Goal: Information Seeking & Learning: Learn about a topic

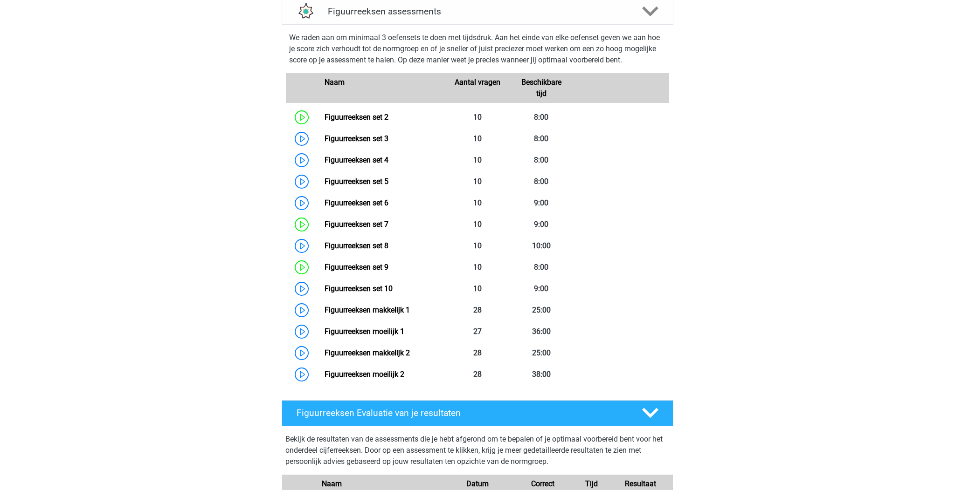
scroll to position [404, 0]
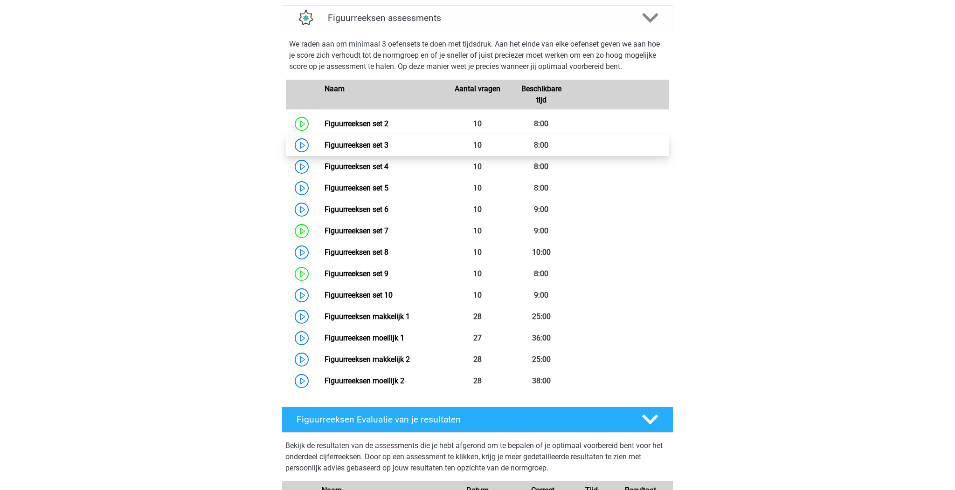
click at [325, 144] on link "Figuurreeksen set 3" at bounding box center [357, 145] width 64 height 9
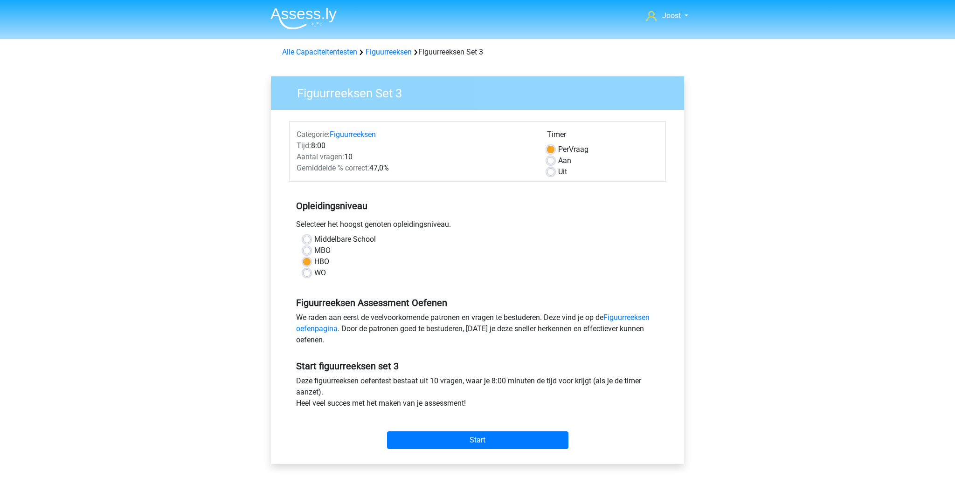
scroll to position [246, 0]
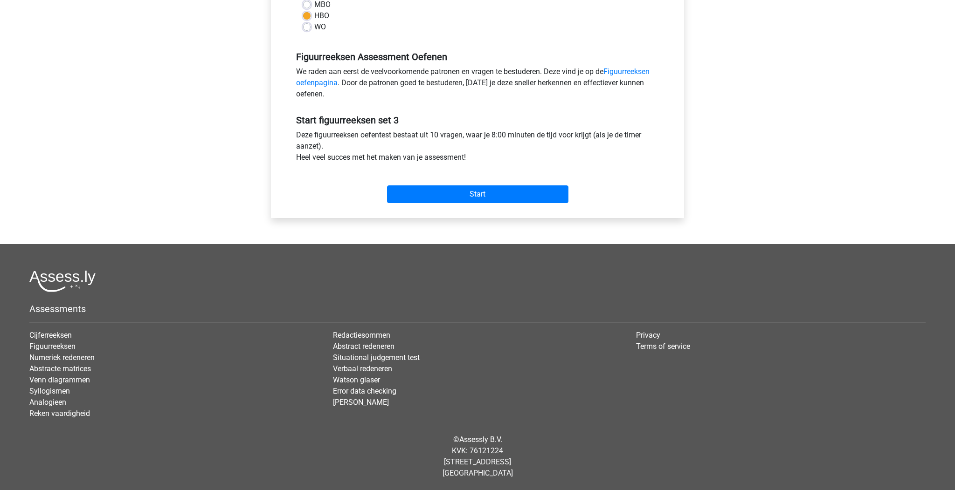
click at [197, 207] on div "Joost [EMAIL_ADDRESS][DOMAIN_NAME] Nederlands English" at bounding box center [477, 122] width 955 height 737
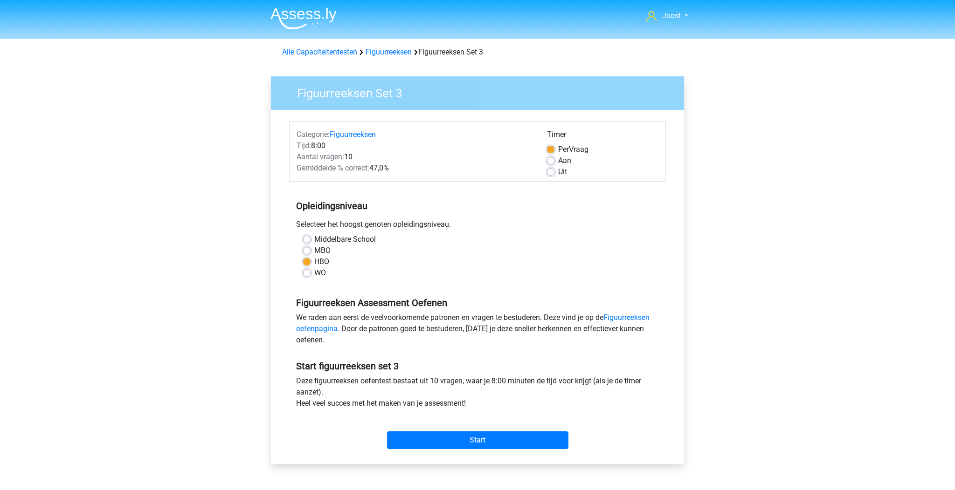
scroll to position [2, 0]
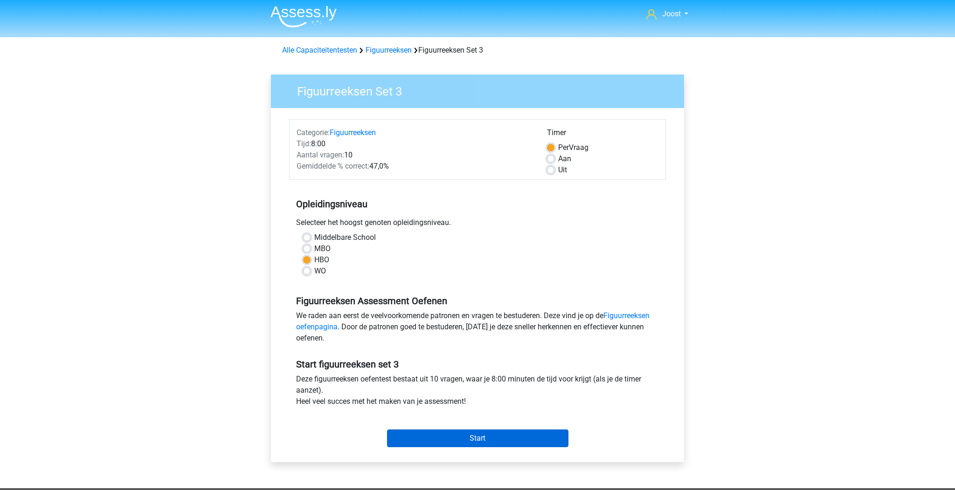
click at [438, 436] on input "Start" at bounding box center [477, 439] width 181 height 18
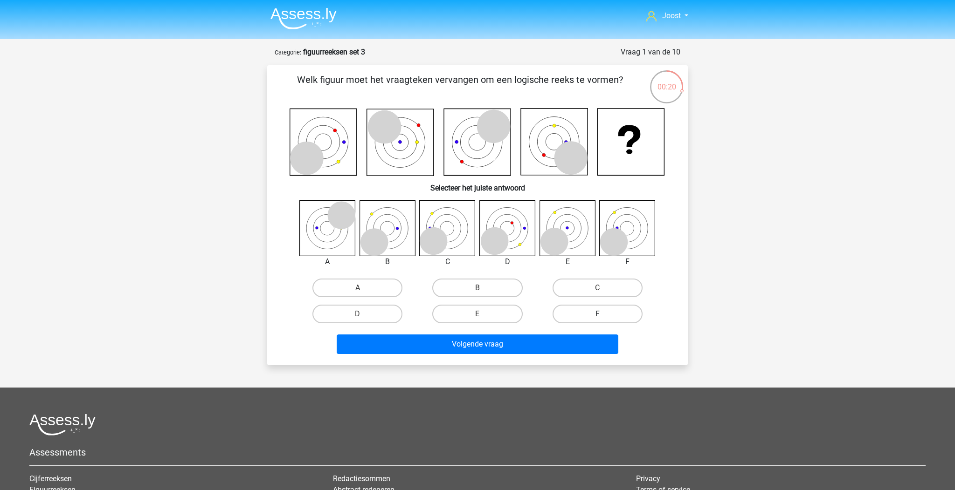
click at [577, 313] on label "F" at bounding box center [598, 314] width 90 height 19
click at [597, 314] on input "F" at bounding box center [600, 317] width 6 height 6
radio input "true"
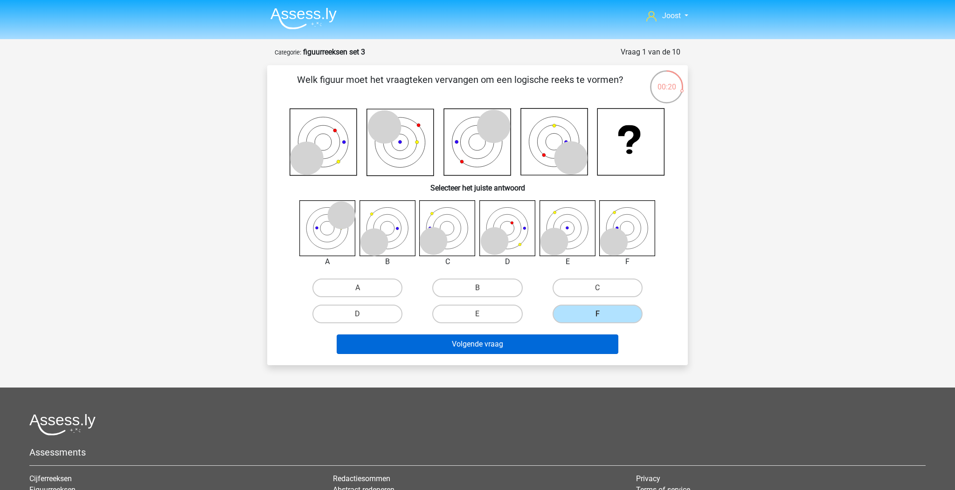
click at [570, 344] on button "Volgende vraag" at bounding box center [478, 345] width 282 height 20
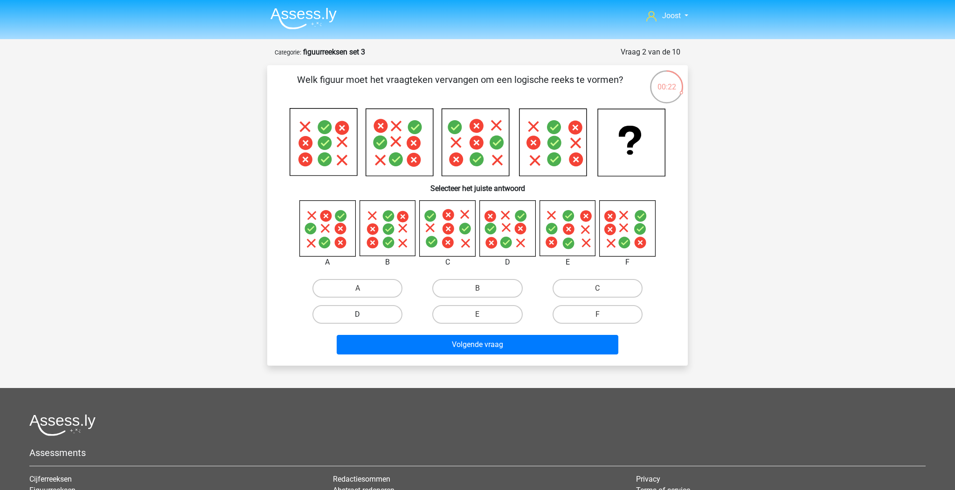
click at [376, 313] on label "D" at bounding box center [357, 314] width 90 height 19
click at [364, 315] on input "D" at bounding box center [361, 318] width 6 height 6
radio input "true"
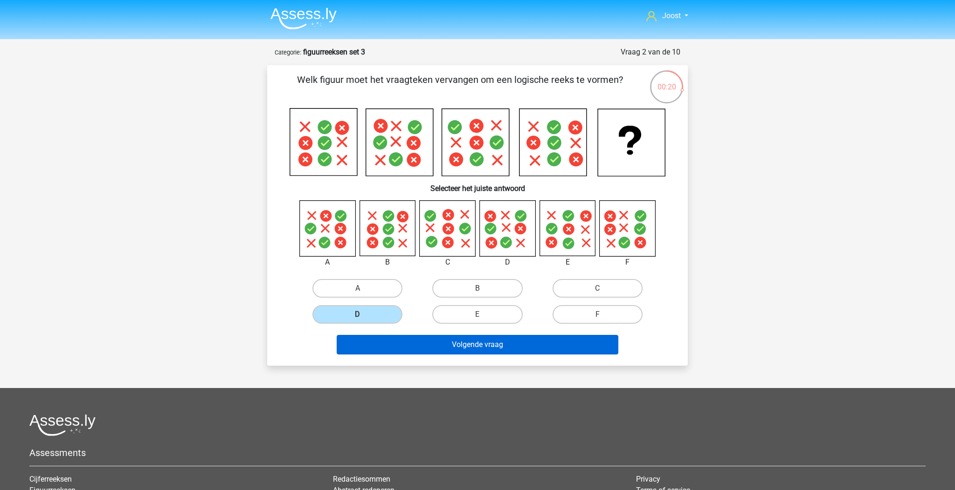
click at [496, 343] on button "Volgende vraag" at bounding box center [478, 345] width 282 height 20
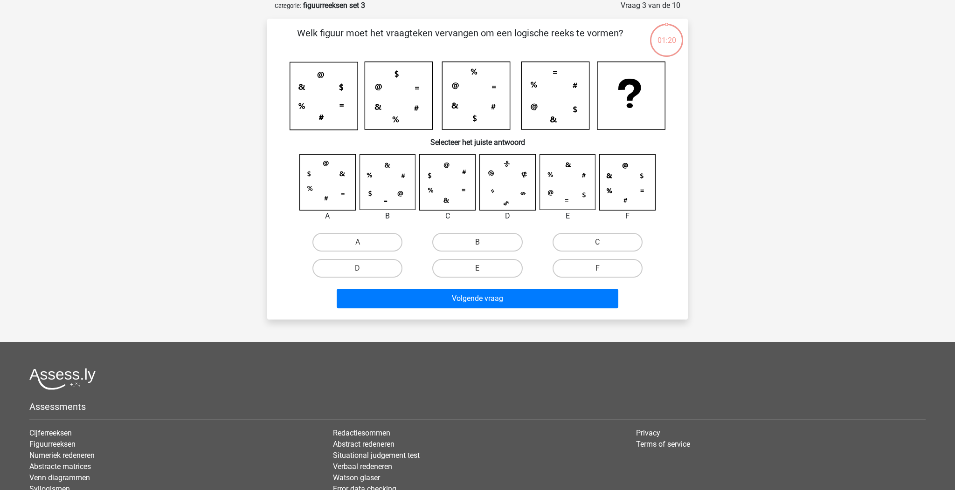
scroll to position [22, 0]
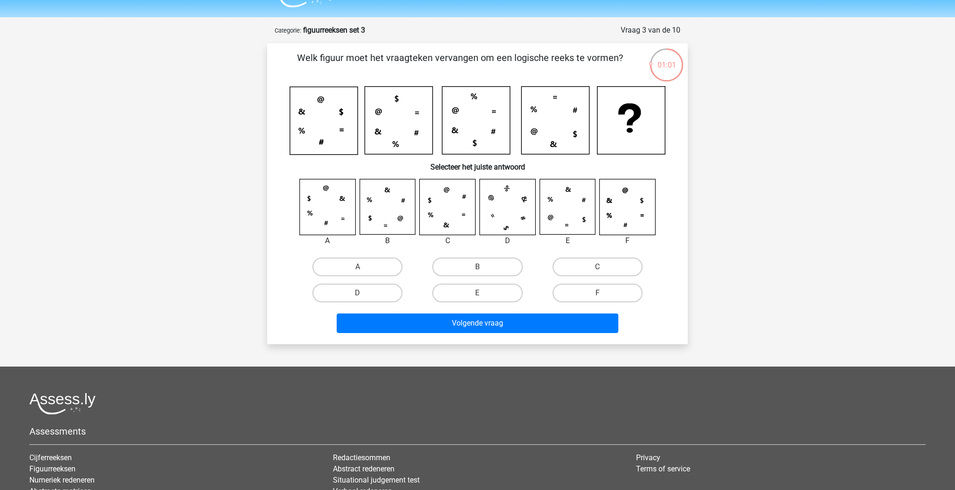
click at [477, 294] on input "E" at bounding box center [480, 296] width 6 height 6
radio input "true"
click at [598, 268] on input "C" at bounding box center [600, 270] width 6 height 6
radio input "true"
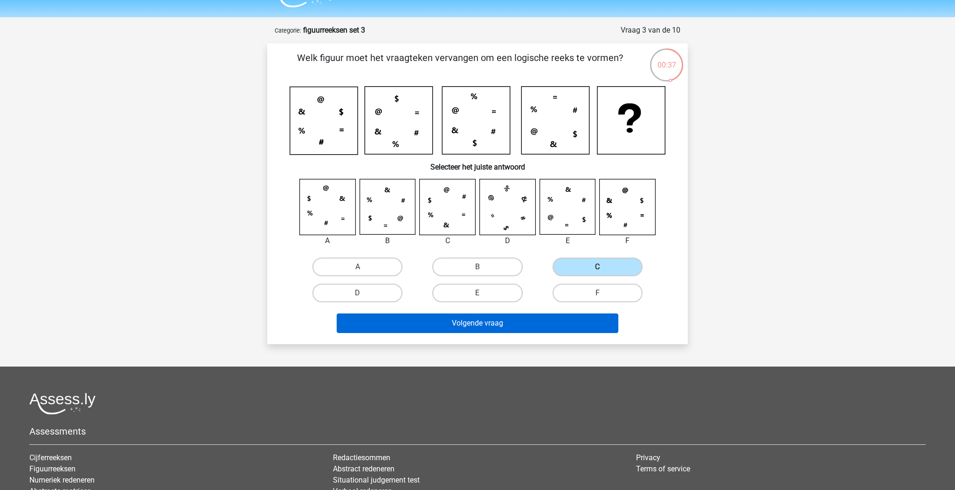
click at [507, 319] on button "Volgende vraag" at bounding box center [478, 324] width 282 height 20
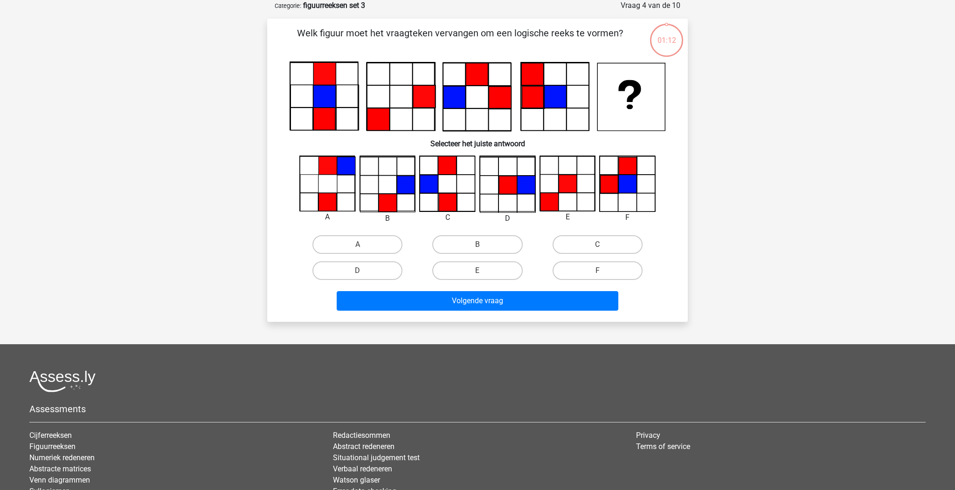
scroll to position [32, 0]
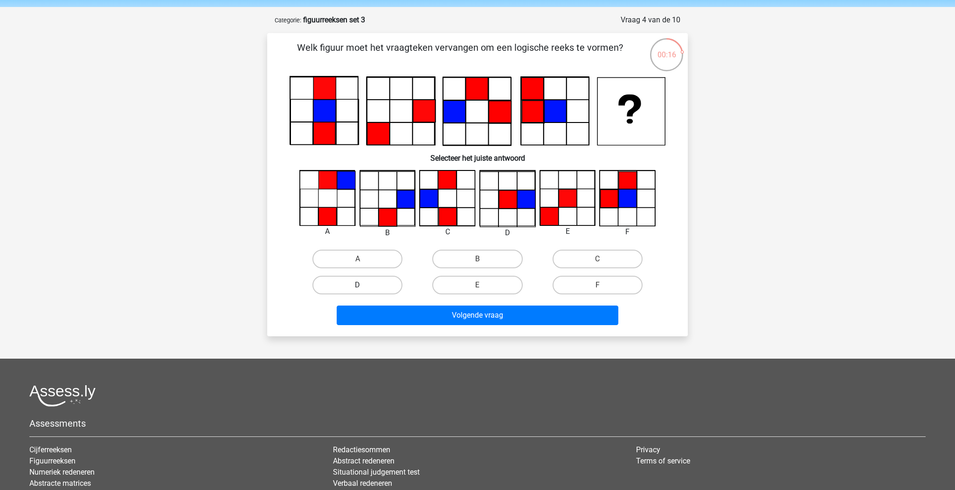
click at [372, 278] on label "D" at bounding box center [357, 285] width 90 height 19
click at [364, 285] on input "D" at bounding box center [361, 288] width 6 height 6
radio input "true"
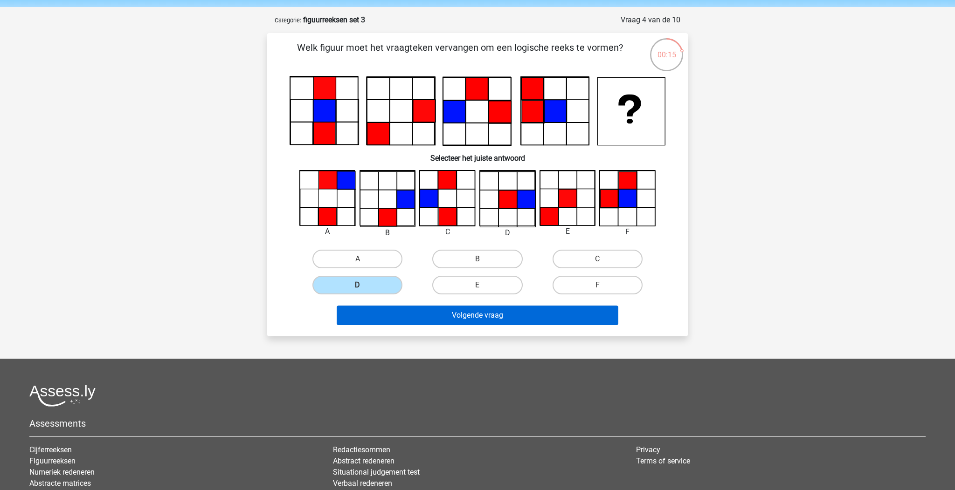
click at [423, 307] on button "Volgende vraag" at bounding box center [478, 316] width 282 height 20
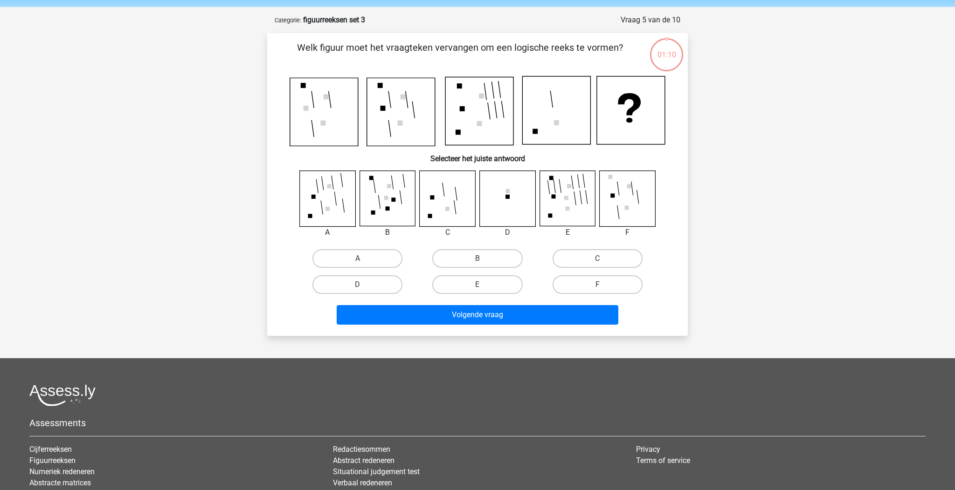
scroll to position [47, 0]
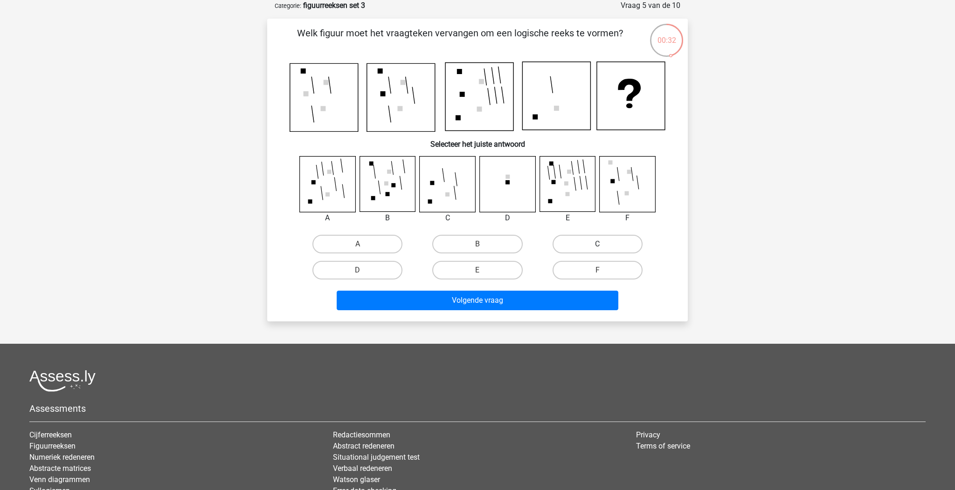
click at [574, 243] on label "C" at bounding box center [598, 244] width 90 height 19
click at [597, 244] on input "C" at bounding box center [600, 247] width 6 height 6
radio input "true"
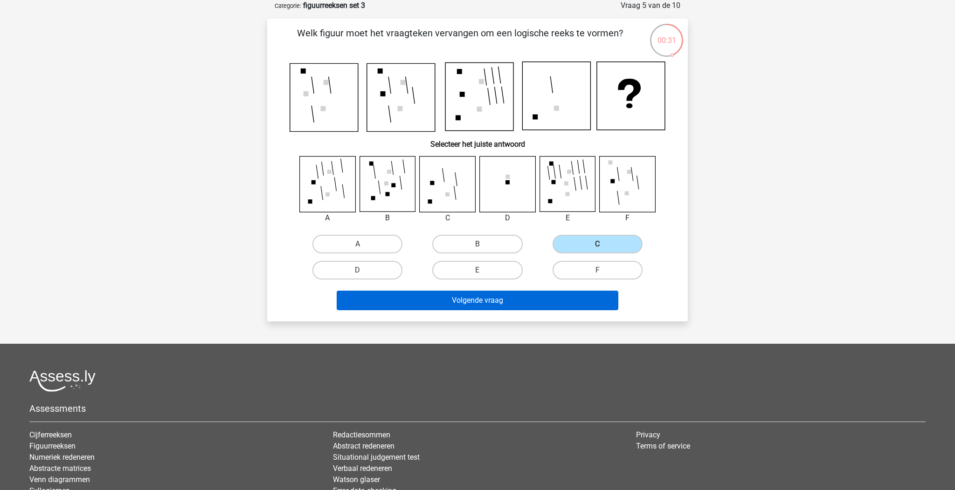
click at [527, 302] on button "Volgende vraag" at bounding box center [478, 301] width 282 height 20
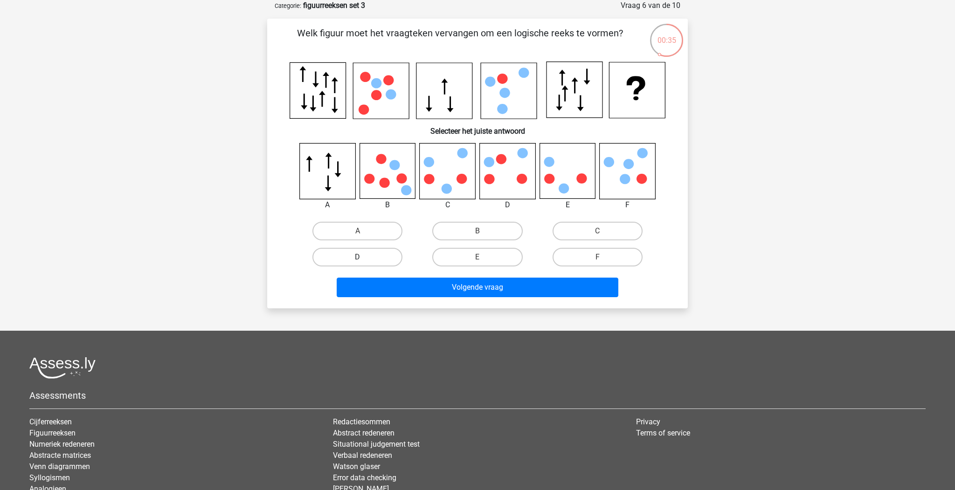
click at [366, 263] on label "D" at bounding box center [357, 257] width 90 height 19
click at [364, 263] on input "D" at bounding box center [361, 260] width 6 height 6
radio input "true"
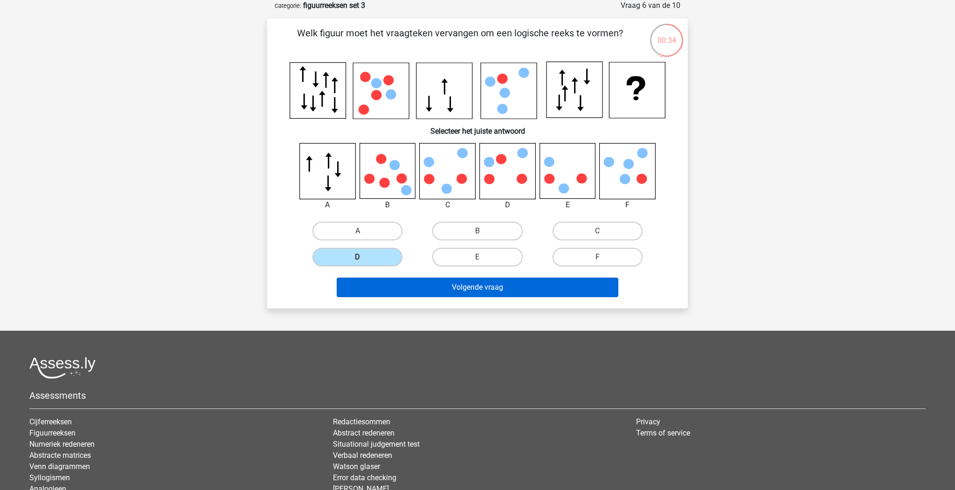
click at [425, 290] on button "Volgende vraag" at bounding box center [478, 288] width 282 height 20
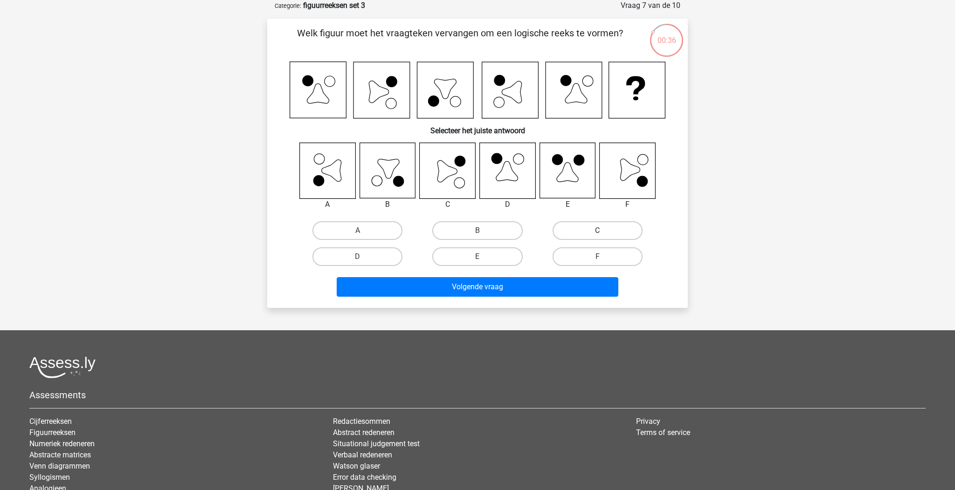
click at [589, 236] on label "C" at bounding box center [598, 230] width 90 height 19
click at [597, 236] on input "C" at bounding box center [600, 234] width 6 height 6
radio input "true"
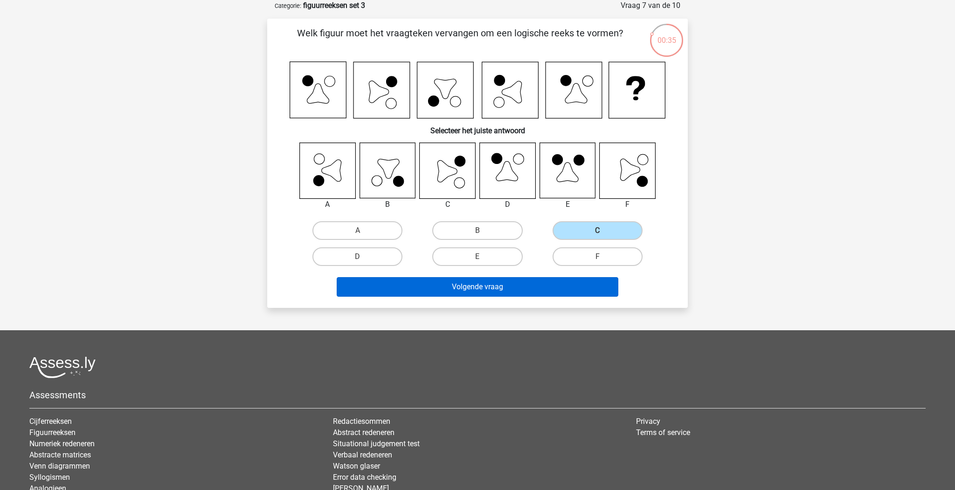
click at [542, 294] on button "Volgende vraag" at bounding box center [478, 287] width 282 height 20
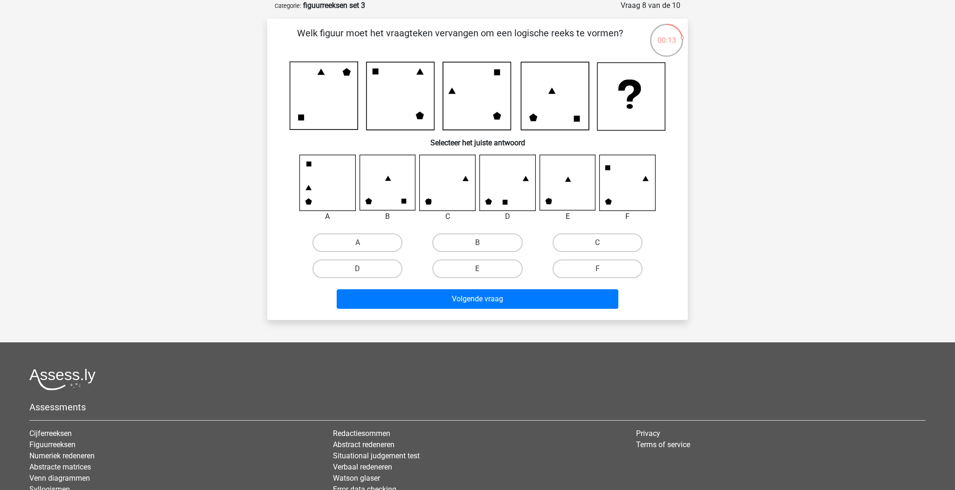
click at [599, 243] on input "C" at bounding box center [600, 246] width 6 height 6
radio input "true"
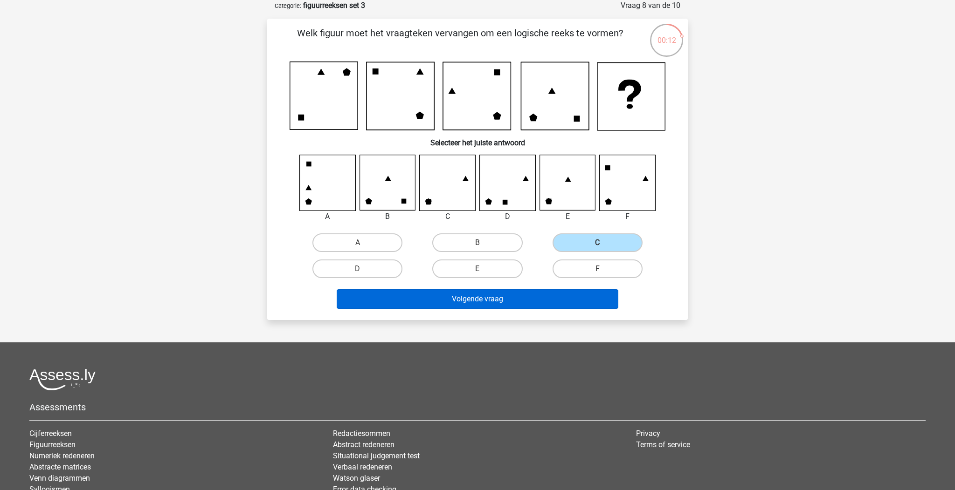
click at [573, 301] on button "Volgende vraag" at bounding box center [478, 300] width 282 height 20
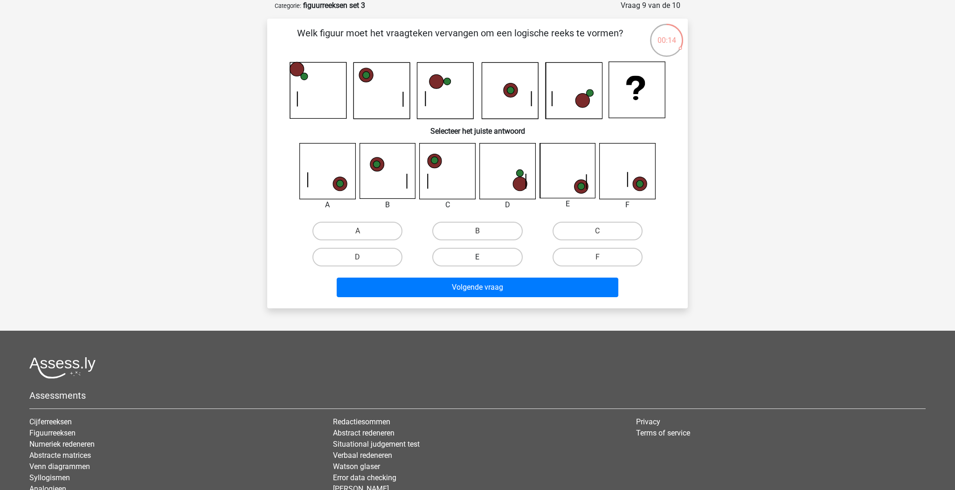
click at [452, 250] on label "E" at bounding box center [477, 257] width 90 height 19
click at [477, 257] on input "E" at bounding box center [480, 260] width 6 height 6
radio input "true"
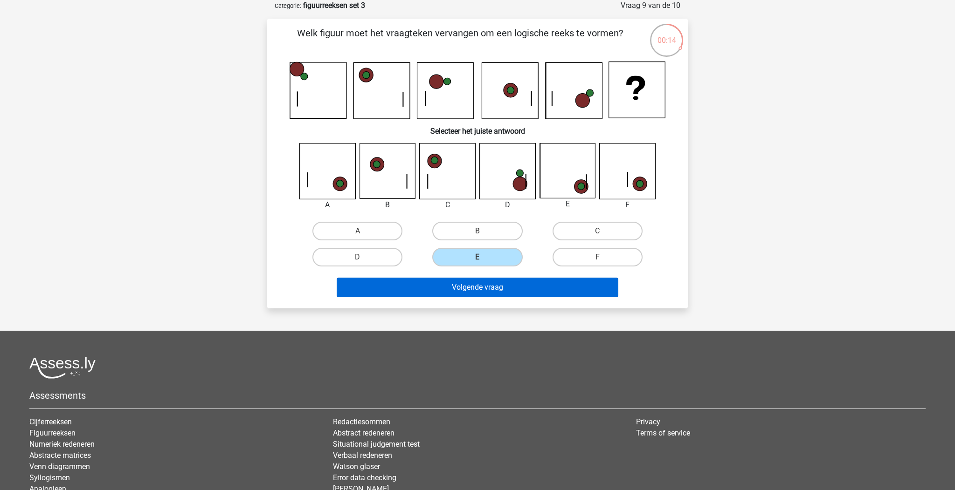
click at [459, 283] on button "Volgende vraag" at bounding box center [478, 288] width 282 height 20
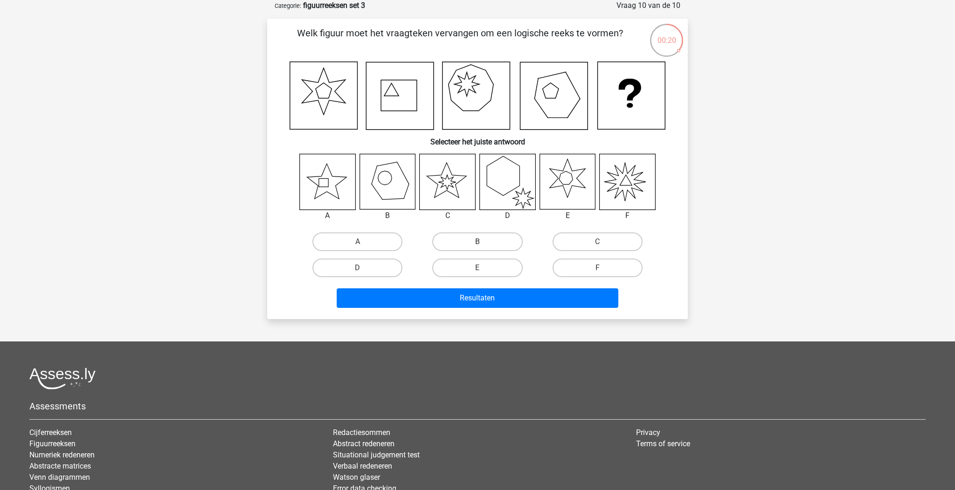
click at [467, 240] on label "B" at bounding box center [477, 242] width 90 height 19
click at [477, 242] on input "B" at bounding box center [480, 245] width 6 height 6
radio input "true"
click at [520, 288] on div "Resultaten" at bounding box center [477, 296] width 391 height 31
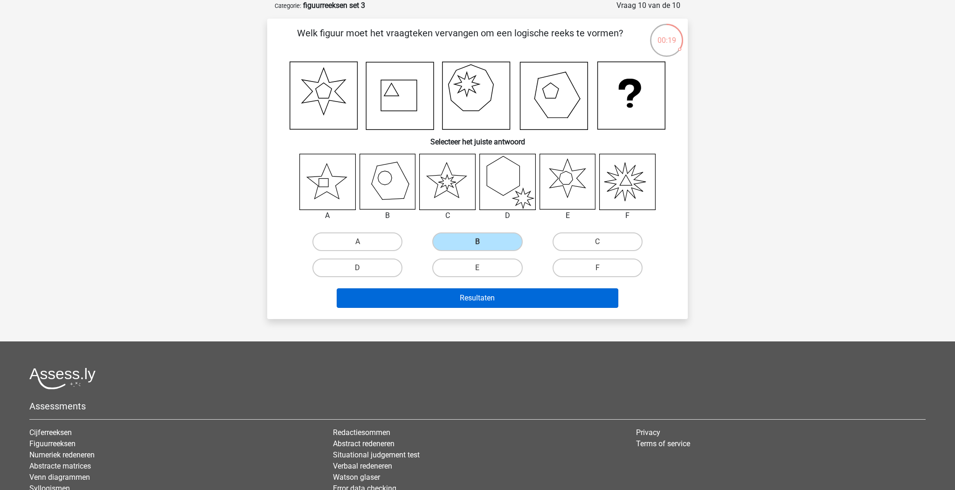
click at [520, 290] on button "Resultaten" at bounding box center [478, 299] width 282 height 20
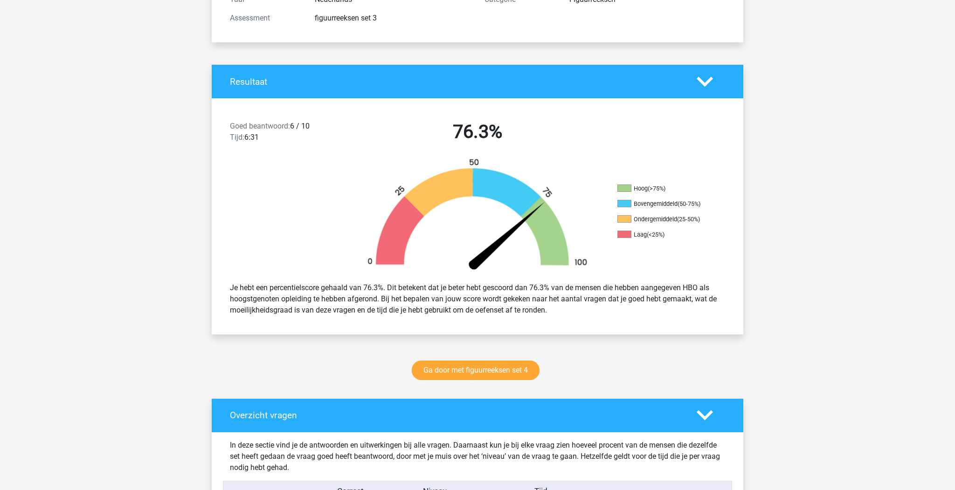
scroll to position [515, 0]
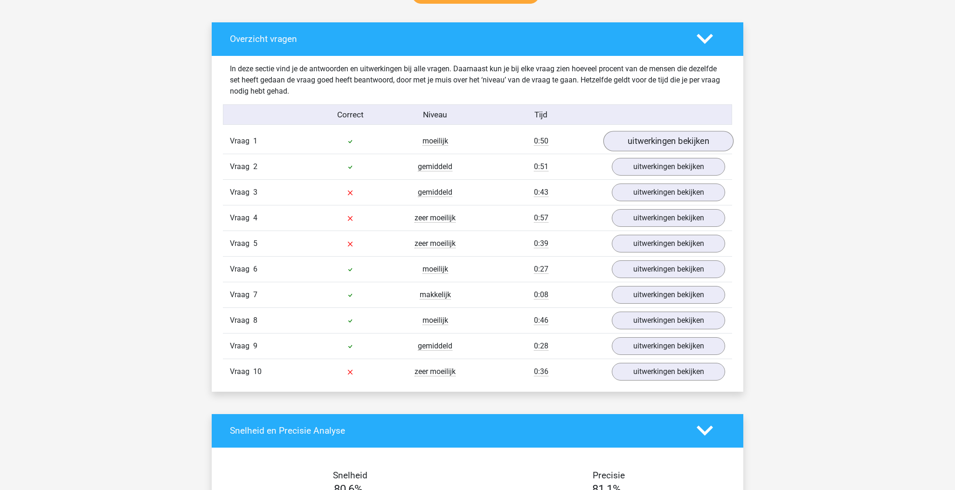
click at [637, 147] on link "uitwerkingen bekijken" at bounding box center [668, 141] width 130 height 21
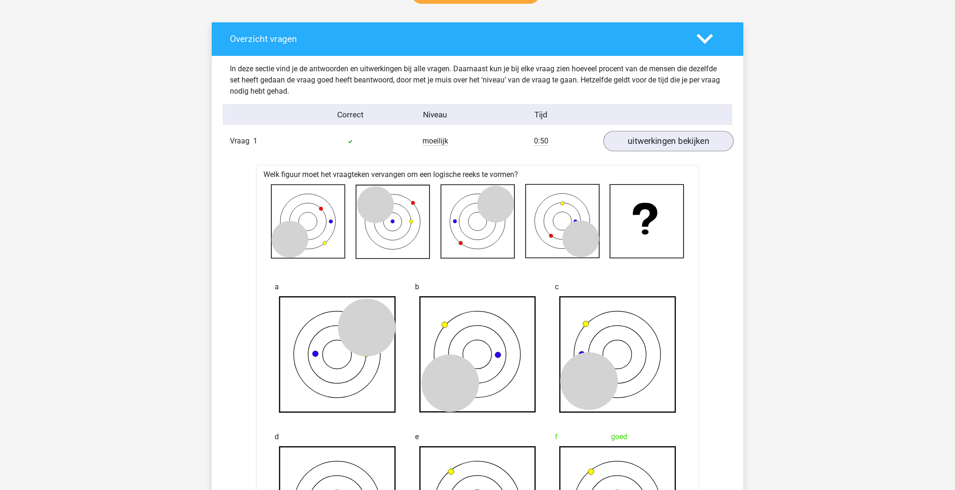
click at [640, 144] on link "uitwerkingen bekijken" at bounding box center [668, 141] width 130 height 21
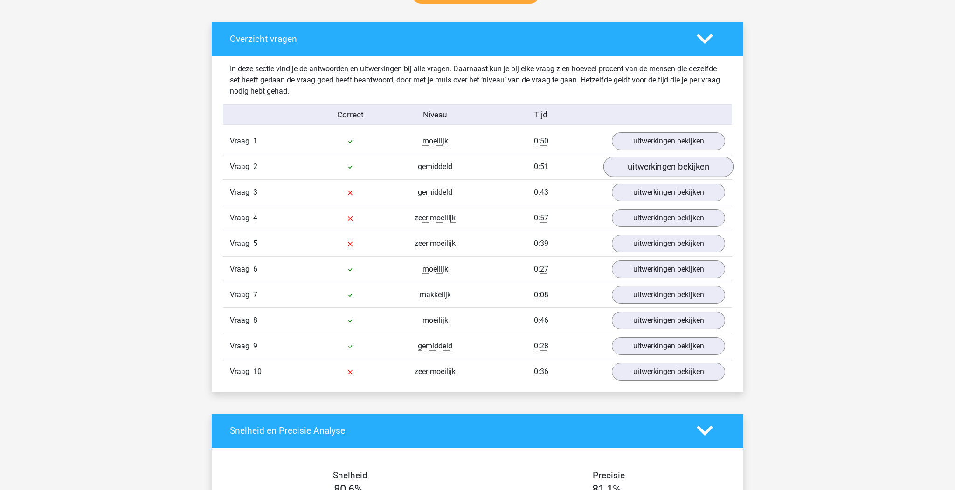
click at [638, 167] on link "uitwerkingen bekijken" at bounding box center [668, 167] width 130 height 21
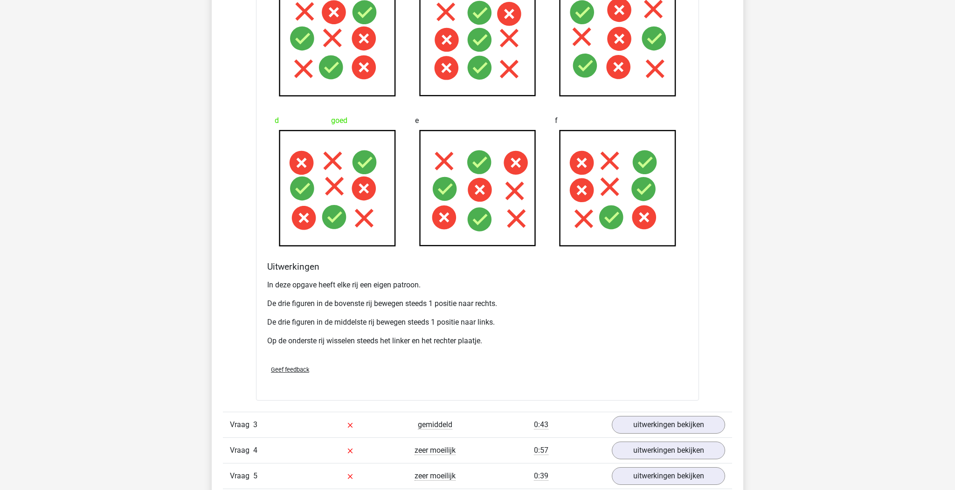
scroll to position [425, 0]
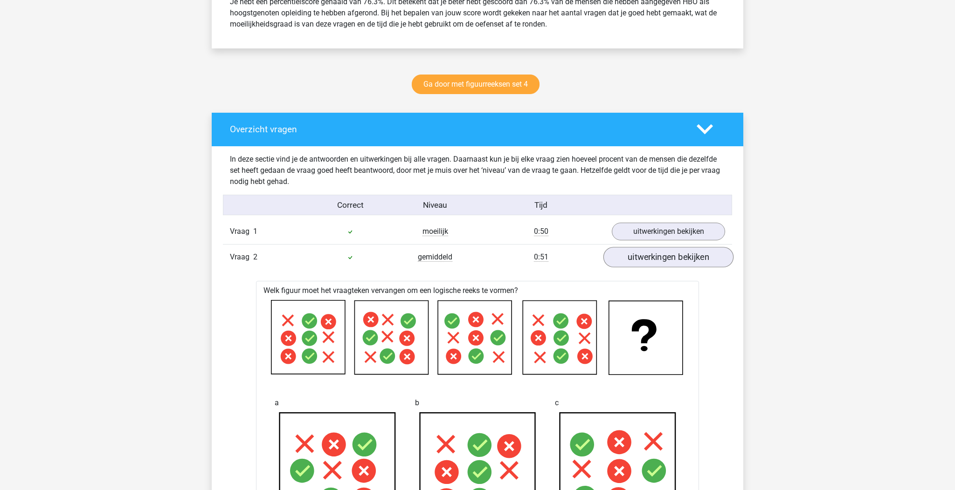
click at [667, 262] on link "uitwerkingen bekijken" at bounding box center [668, 257] width 130 height 21
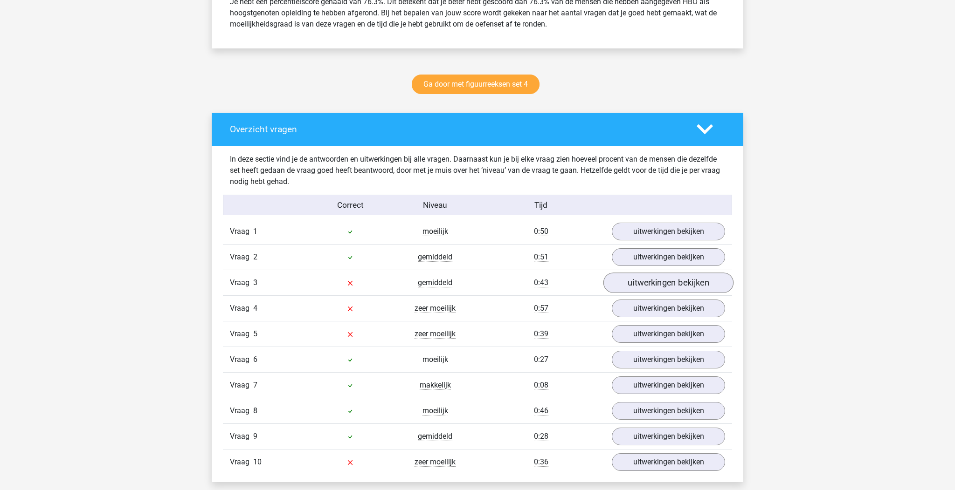
click at [684, 286] on link "uitwerkingen bekijken" at bounding box center [668, 283] width 130 height 21
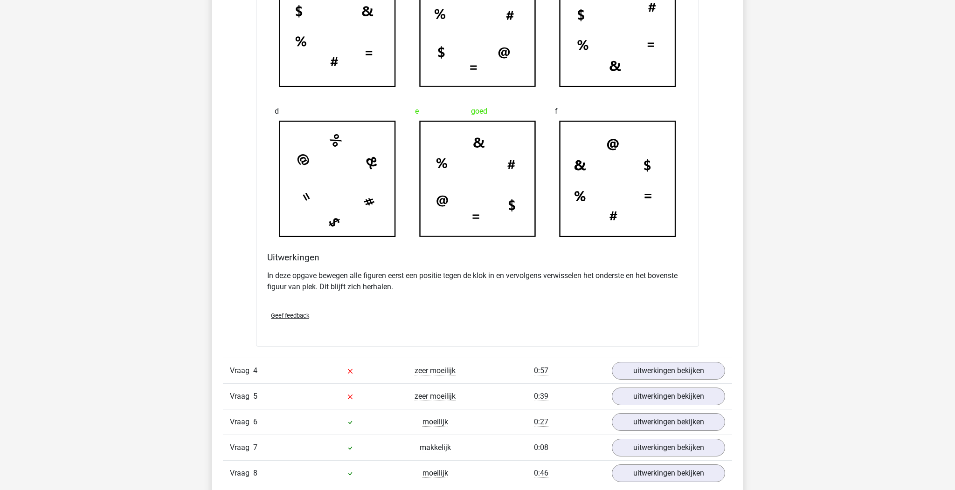
scroll to position [598, 0]
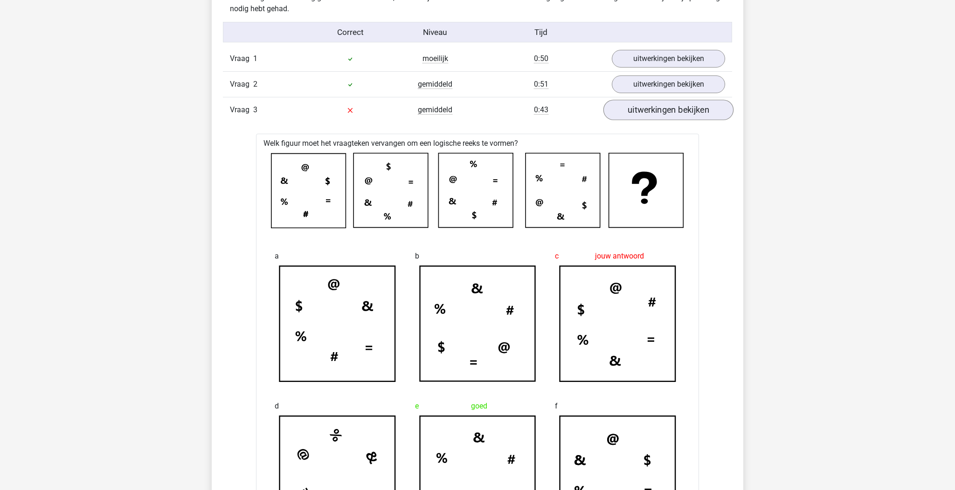
click at [630, 106] on link "uitwerkingen bekijken" at bounding box center [668, 110] width 130 height 21
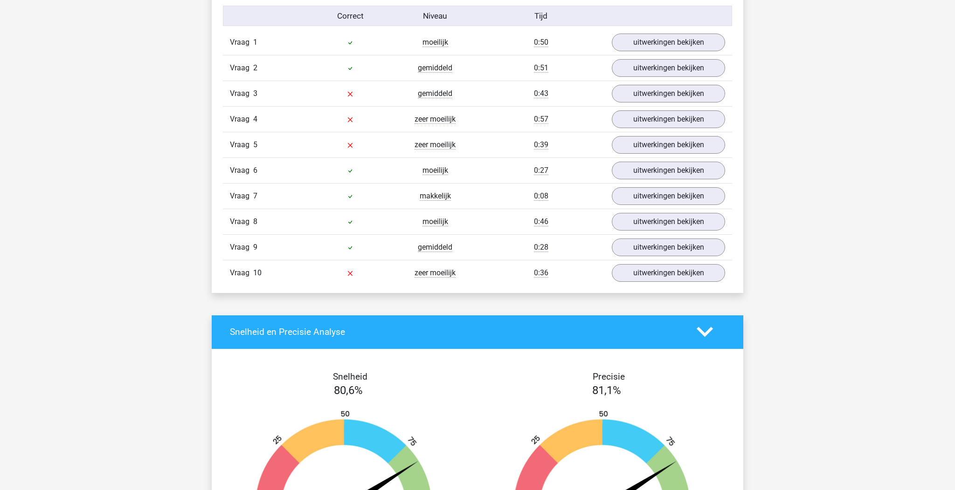
scroll to position [631, 0]
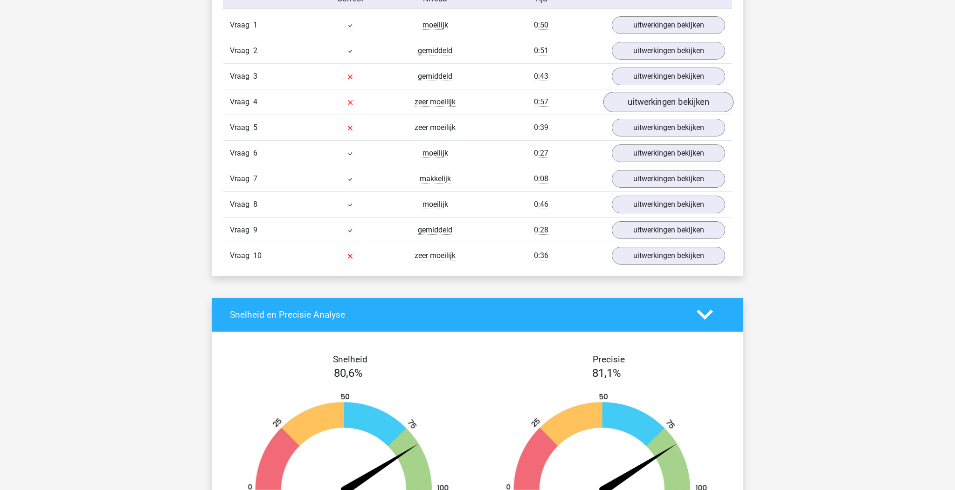
click at [650, 102] on link "uitwerkingen bekijken" at bounding box center [668, 102] width 130 height 21
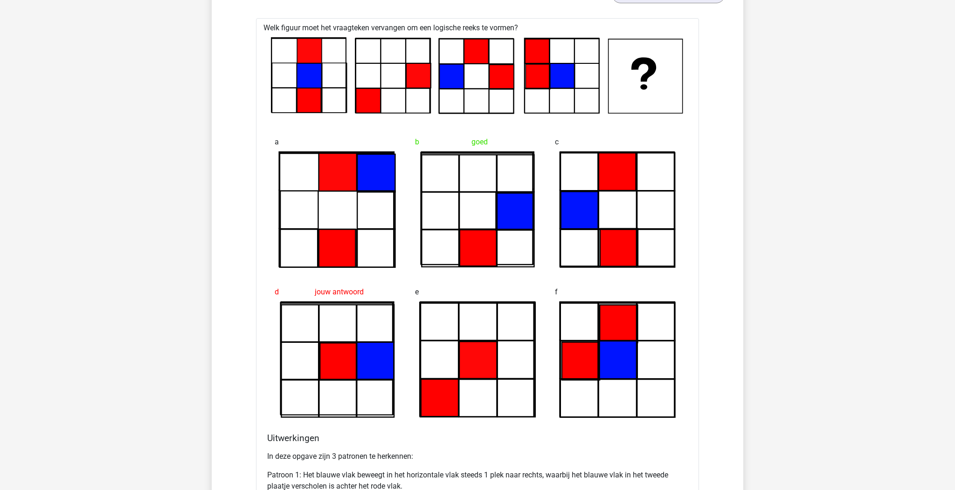
scroll to position [612, 0]
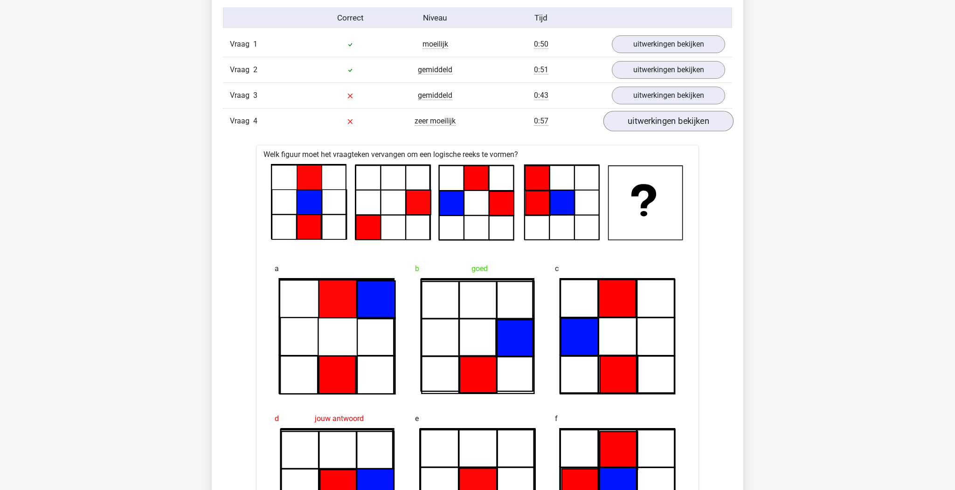
click at [664, 125] on link "uitwerkingen bekijken" at bounding box center [668, 121] width 130 height 21
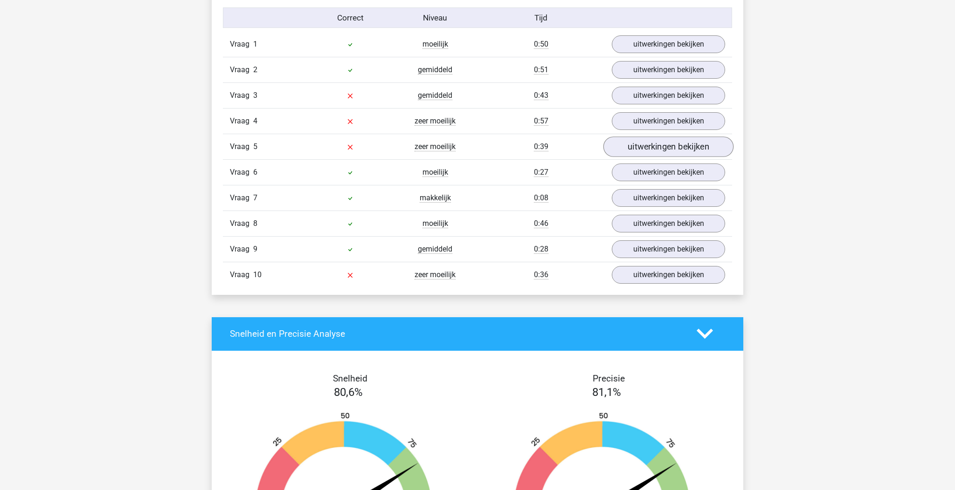
click at [673, 139] on link "uitwerkingen bekijken" at bounding box center [668, 147] width 130 height 21
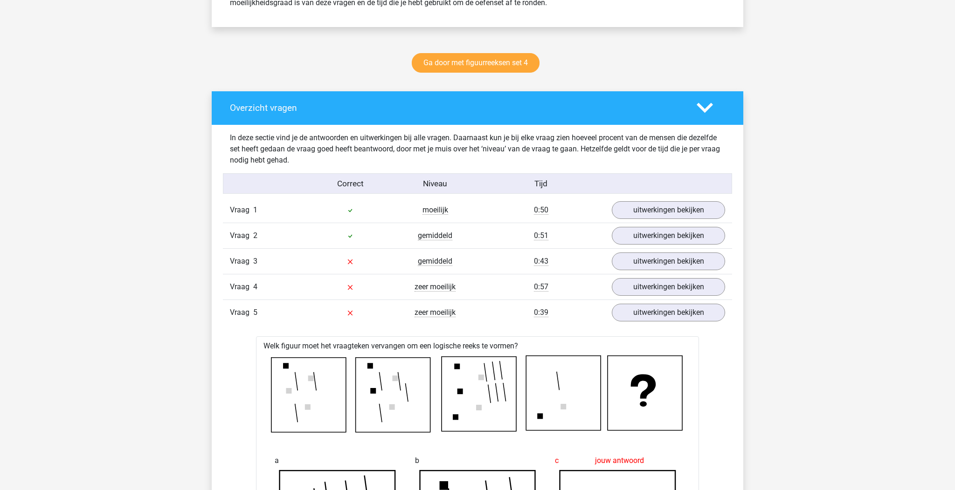
scroll to position [559, 0]
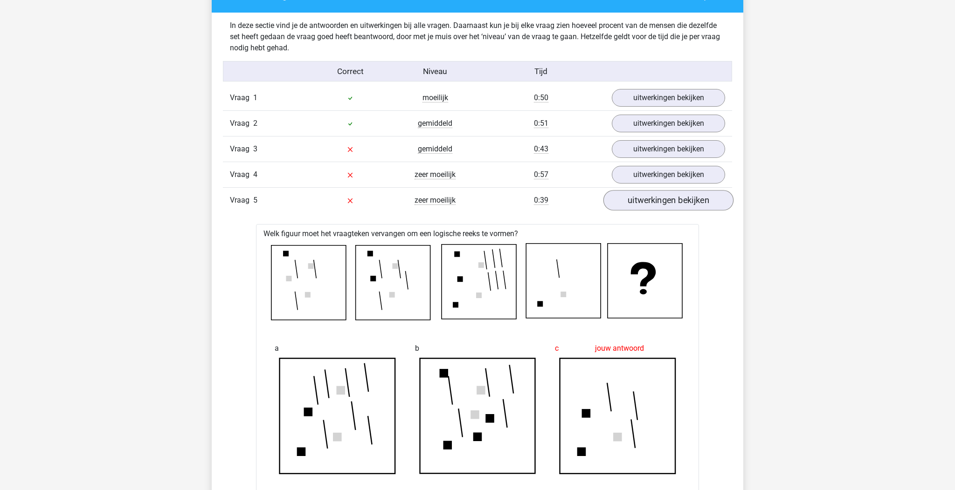
click at [663, 195] on link "uitwerkingen bekijken" at bounding box center [668, 200] width 130 height 21
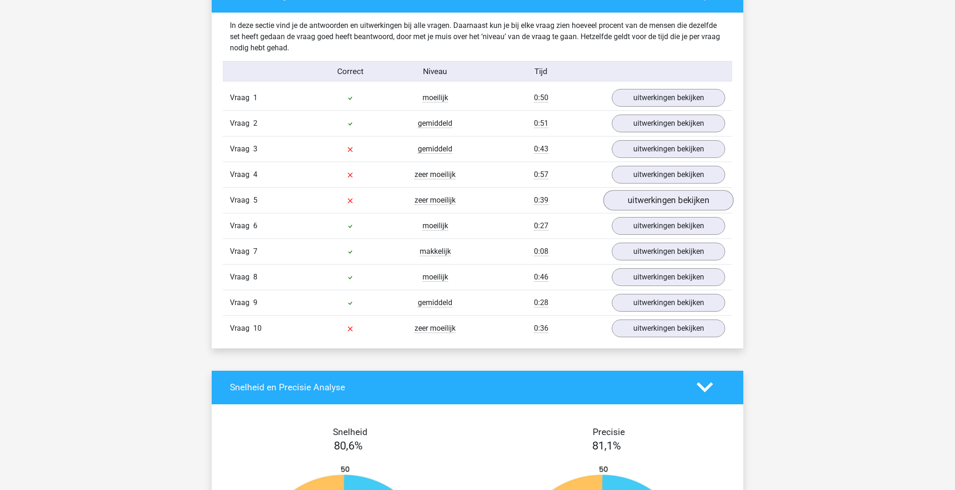
scroll to position [574, 0]
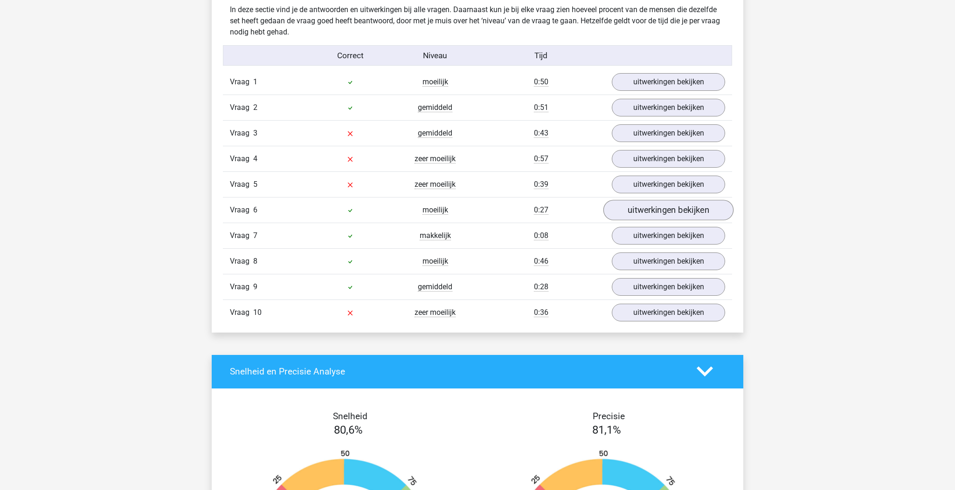
click at [638, 206] on link "uitwerkingen bekijken" at bounding box center [668, 210] width 130 height 21
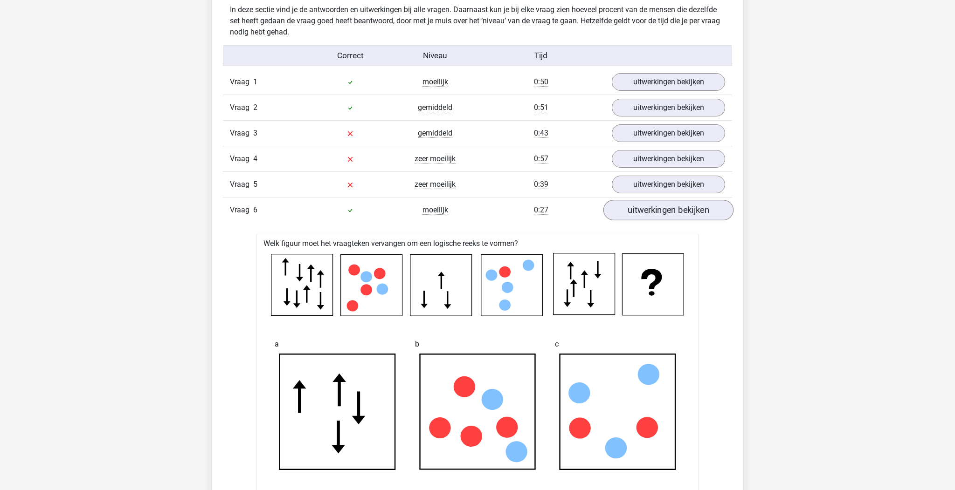
click at [637, 208] on link "uitwerkingen bekijken" at bounding box center [668, 210] width 130 height 21
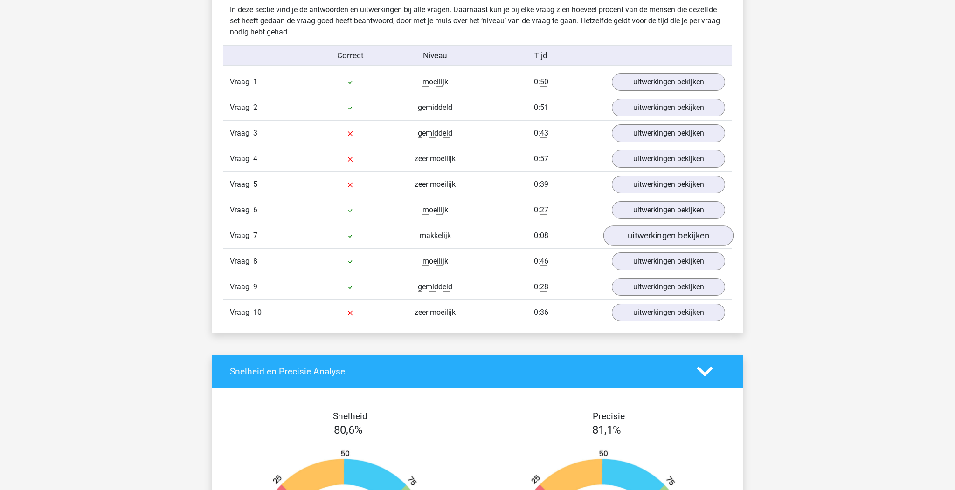
click at [629, 243] on link "uitwerkingen bekijken" at bounding box center [668, 236] width 130 height 21
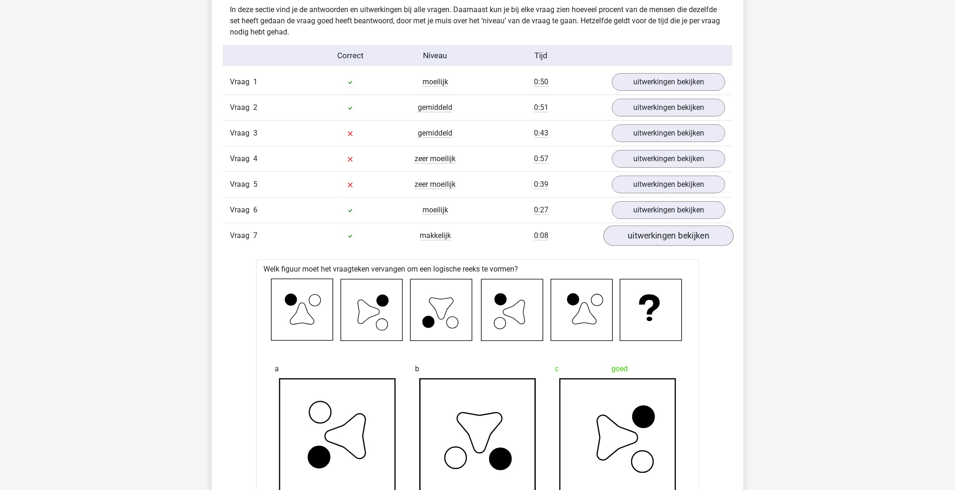
click at [629, 240] on link "uitwerkingen bekijken" at bounding box center [668, 236] width 130 height 21
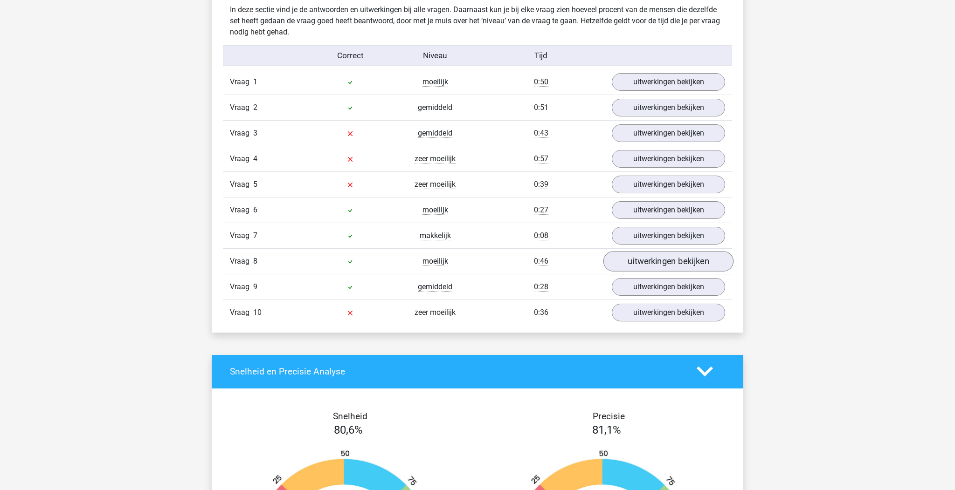
click at [634, 261] on link "uitwerkingen bekijken" at bounding box center [668, 261] width 130 height 21
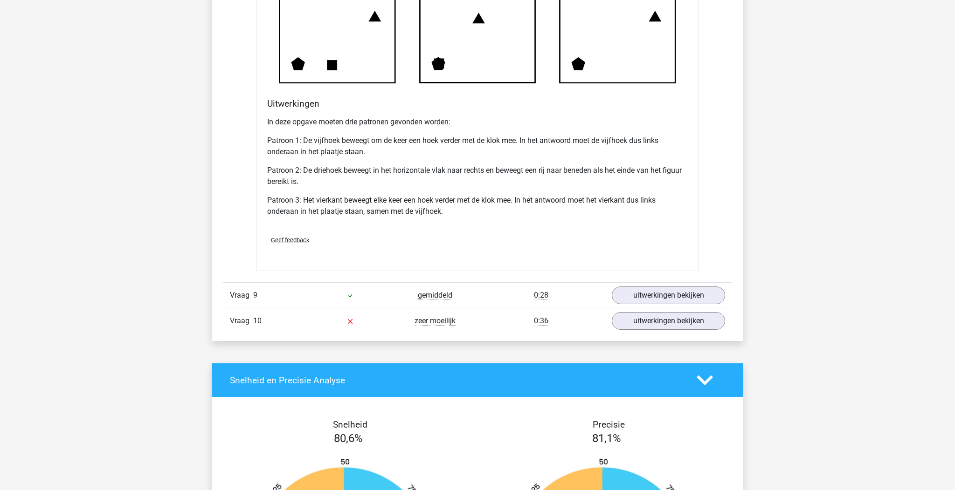
scroll to position [1155, 0]
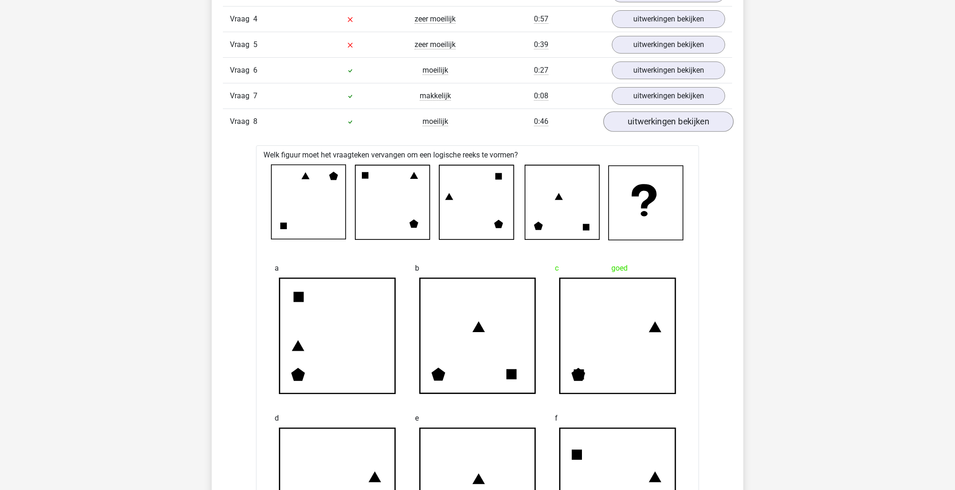
click at [627, 120] on link "uitwerkingen bekijken" at bounding box center [668, 121] width 130 height 21
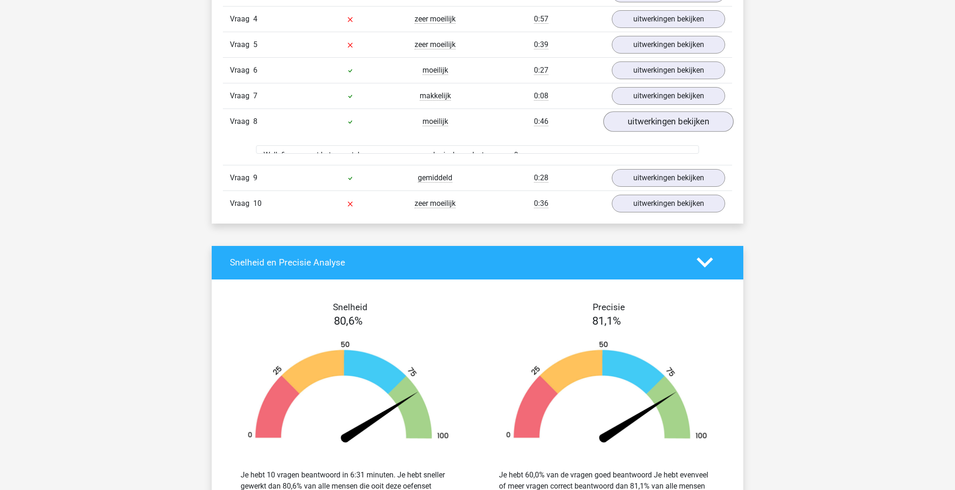
scroll to position [716, 0]
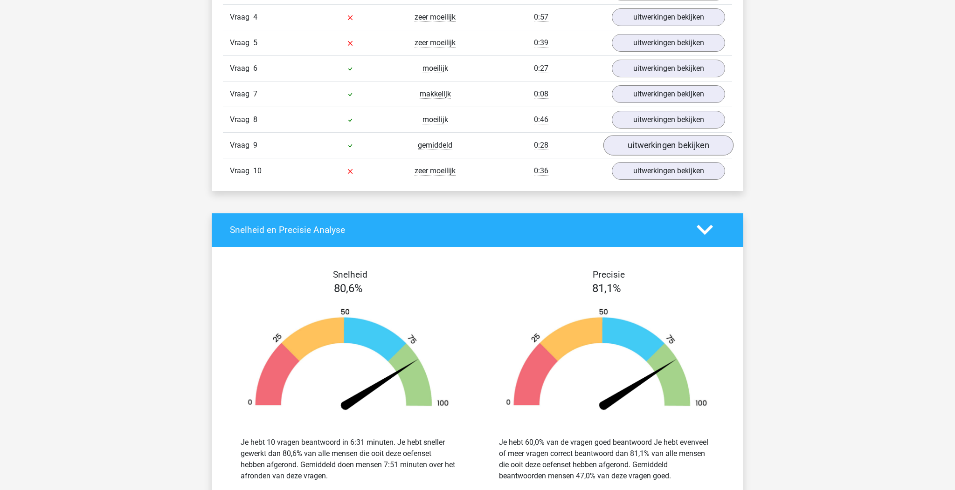
click at [637, 143] on link "uitwerkingen bekijken" at bounding box center [668, 145] width 130 height 21
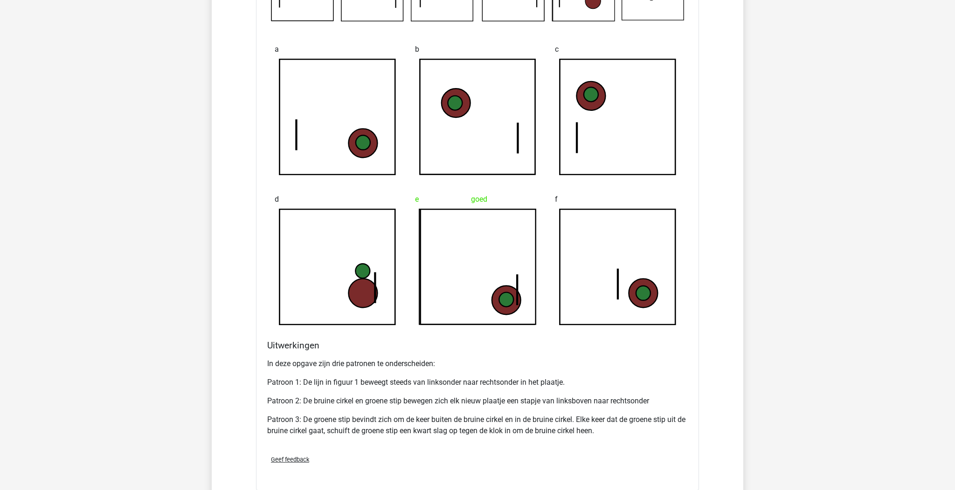
scroll to position [733, 0]
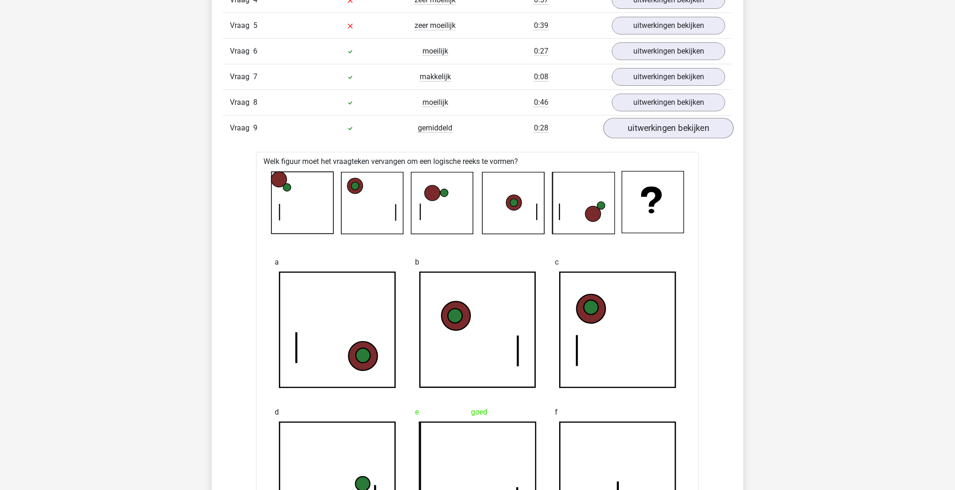
click at [620, 124] on link "uitwerkingen bekijken" at bounding box center [668, 128] width 130 height 21
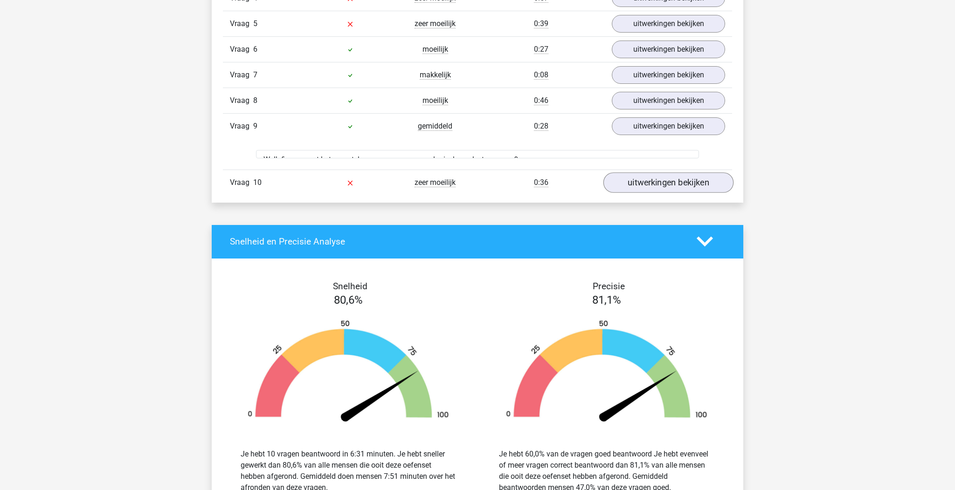
scroll to position [754, 0]
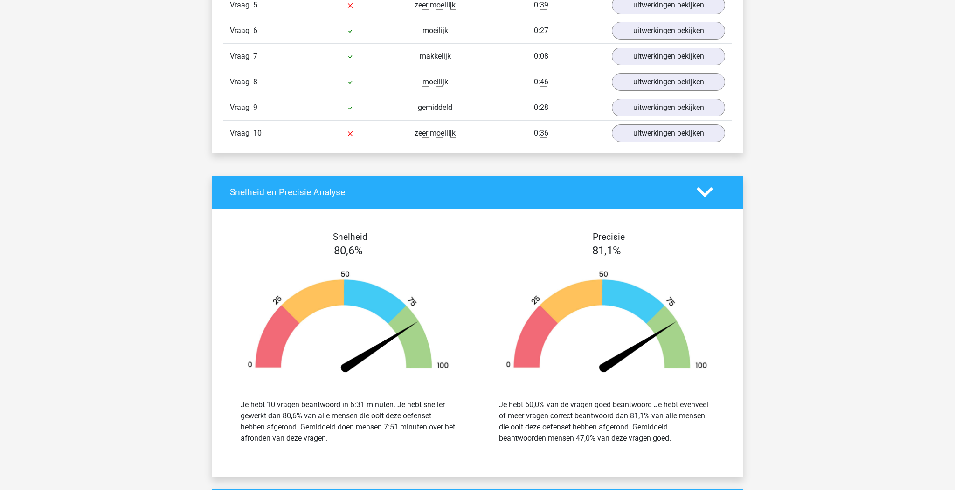
click at [611, 138] on div "uitwerkingen bekijken" at bounding box center [668, 133] width 127 height 18
click at [614, 138] on link "uitwerkingen bekijken" at bounding box center [668, 133] width 130 height 21
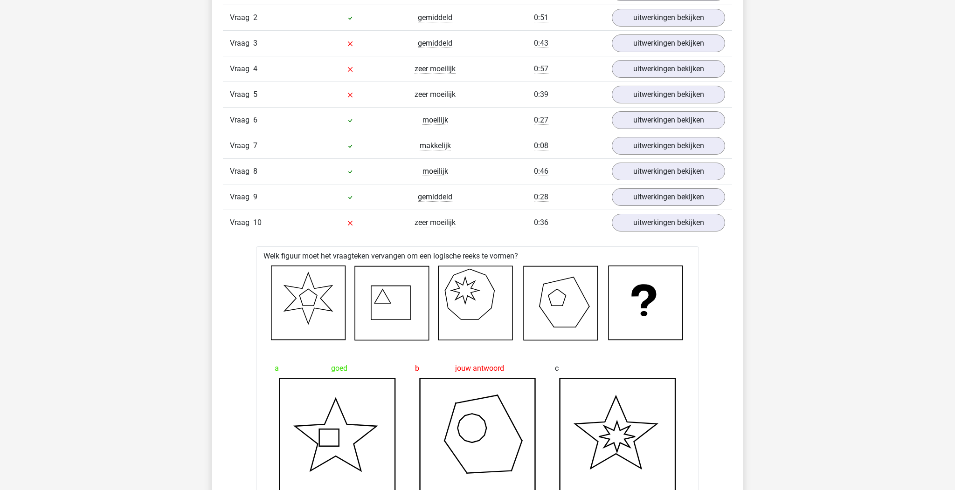
scroll to position [488, 0]
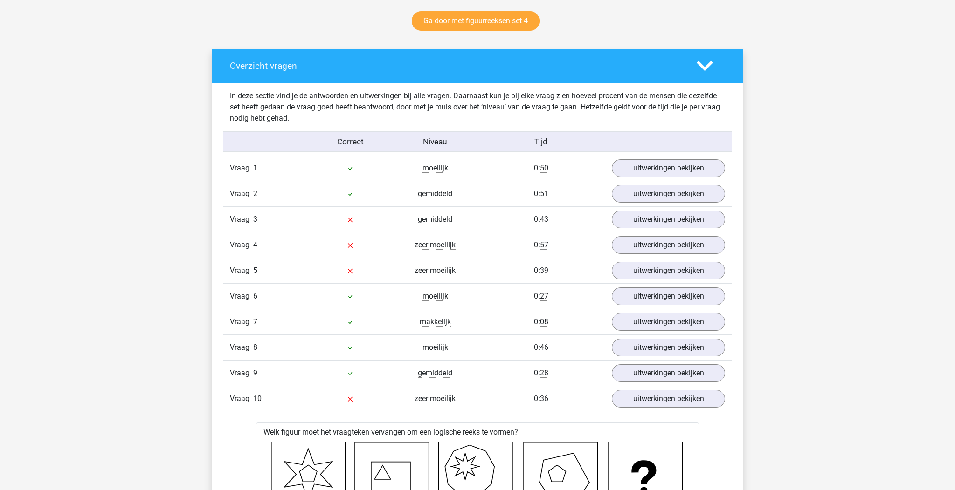
click at [704, 73] on icon at bounding box center [705, 66] width 16 height 16
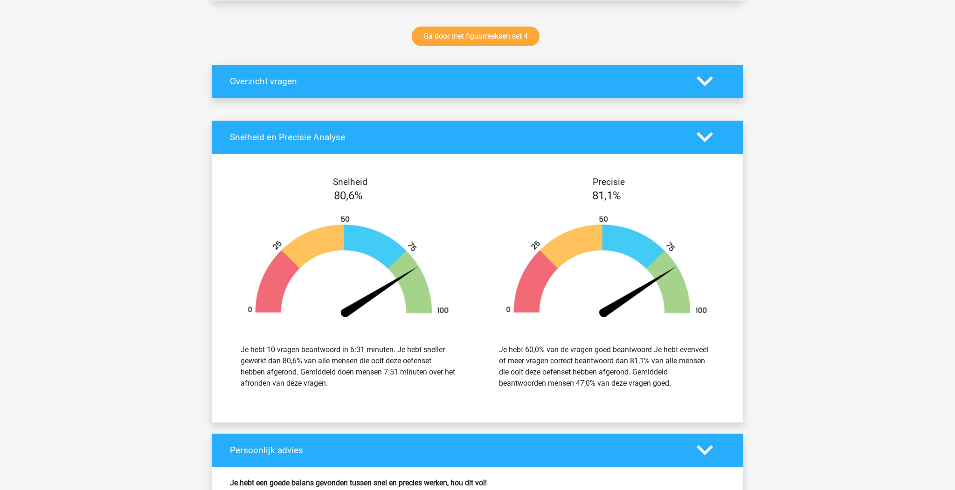
scroll to position [907, 0]
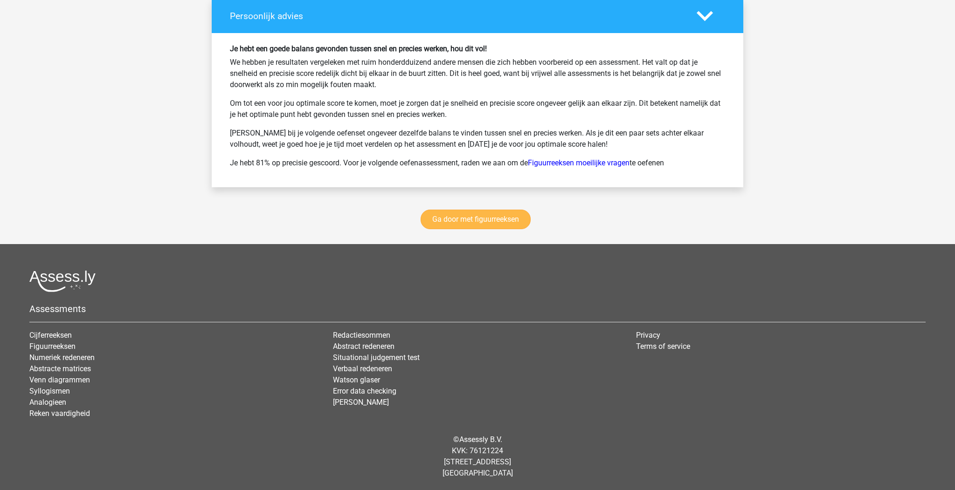
click at [463, 223] on link "Ga door met figuurreeksen" at bounding box center [476, 220] width 110 height 20
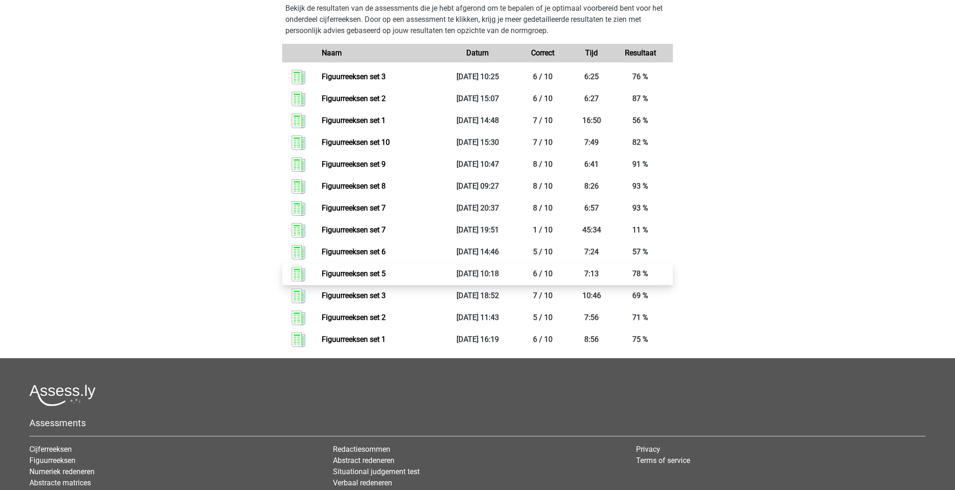
scroll to position [355, 0]
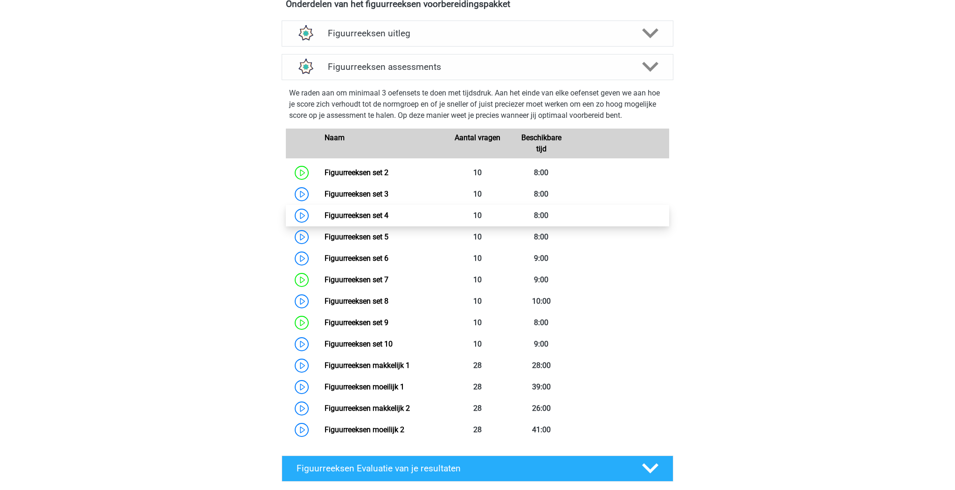
click at [371, 211] on link "Figuurreeksen set 4" at bounding box center [357, 215] width 64 height 9
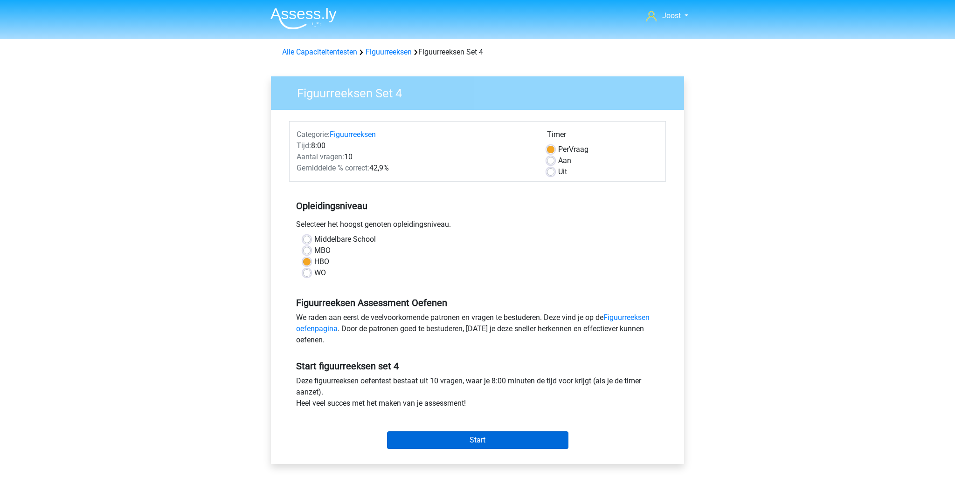
click at [461, 436] on input "Start" at bounding box center [477, 441] width 181 height 18
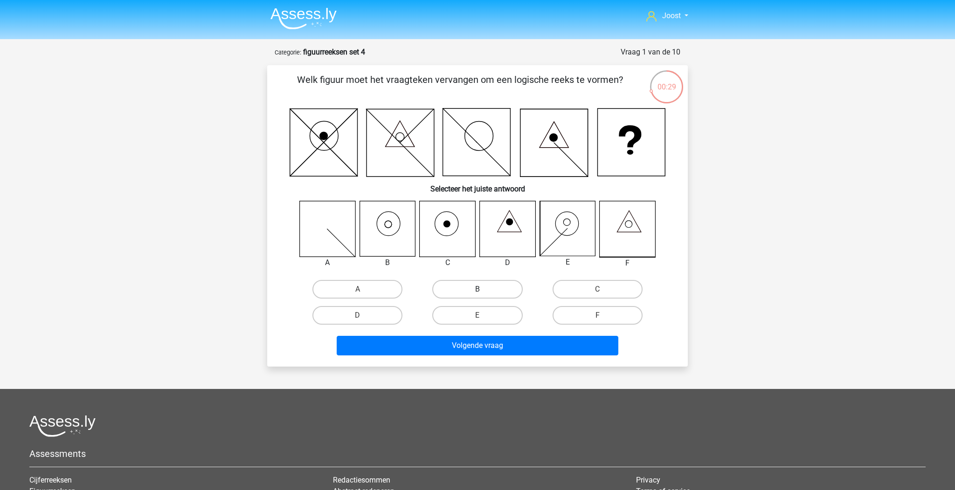
click at [483, 285] on label "B" at bounding box center [477, 289] width 90 height 19
click at [483, 290] on input "B" at bounding box center [480, 293] width 6 height 6
radio input "true"
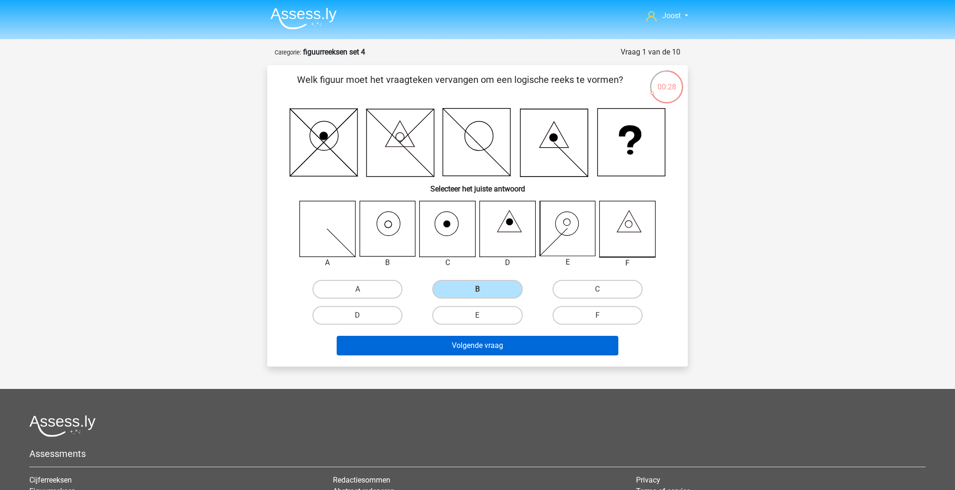
click at [526, 348] on button "Volgende vraag" at bounding box center [478, 346] width 282 height 20
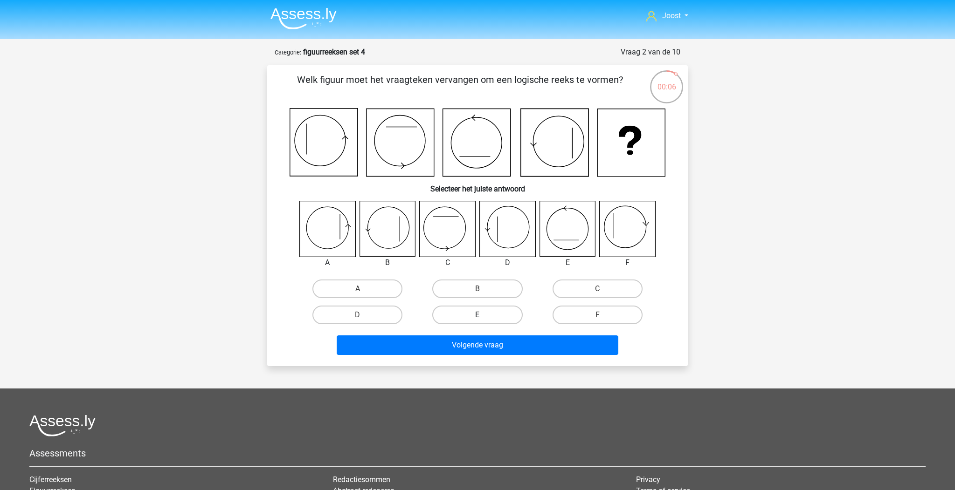
click at [483, 314] on label "E" at bounding box center [477, 315] width 90 height 19
click at [483, 315] on input "E" at bounding box center [480, 318] width 6 height 6
radio input "true"
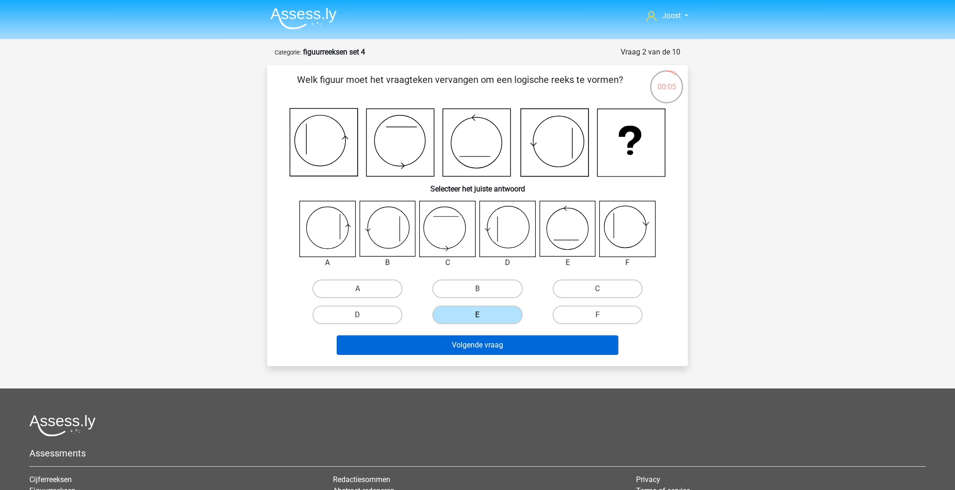
click at [493, 341] on button "Volgende vraag" at bounding box center [478, 346] width 282 height 20
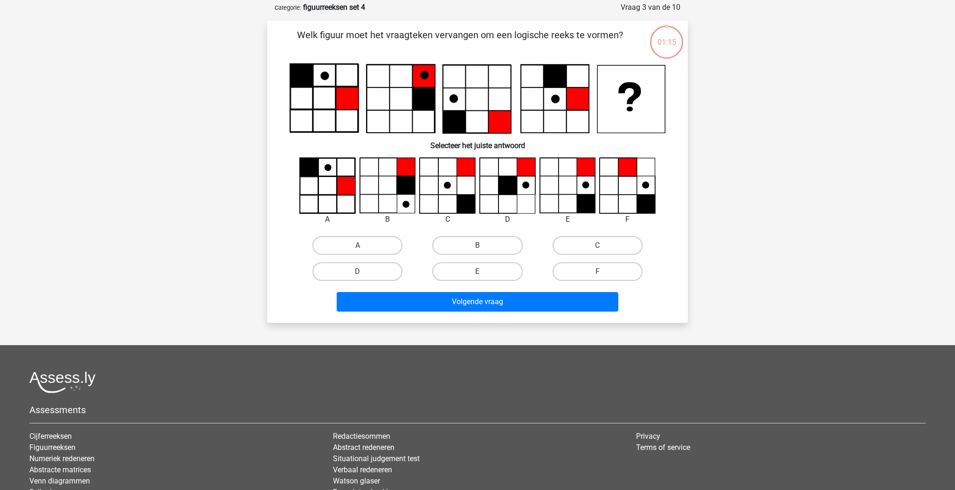
scroll to position [26, 0]
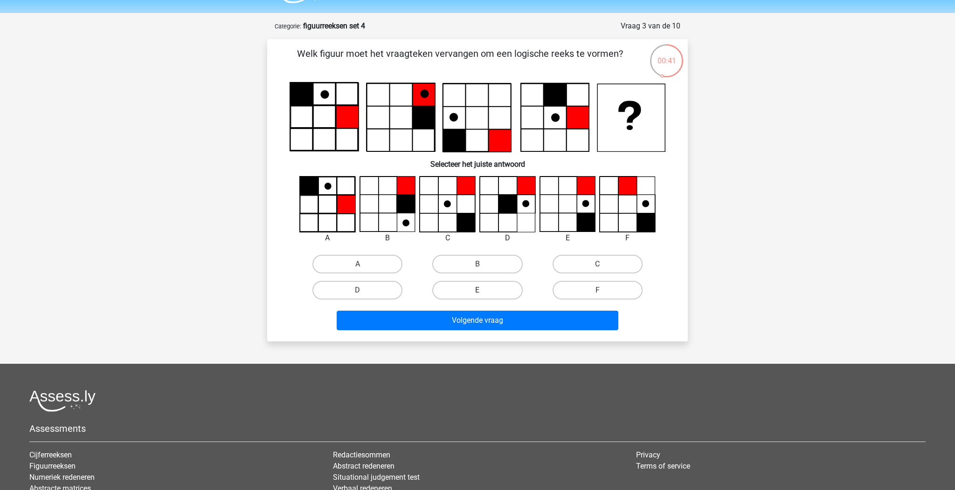
click at [459, 285] on label "E" at bounding box center [477, 290] width 90 height 19
click at [477, 290] on input "E" at bounding box center [480, 293] width 6 height 6
radio input "true"
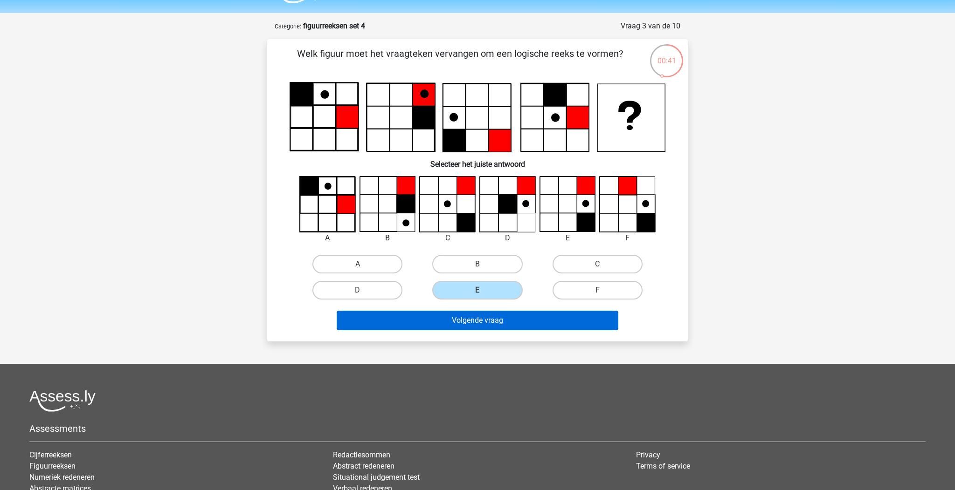
click at [470, 318] on button "Volgende vraag" at bounding box center [478, 321] width 282 height 20
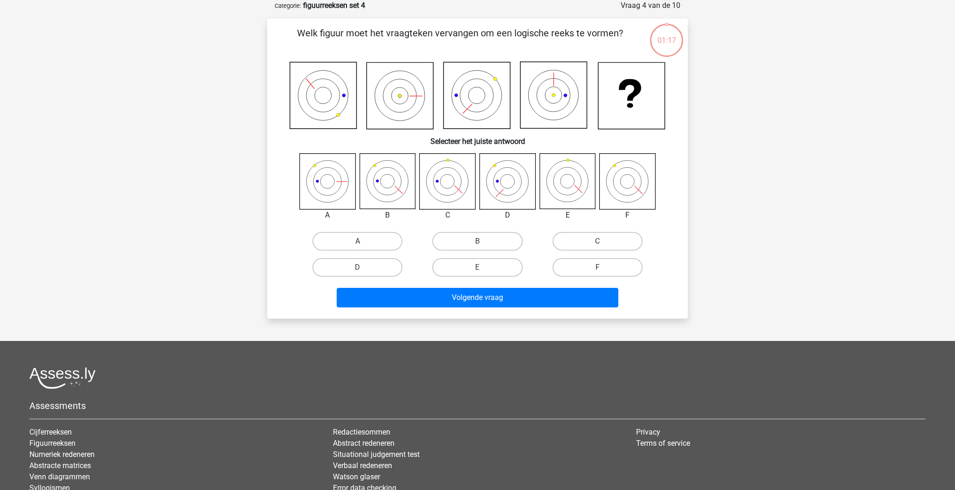
scroll to position [0, 0]
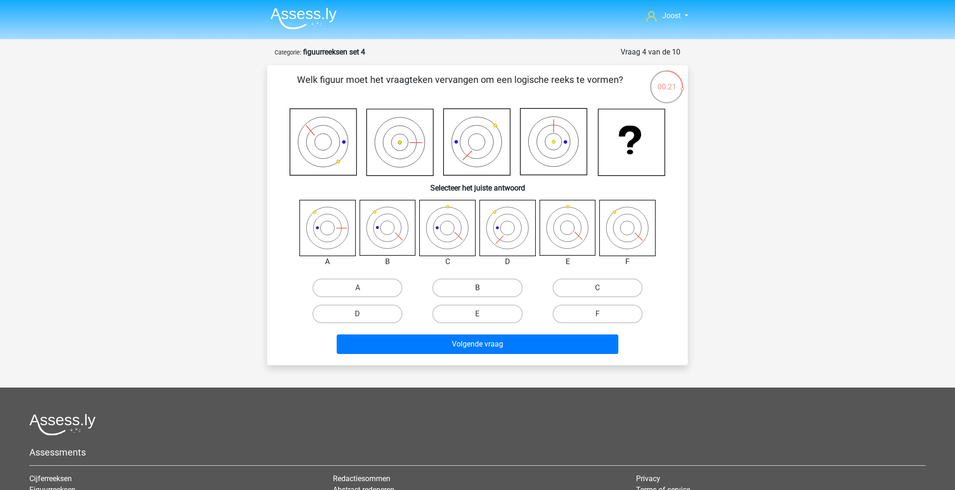
click at [479, 288] on label "B" at bounding box center [477, 288] width 90 height 19
click at [479, 288] on input "B" at bounding box center [480, 291] width 6 height 6
radio input "true"
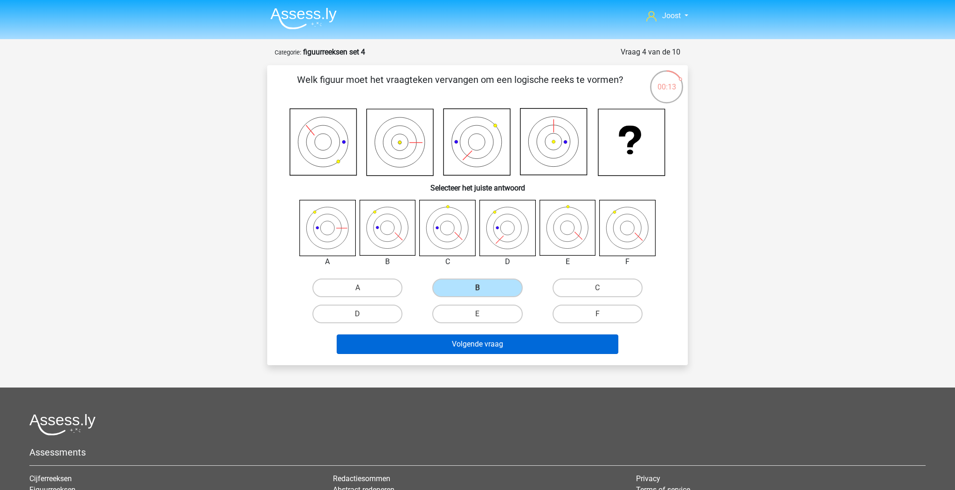
click at [478, 344] on button "Volgende vraag" at bounding box center [478, 345] width 282 height 20
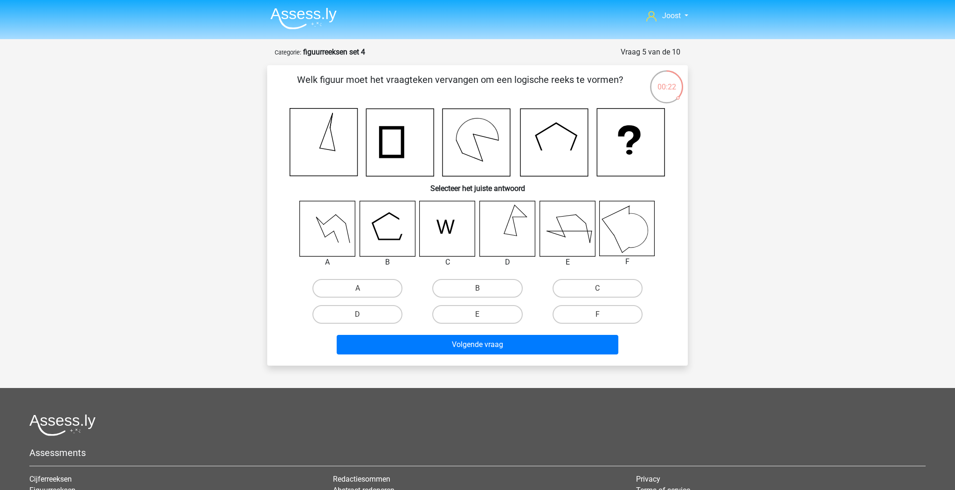
click at [361, 319] on input "D" at bounding box center [361, 318] width 6 height 6
radio input "true"
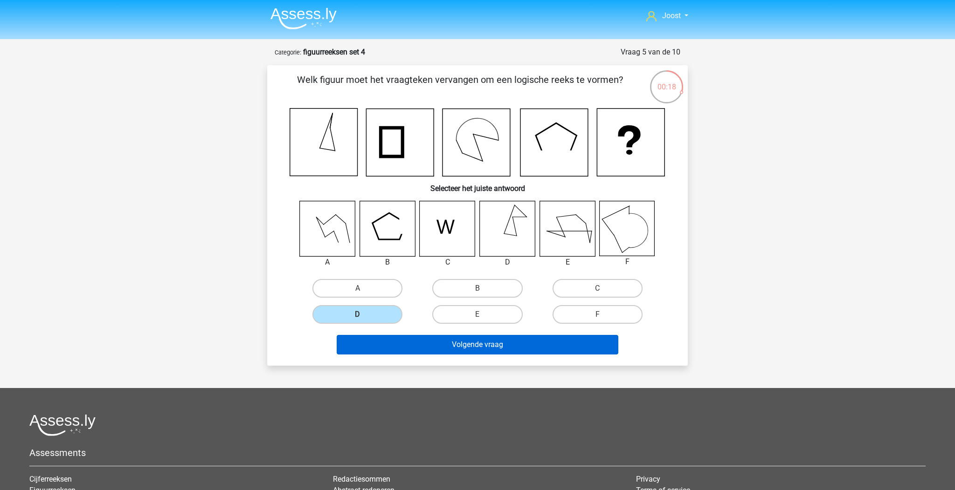
click at [383, 348] on button "Volgende vraag" at bounding box center [478, 345] width 282 height 20
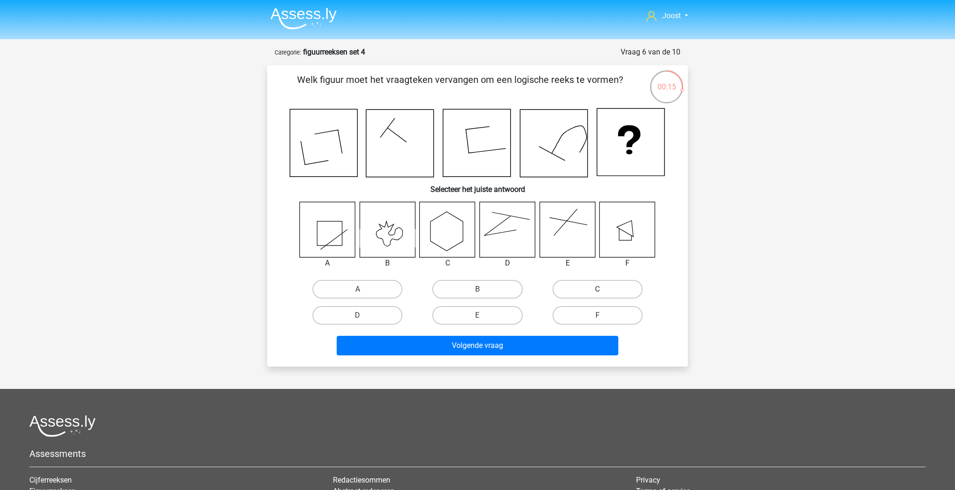
click at [596, 281] on label "C" at bounding box center [598, 289] width 90 height 19
click at [597, 290] on input "C" at bounding box center [600, 293] width 6 height 6
radio input "true"
click at [376, 323] on label "D" at bounding box center [357, 315] width 90 height 19
click at [364, 322] on input "D" at bounding box center [361, 319] width 6 height 6
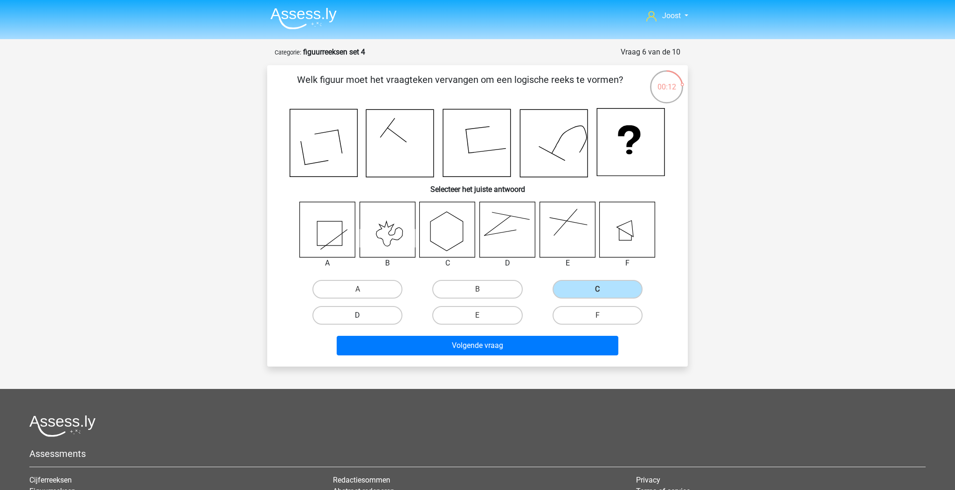
radio input "true"
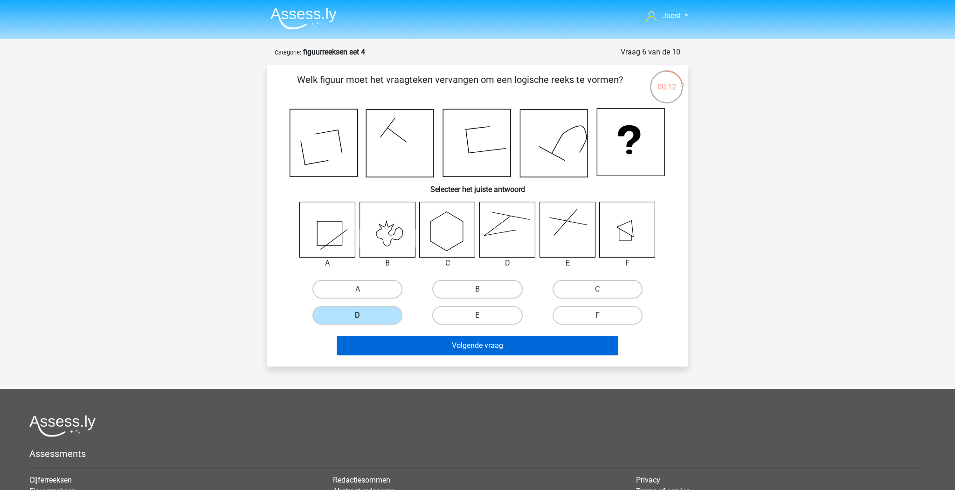
click at [423, 350] on button "Volgende vraag" at bounding box center [478, 346] width 282 height 20
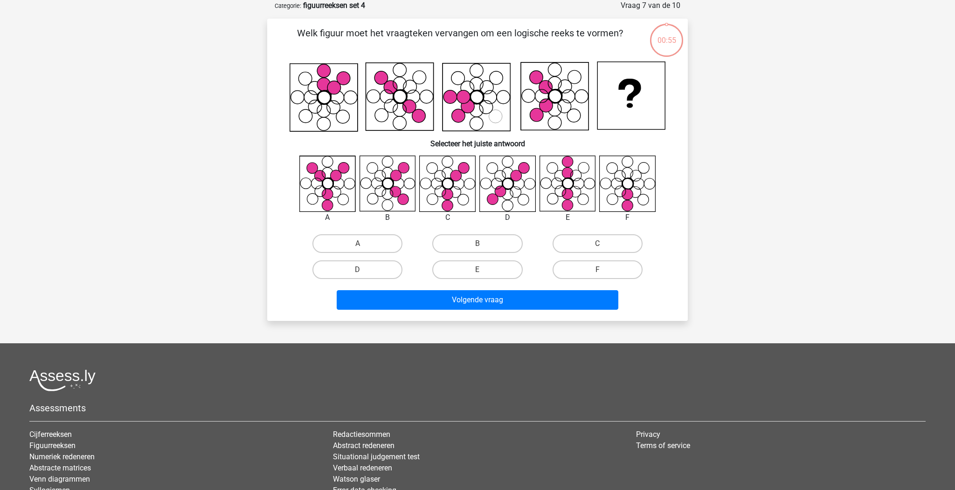
scroll to position [24, 0]
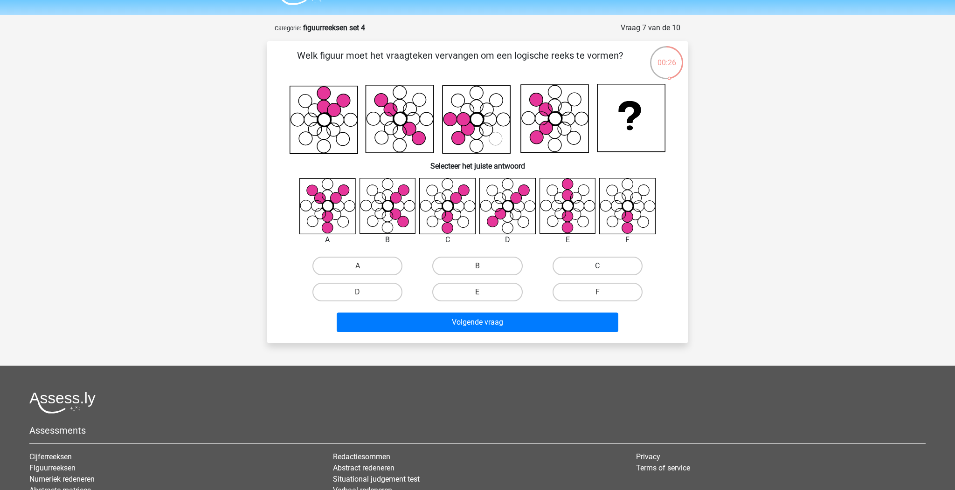
click at [594, 262] on label "C" at bounding box center [598, 266] width 90 height 19
click at [597, 266] on input "C" at bounding box center [600, 269] width 6 height 6
radio input "true"
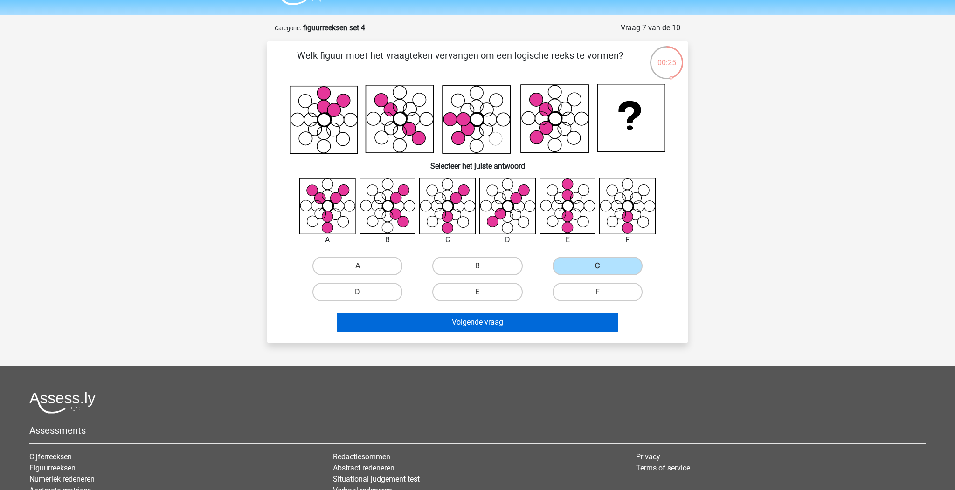
click at [440, 327] on button "Volgende vraag" at bounding box center [478, 323] width 282 height 20
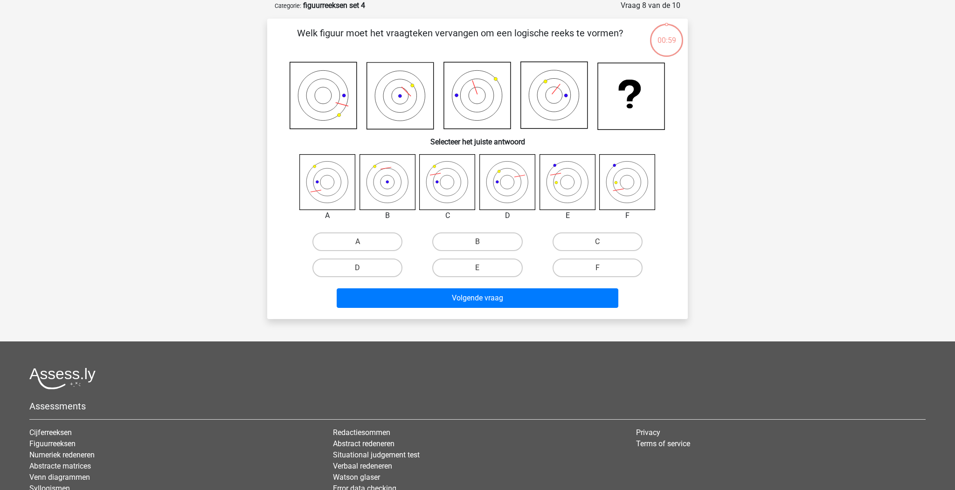
scroll to position [45, 0]
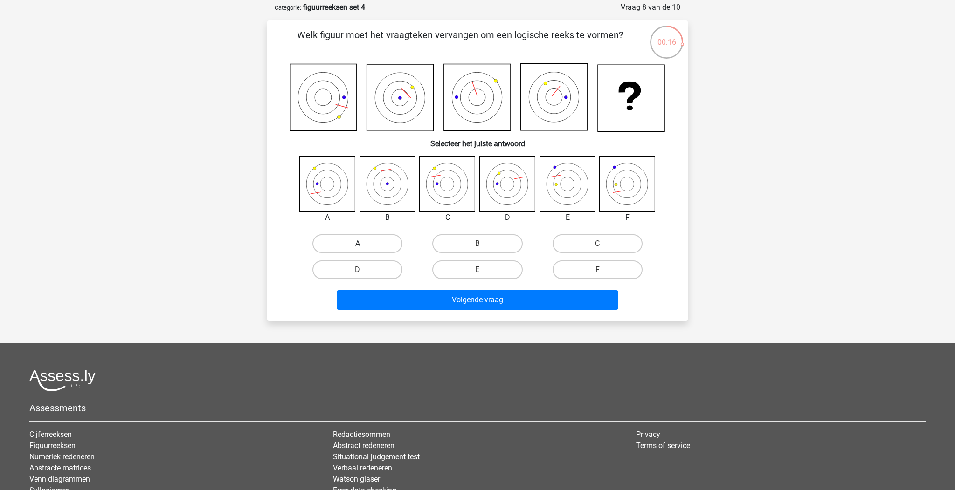
click at [379, 246] on label "A" at bounding box center [357, 244] width 90 height 19
click at [364, 246] on input "A" at bounding box center [361, 247] width 6 height 6
radio input "true"
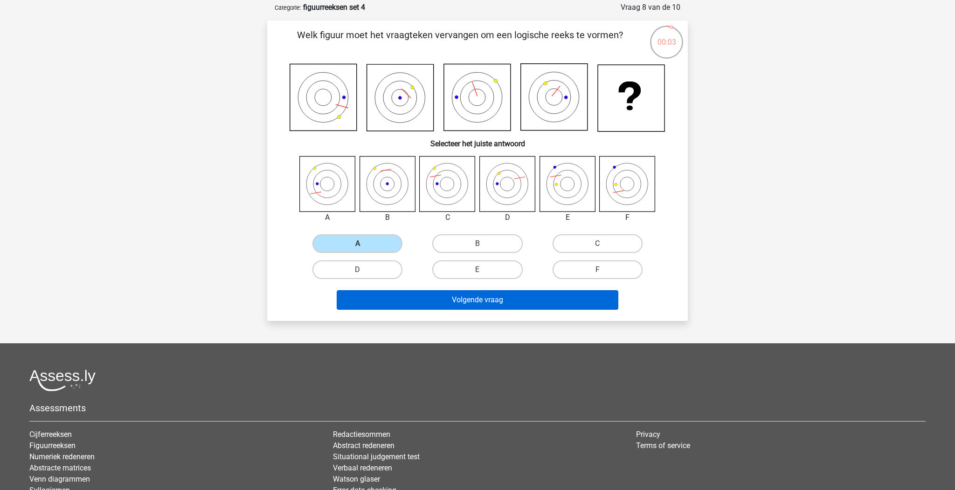
click at [458, 300] on button "Volgende vraag" at bounding box center [478, 300] width 282 height 20
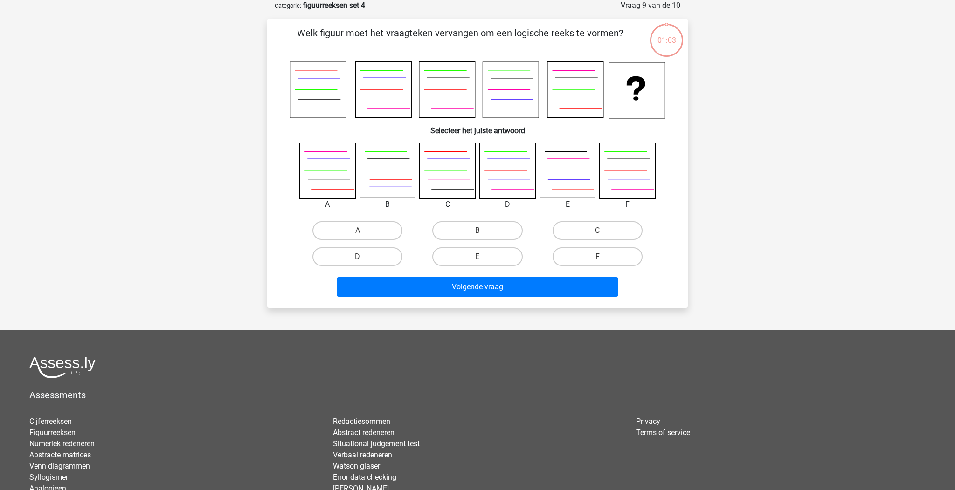
scroll to position [0, 0]
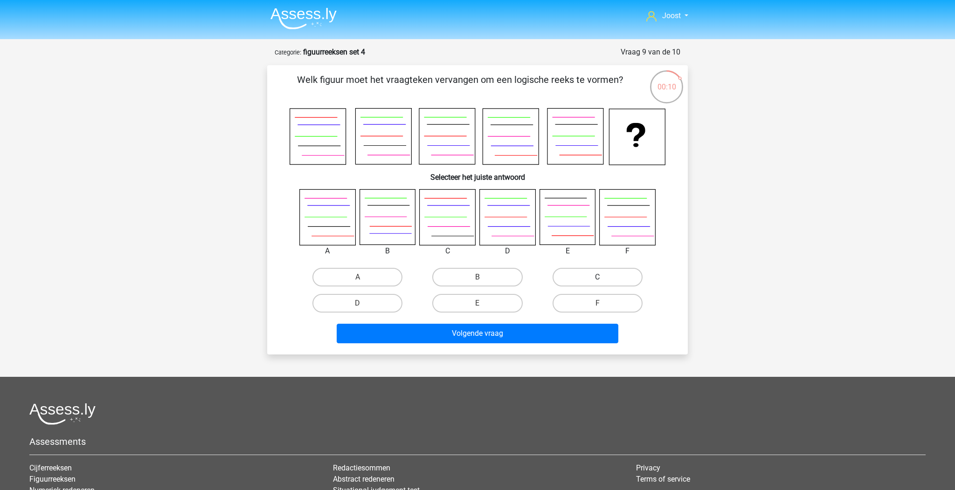
click at [568, 274] on label "C" at bounding box center [598, 277] width 90 height 19
click at [597, 277] on input "C" at bounding box center [600, 280] width 6 height 6
radio input "true"
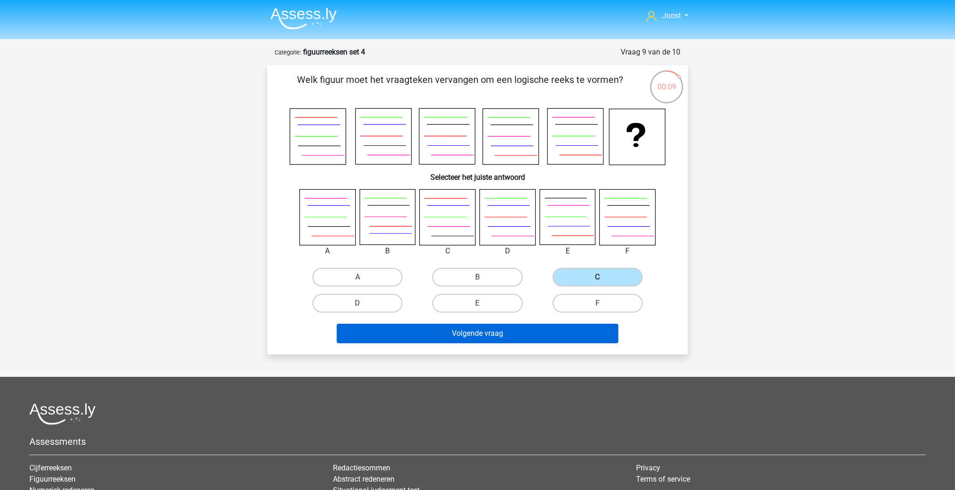
click at [483, 333] on button "Volgende vraag" at bounding box center [478, 334] width 282 height 20
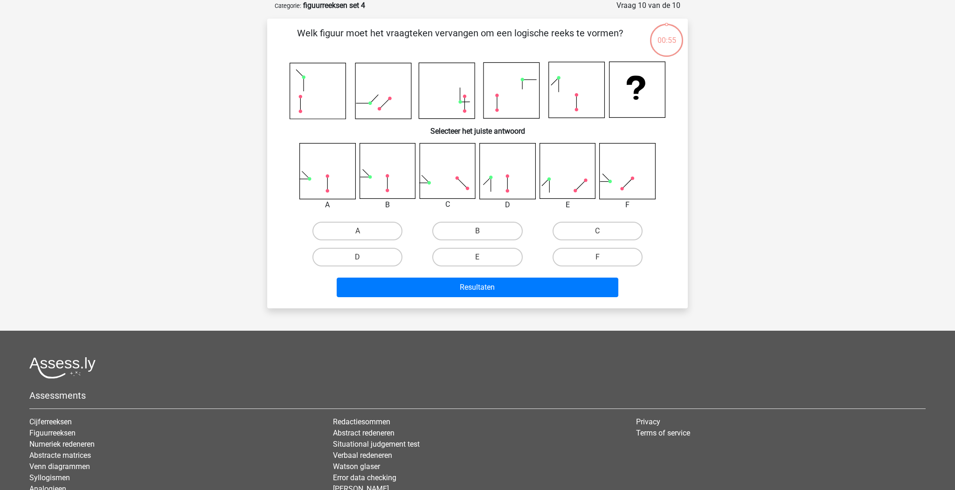
scroll to position [21, 0]
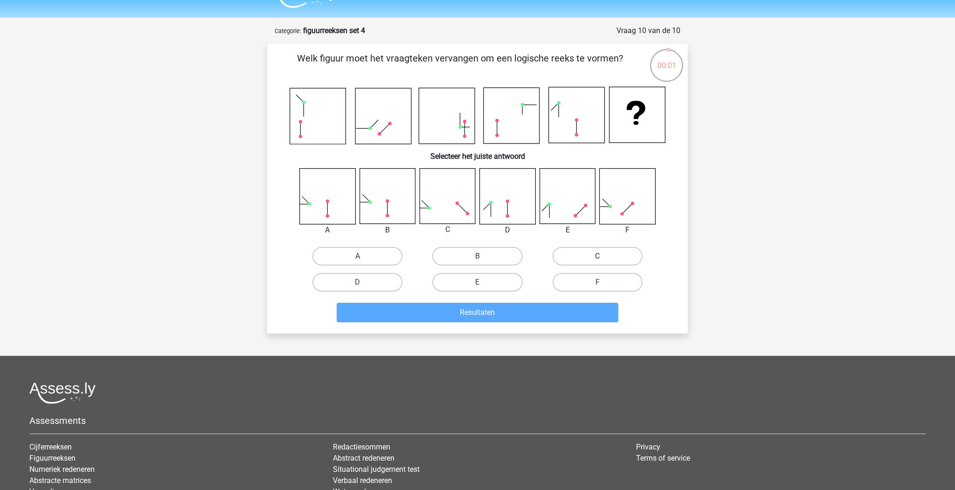
click at [617, 252] on label "C" at bounding box center [598, 256] width 90 height 19
click at [603, 256] on input "C" at bounding box center [600, 259] width 6 height 6
radio input "true"
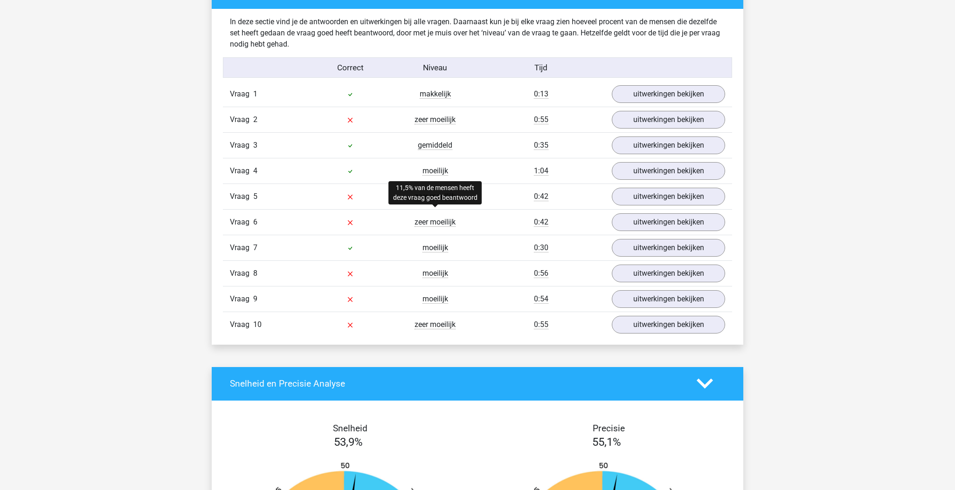
scroll to position [498, 0]
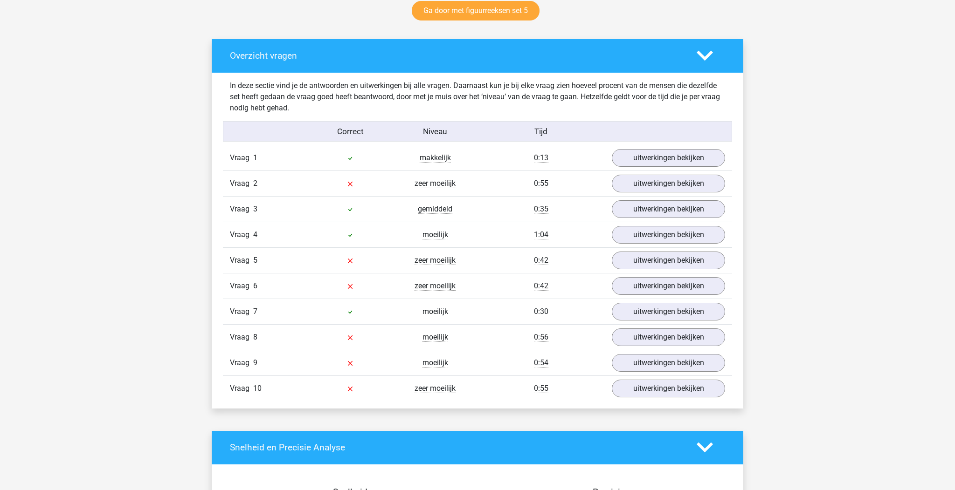
click at [682, 147] on div "Vraag 1 makkelijk 0:13 uitwerkingen bekijken" at bounding box center [477, 157] width 509 height 25
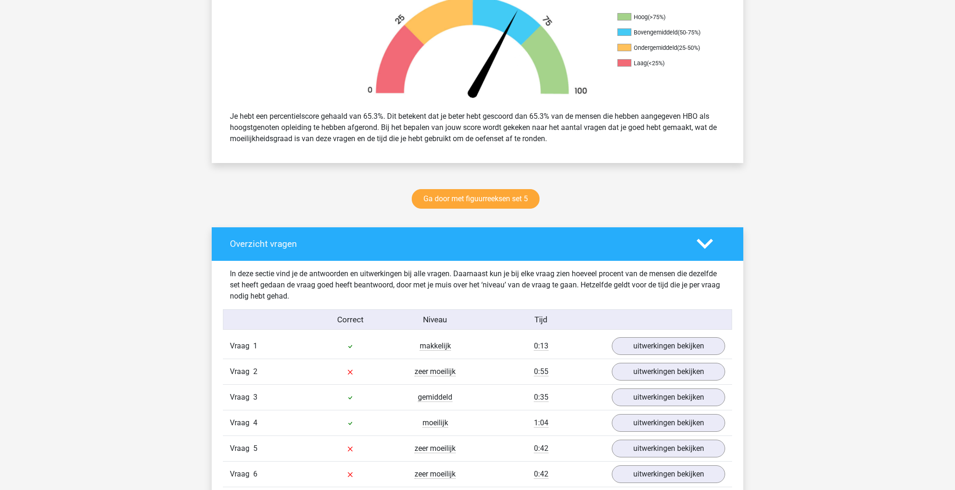
scroll to position [434, 0]
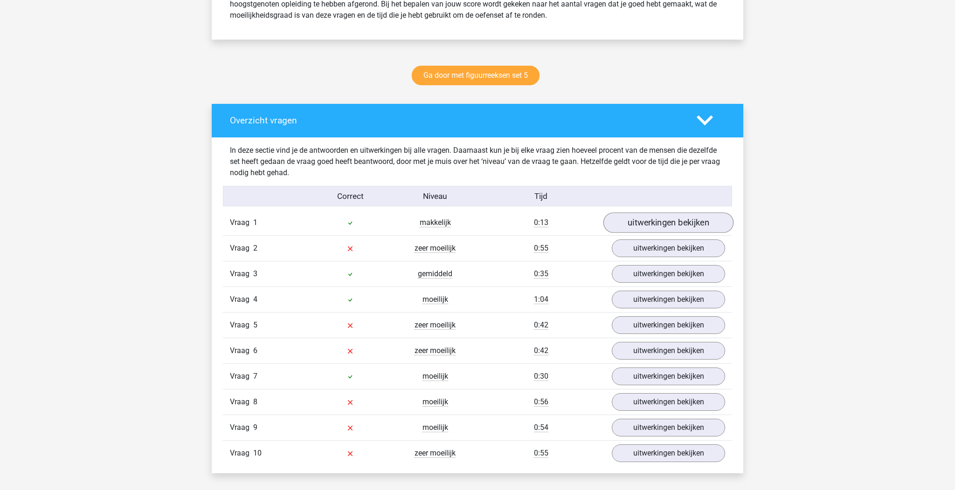
click at [693, 224] on link "uitwerkingen bekijken" at bounding box center [668, 223] width 130 height 21
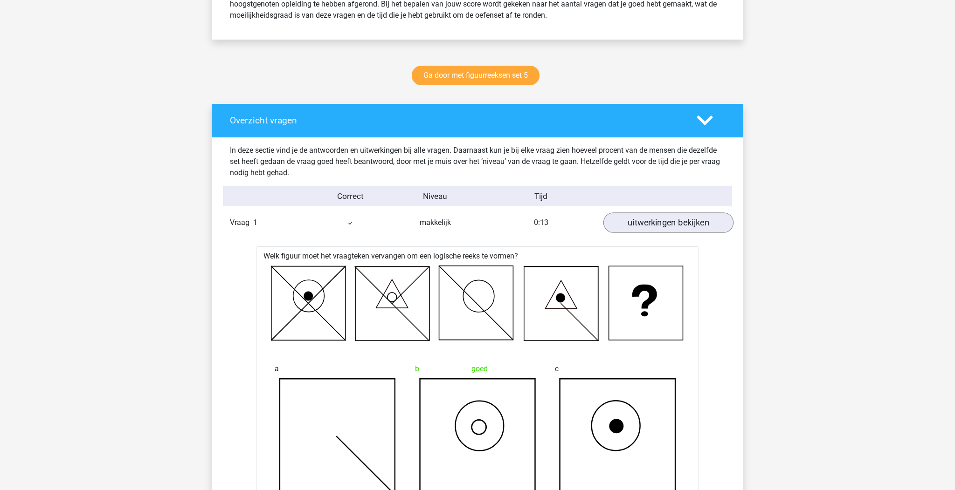
click at [693, 224] on link "uitwerkingen bekijken" at bounding box center [668, 223] width 130 height 21
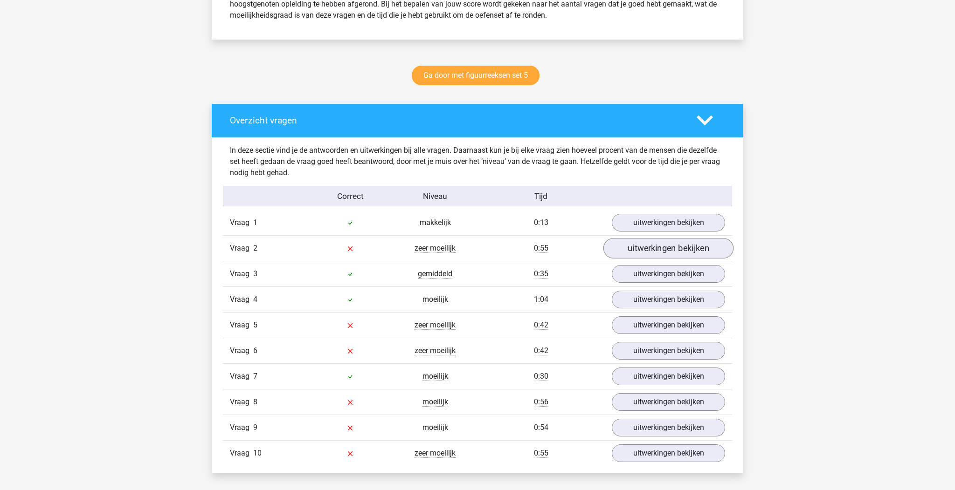
click at [699, 254] on link "uitwerkingen bekijken" at bounding box center [668, 248] width 130 height 21
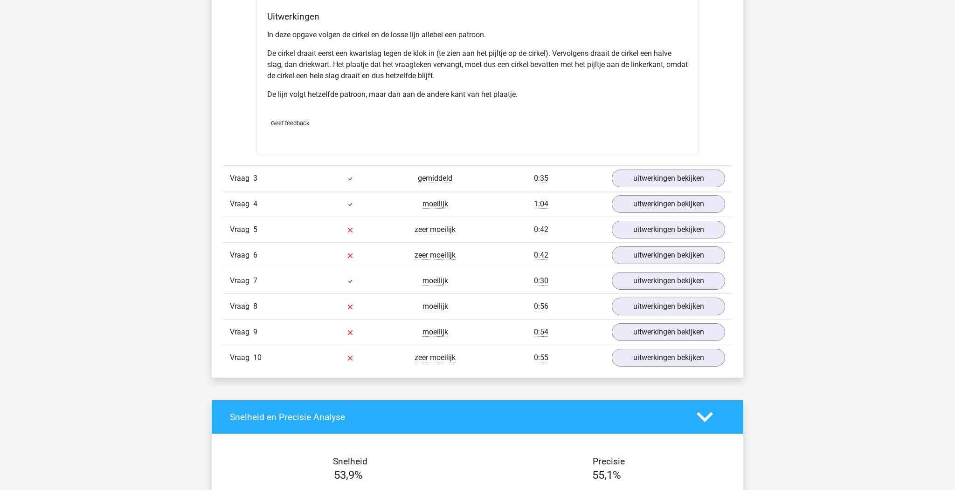
scroll to position [590, 0]
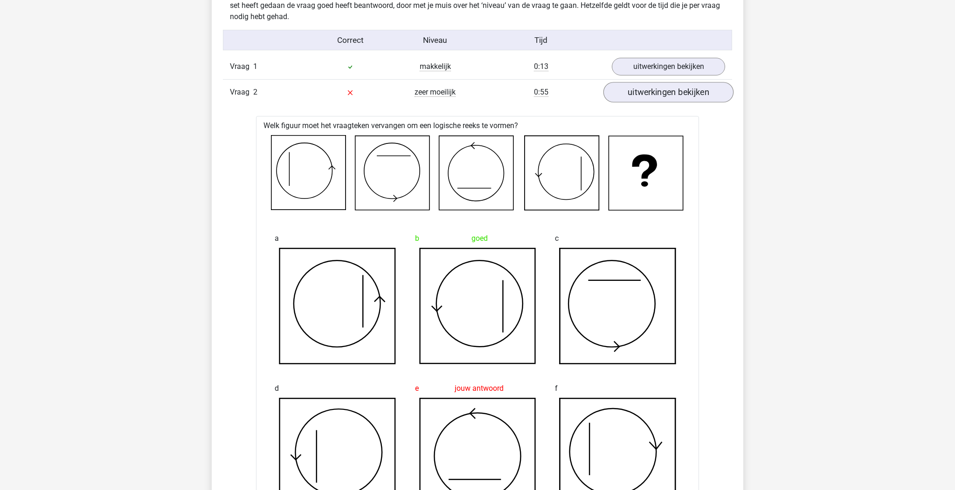
click at [652, 98] on link "uitwerkingen bekijken" at bounding box center [668, 92] width 130 height 21
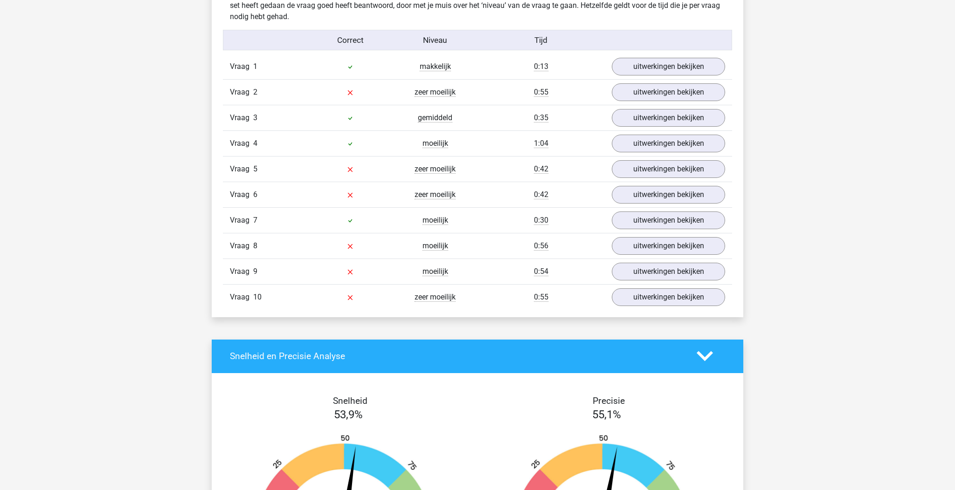
scroll to position [592, 0]
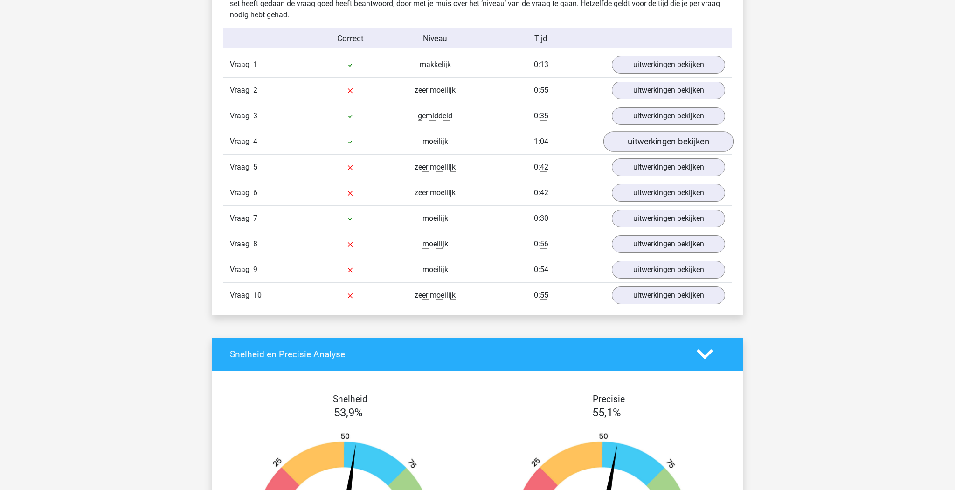
click at [632, 138] on link "uitwerkingen bekijken" at bounding box center [668, 141] width 130 height 21
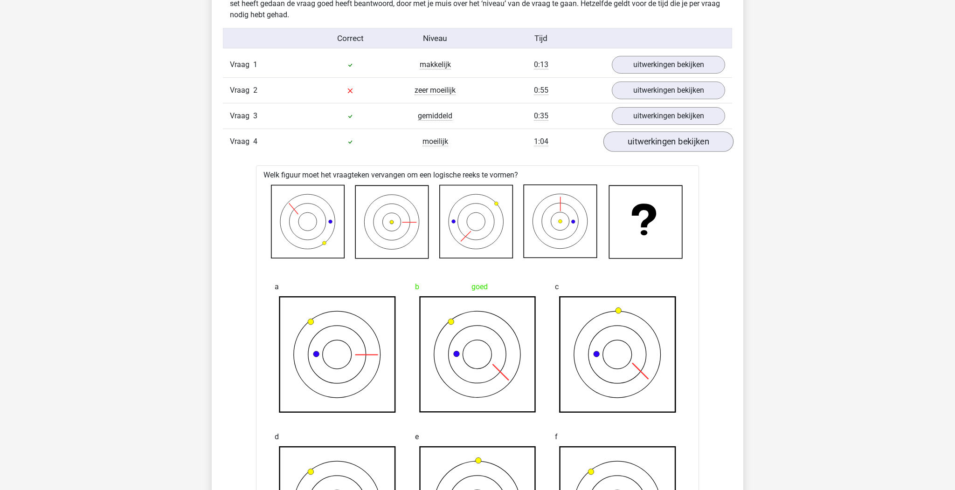
click at [631, 140] on link "uitwerkingen bekijken" at bounding box center [668, 141] width 130 height 21
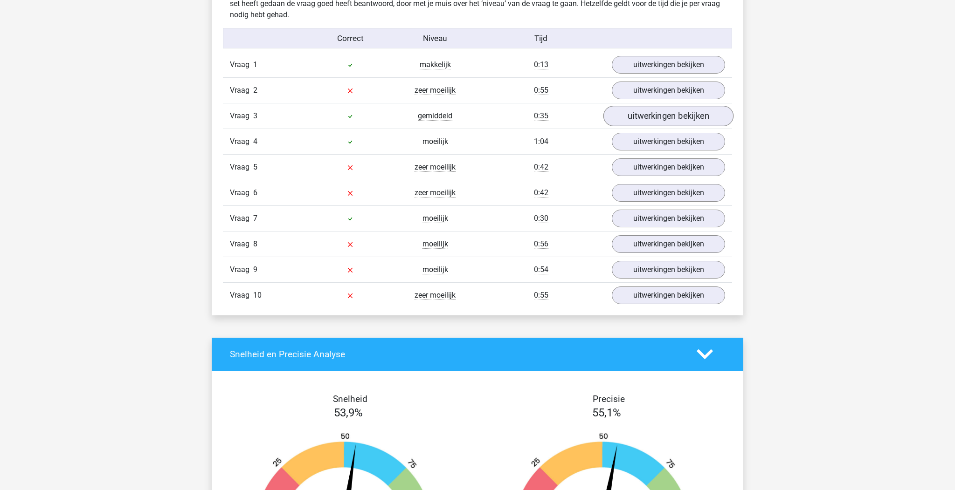
click at [634, 122] on link "uitwerkingen bekijken" at bounding box center [668, 116] width 130 height 21
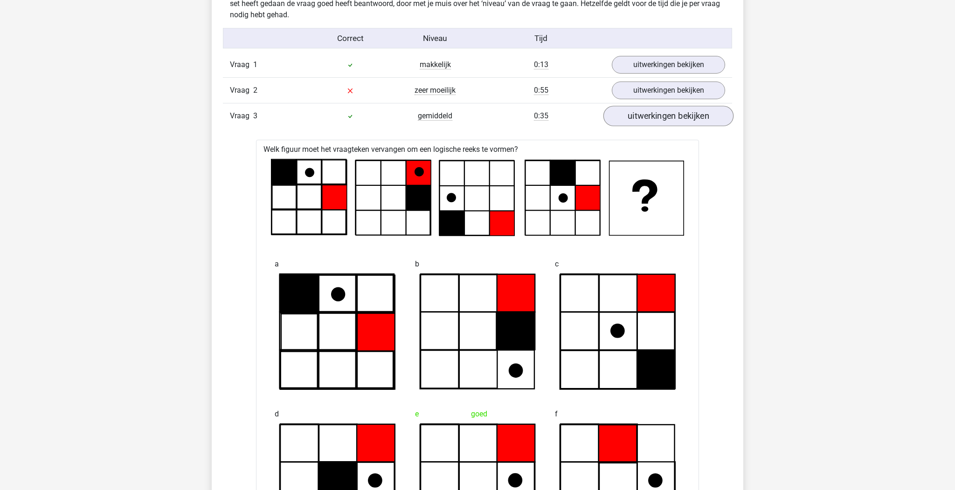
click at [634, 122] on link "uitwerkingen bekijken" at bounding box center [668, 116] width 130 height 21
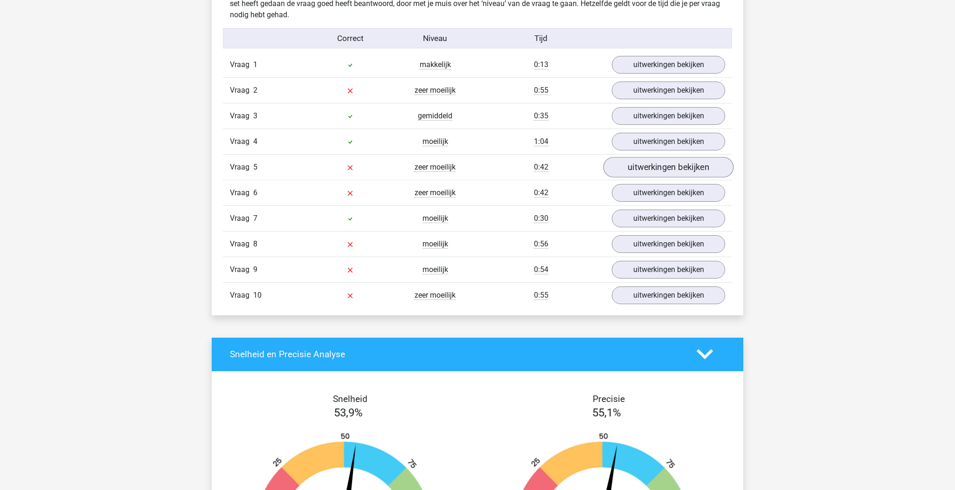
click at [642, 163] on link "uitwerkingen bekijken" at bounding box center [668, 167] width 130 height 21
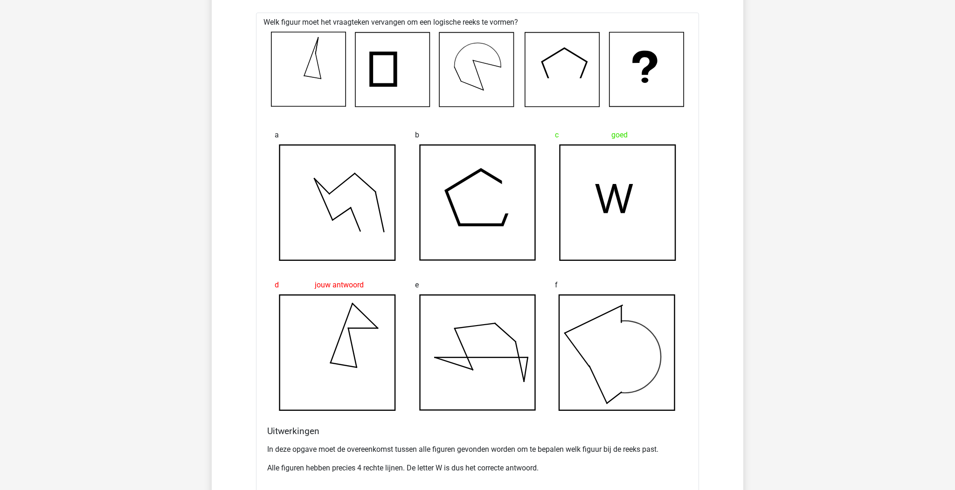
scroll to position [412, 0]
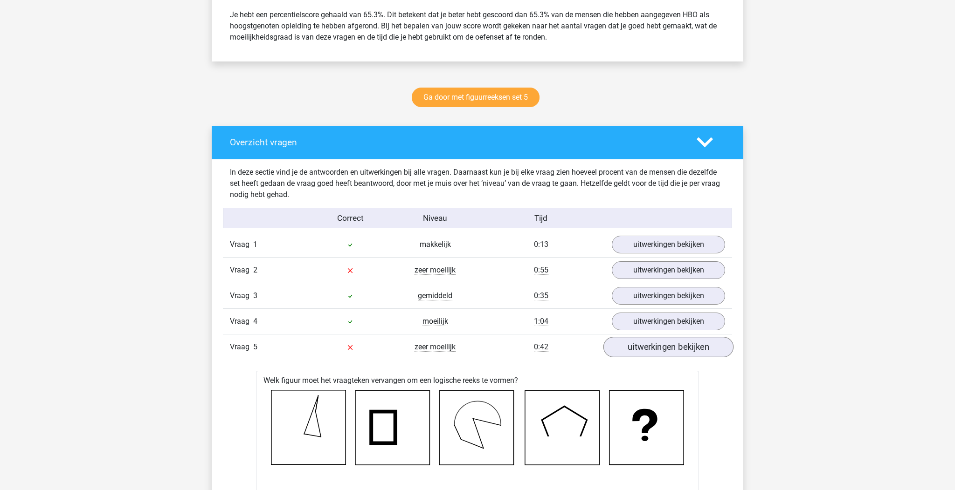
drag, startPoint x: 667, startPoint y: 349, endPoint x: 661, endPoint y: 342, distance: 9.0
click at [667, 349] on link "uitwerkingen bekijken" at bounding box center [668, 347] width 130 height 21
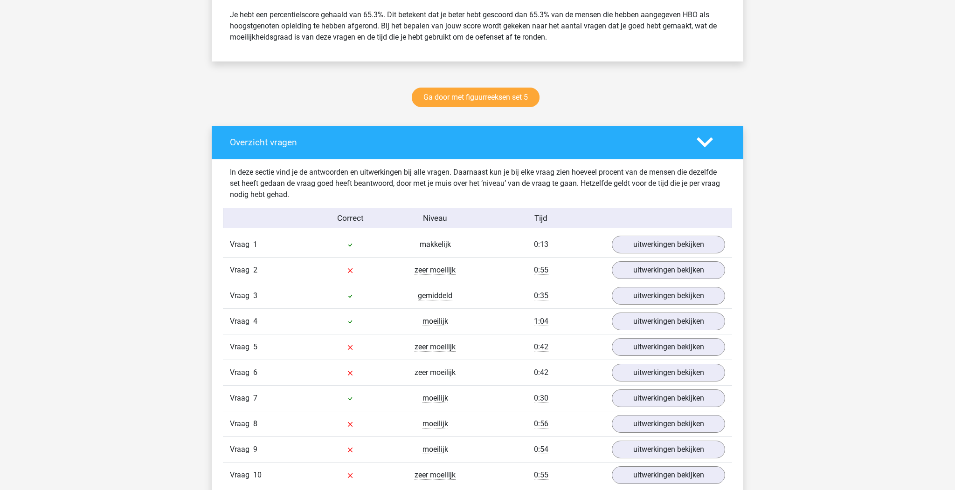
scroll to position [427, 0]
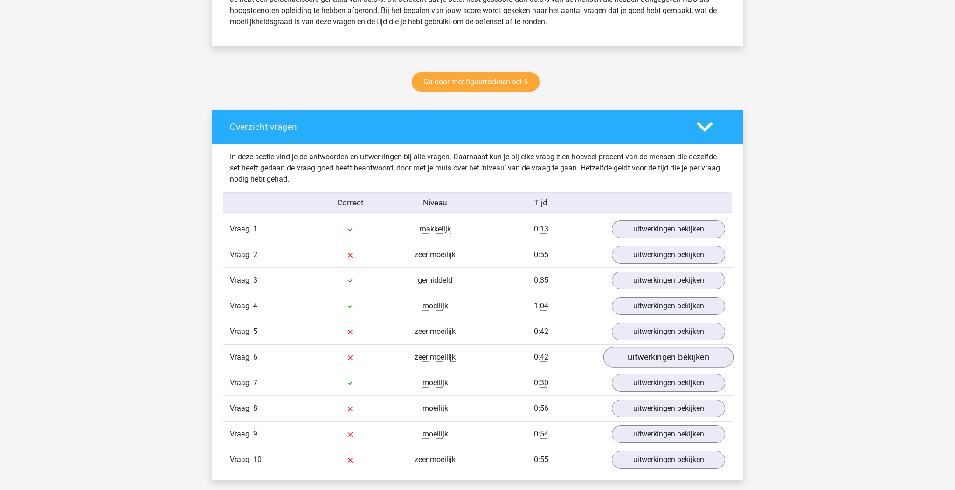
click at [651, 349] on link "uitwerkingen bekijken" at bounding box center [668, 357] width 130 height 21
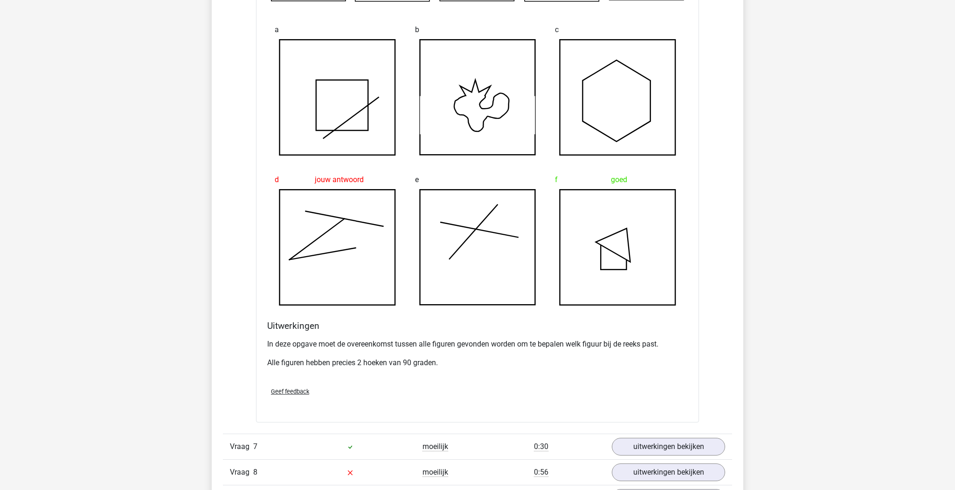
scroll to position [762, 0]
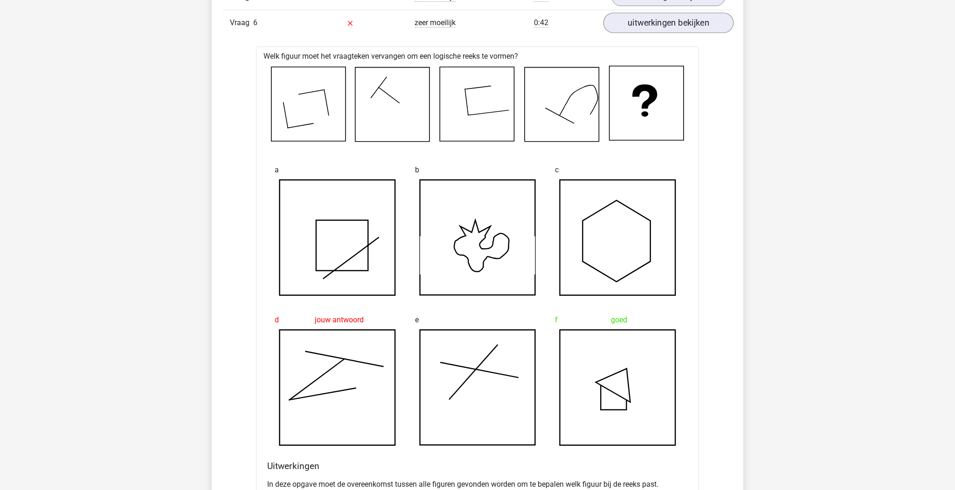
click at [654, 20] on link "uitwerkingen bekijken" at bounding box center [668, 23] width 130 height 21
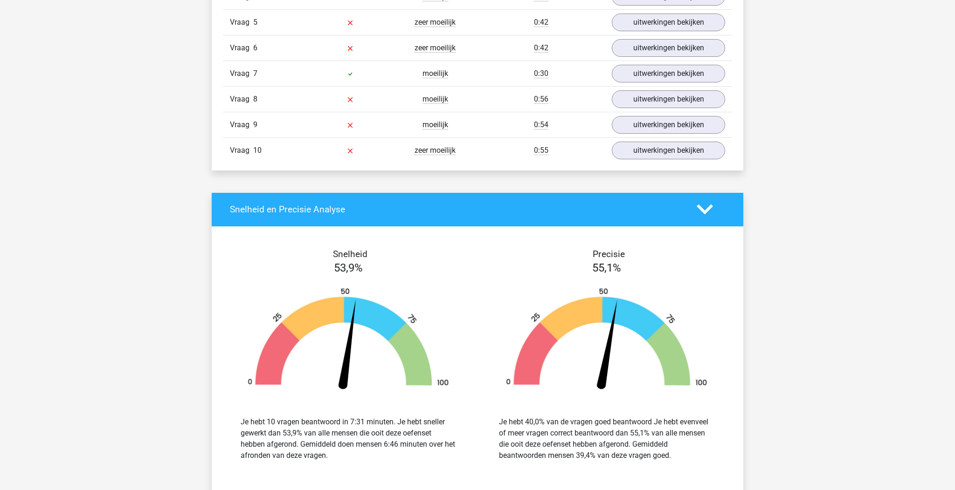
scroll to position [714, 0]
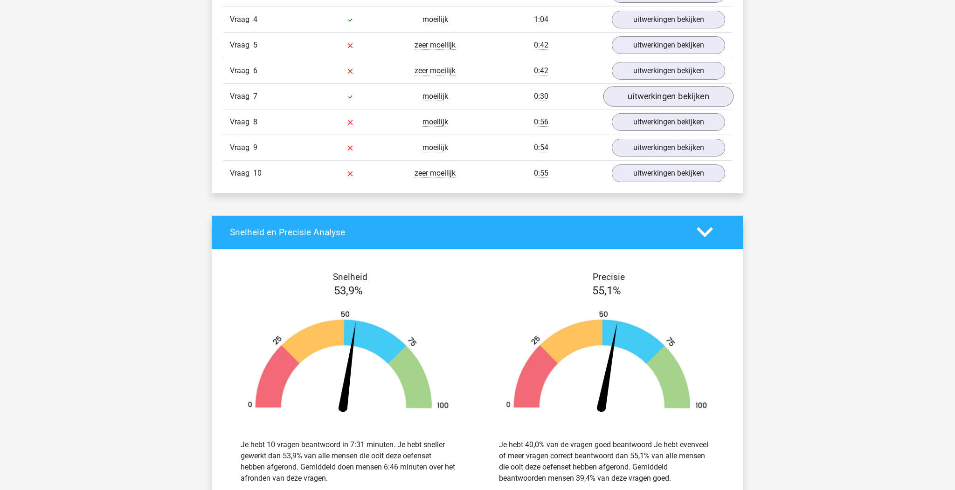
click at [645, 91] on link "uitwerkingen bekijken" at bounding box center [668, 96] width 130 height 21
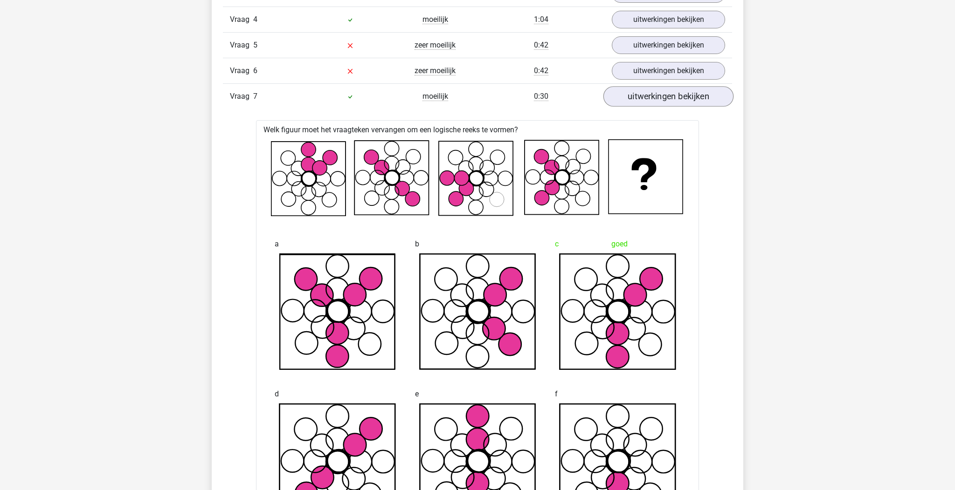
click at [645, 93] on link "uitwerkingen bekijken" at bounding box center [668, 96] width 130 height 21
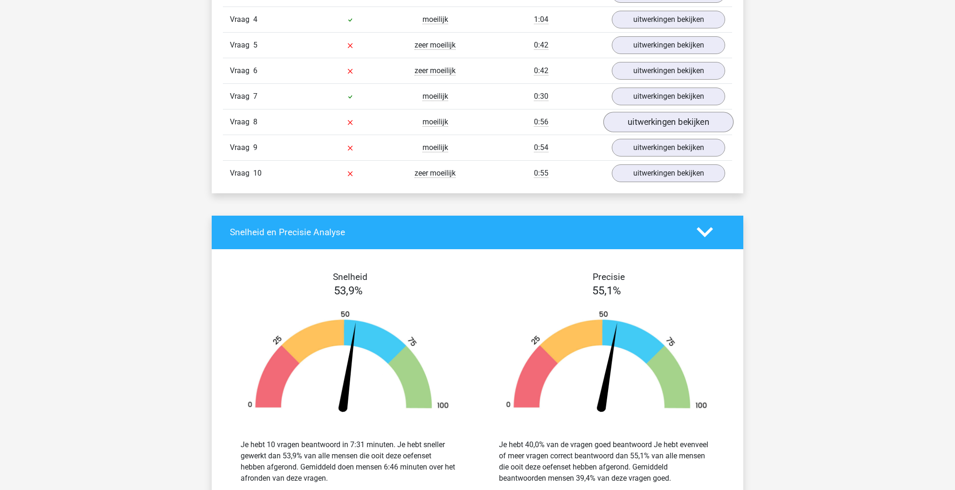
click at [644, 127] on link "uitwerkingen bekijken" at bounding box center [668, 122] width 130 height 21
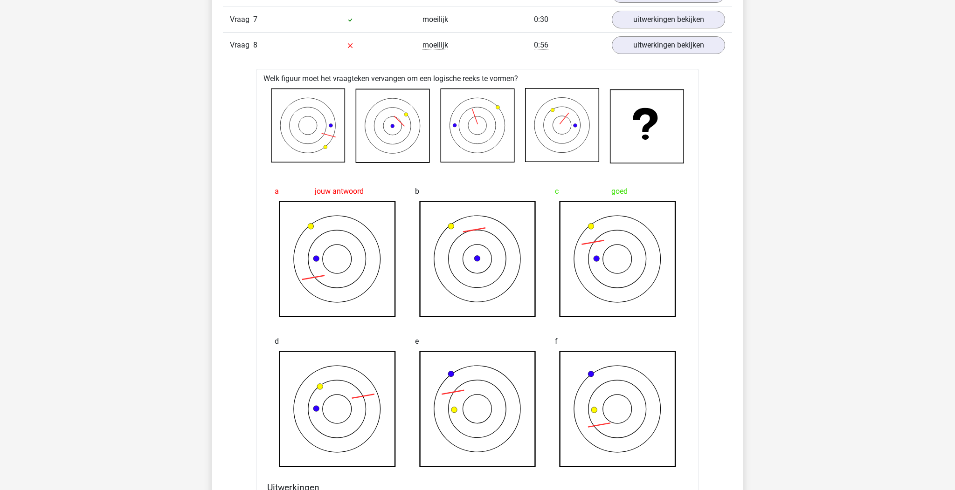
scroll to position [793, 0]
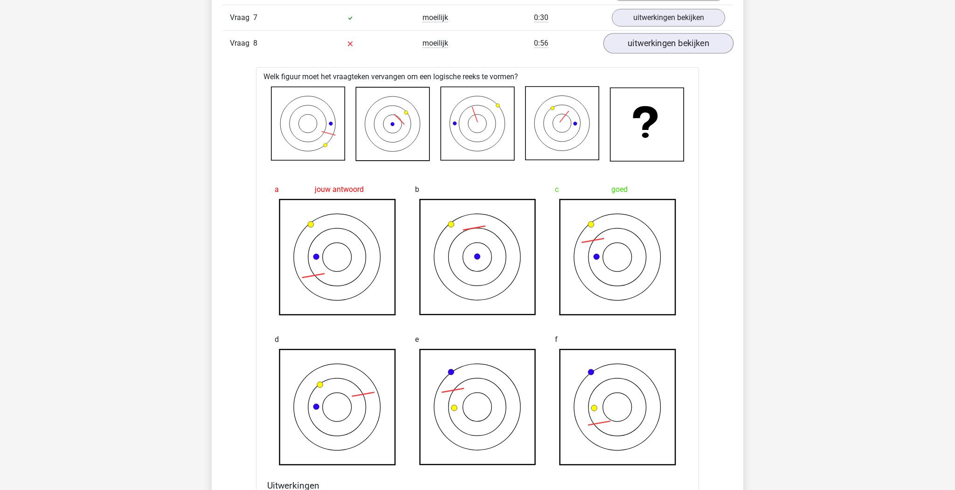
click at [671, 51] on link "uitwerkingen bekijken" at bounding box center [668, 43] width 130 height 21
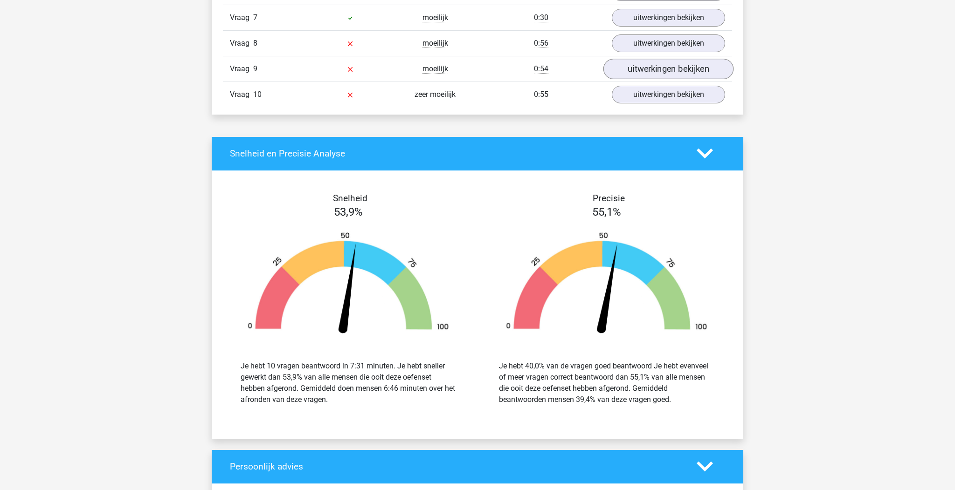
click at [663, 75] on link "uitwerkingen bekijken" at bounding box center [668, 69] width 130 height 21
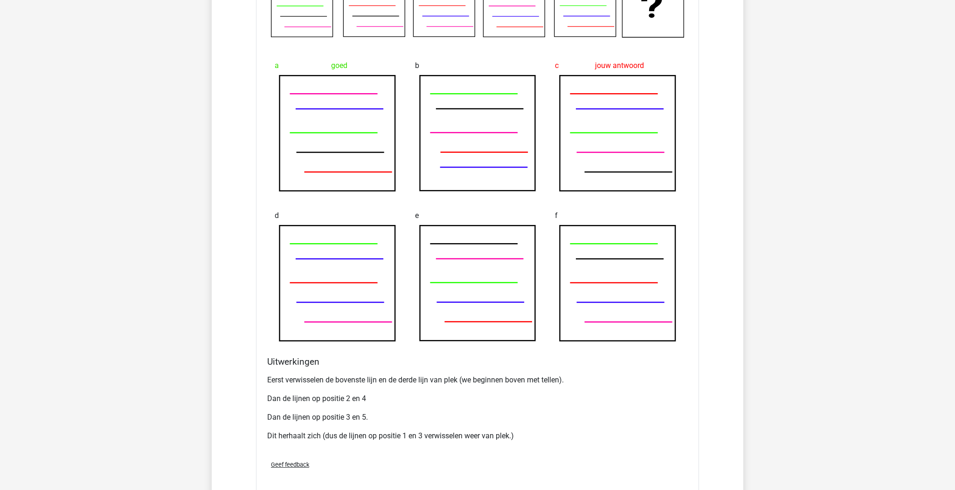
scroll to position [794, 0]
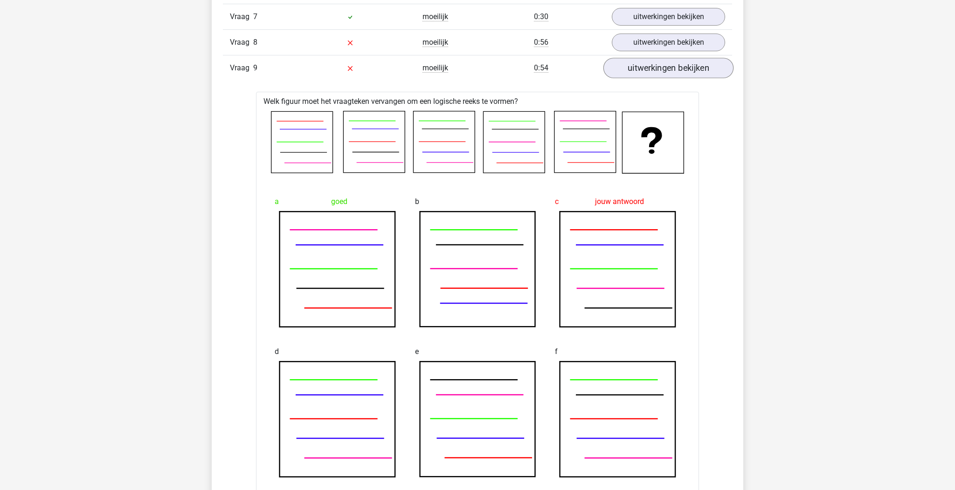
click at [674, 70] on link "uitwerkingen bekijken" at bounding box center [668, 68] width 130 height 21
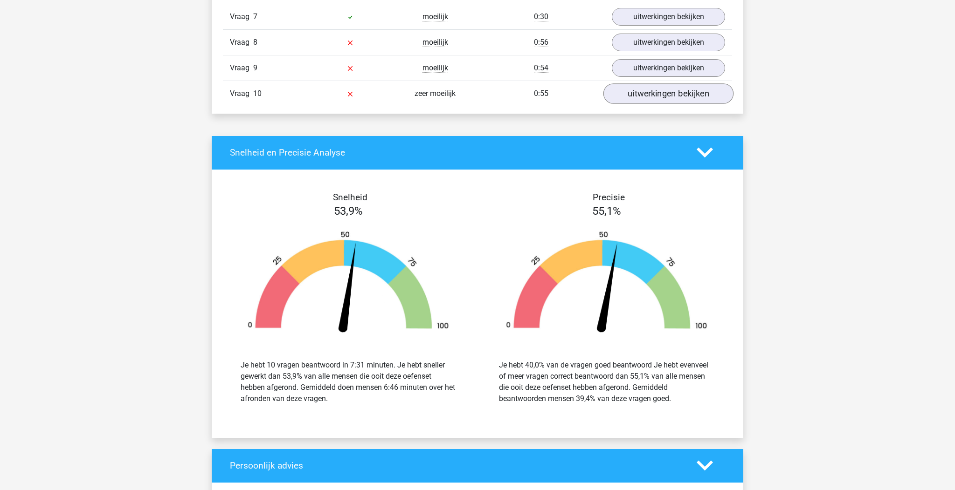
drag, startPoint x: 672, startPoint y: 95, endPoint x: 653, endPoint y: 101, distance: 19.9
click at [672, 95] on link "uitwerkingen bekijken" at bounding box center [668, 93] width 130 height 21
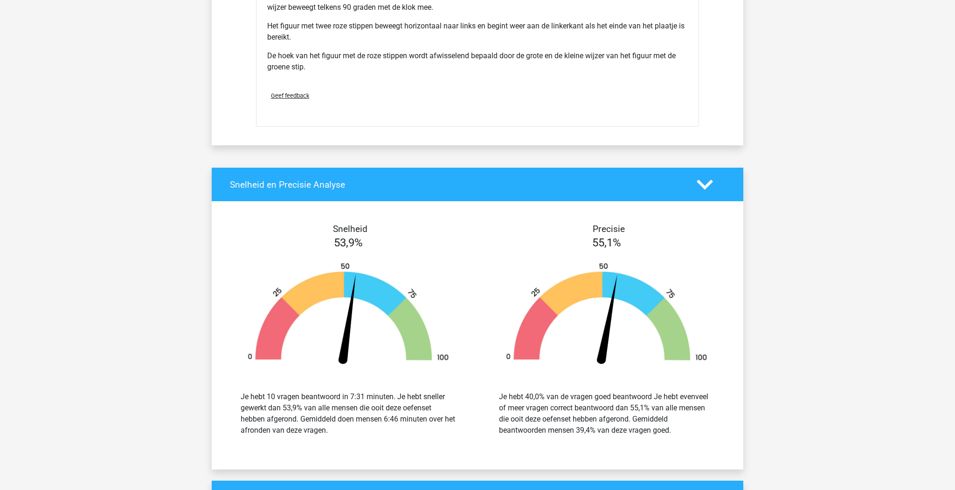
scroll to position [792, 0]
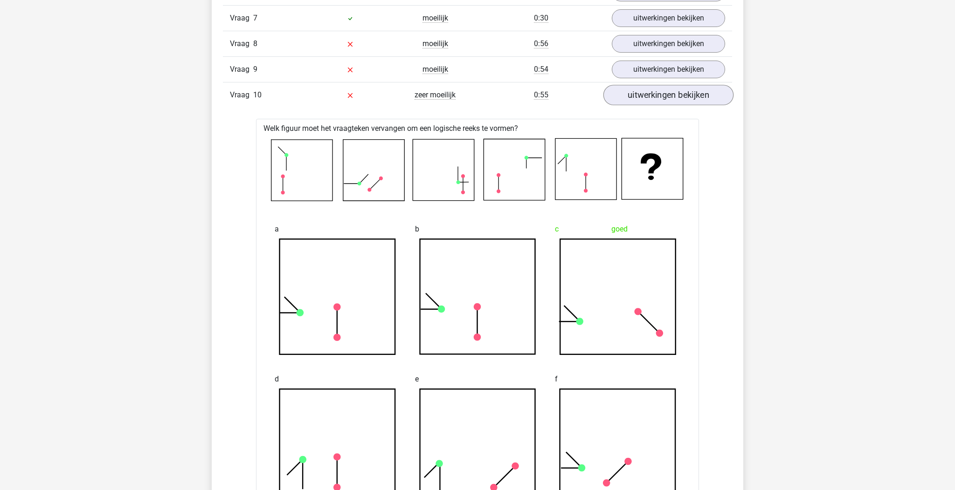
click at [620, 94] on link "uitwerkingen bekijken" at bounding box center [668, 95] width 130 height 21
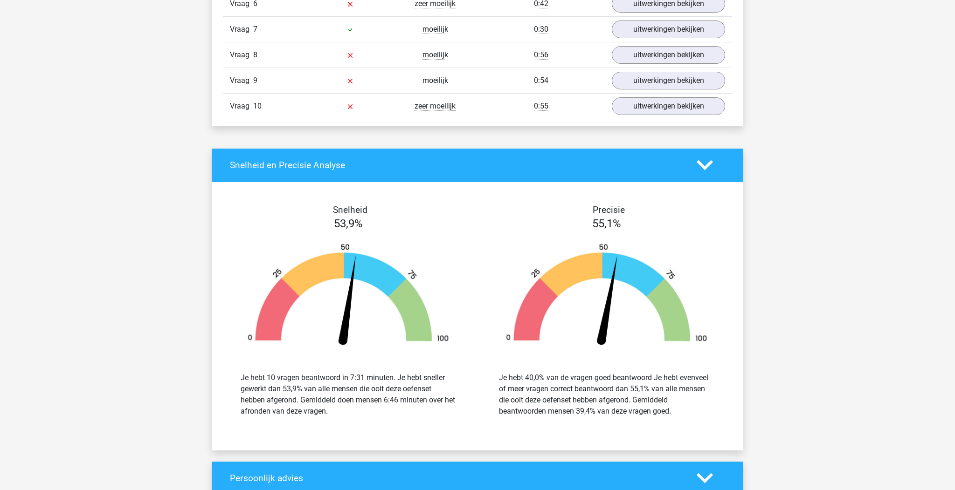
scroll to position [1225, 0]
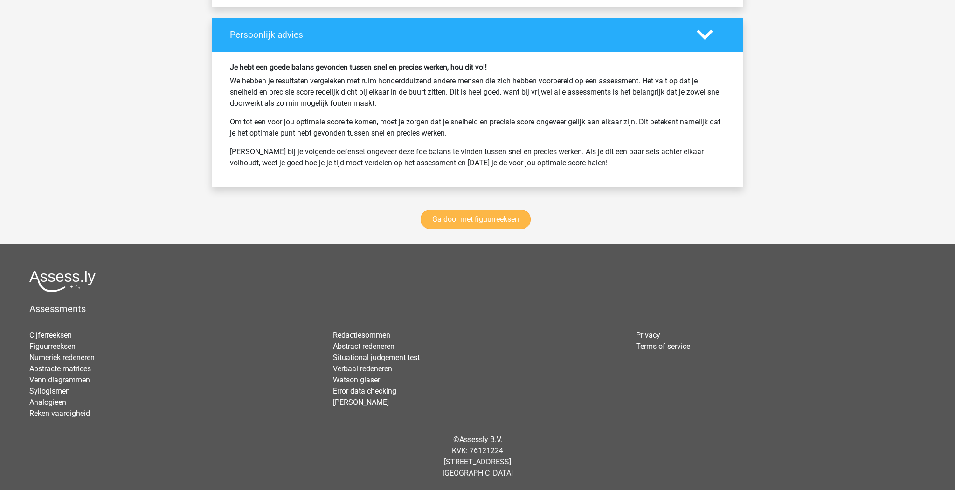
click at [488, 229] on link "Ga door met figuurreeksen" at bounding box center [476, 220] width 110 height 20
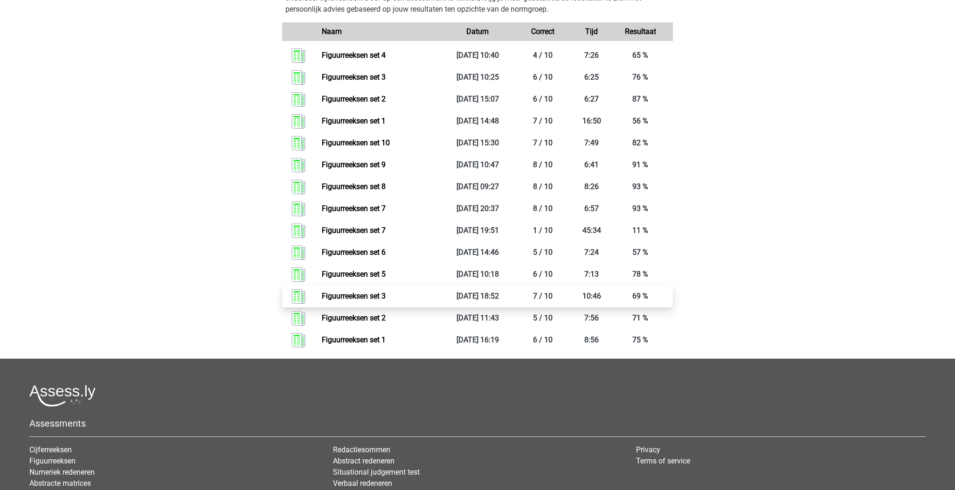
scroll to position [418, 0]
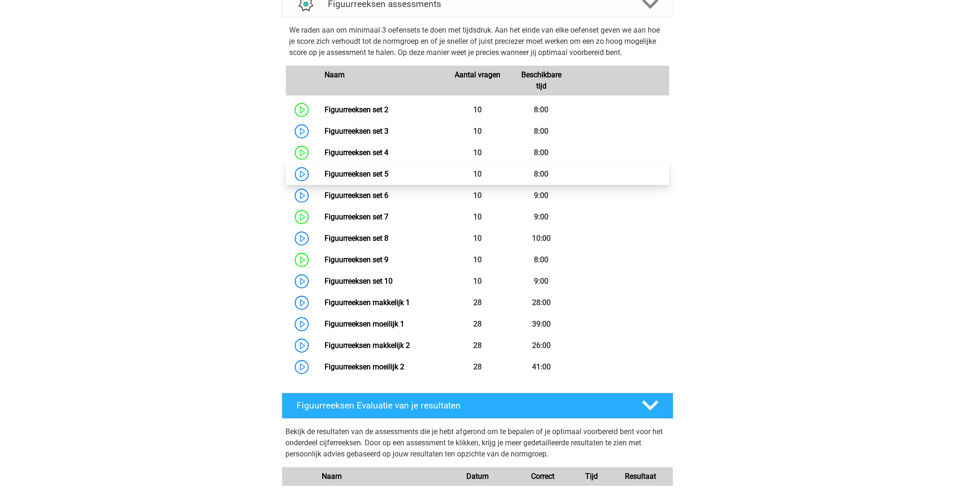
click at [381, 177] on link "Figuurreeksen set 5" at bounding box center [357, 174] width 64 height 9
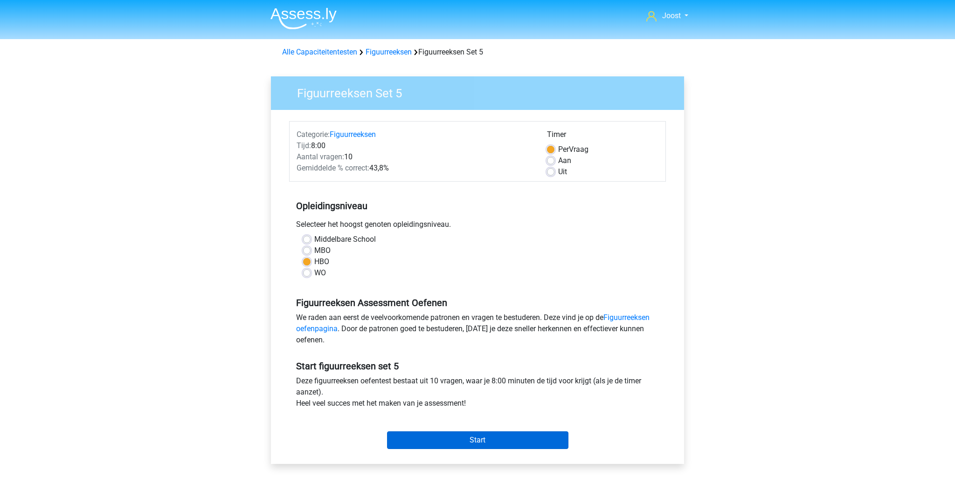
click at [483, 437] on input "Start" at bounding box center [477, 441] width 181 height 18
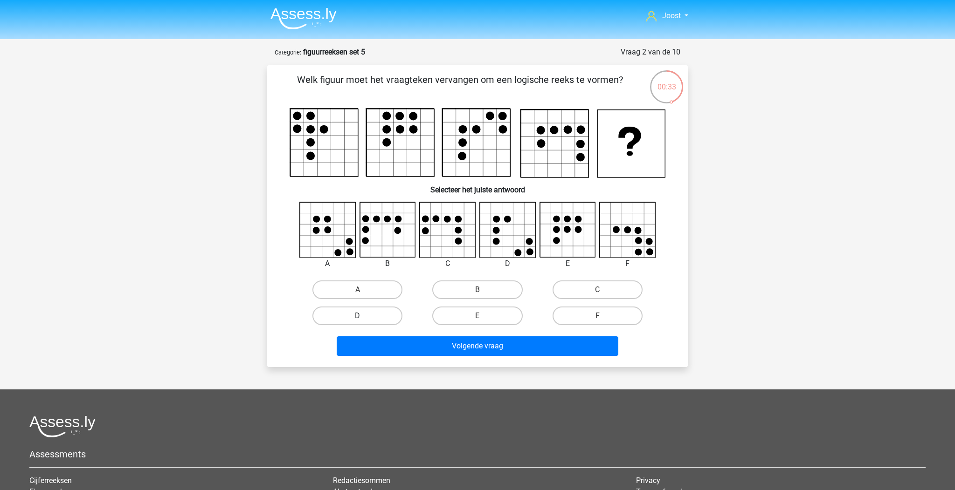
click at [367, 314] on label "D" at bounding box center [357, 316] width 90 height 19
click at [364, 316] on input "D" at bounding box center [361, 319] width 6 height 6
radio input "true"
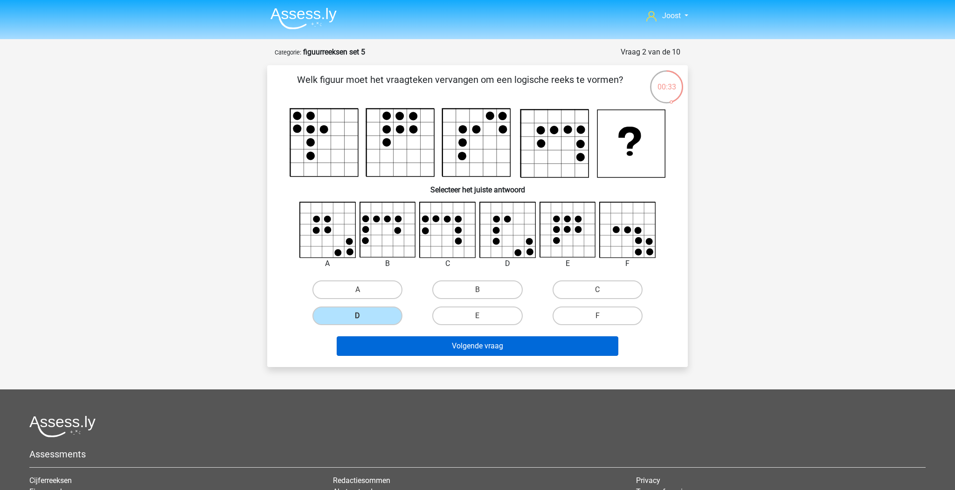
click at [380, 343] on button "Volgende vraag" at bounding box center [478, 347] width 282 height 20
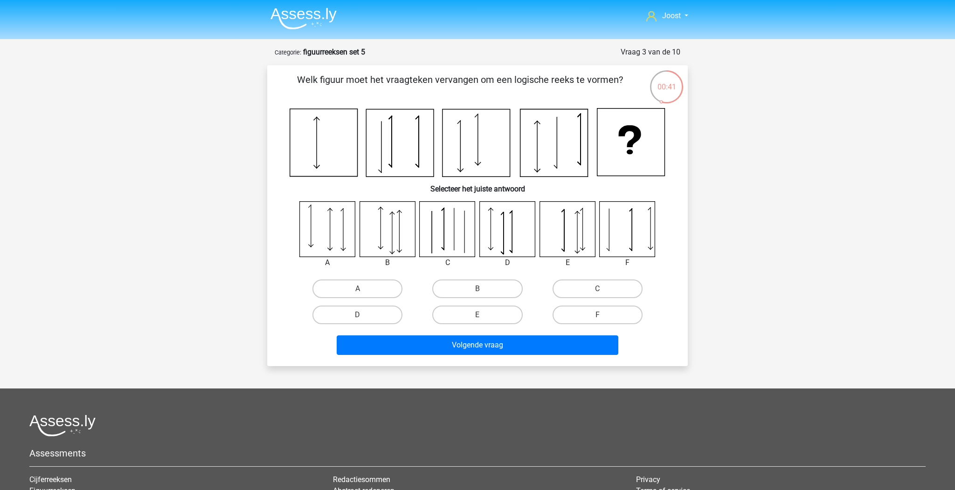
click at [449, 249] on icon at bounding box center [447, 228] width 55 height 55
click at [480, 292] on input "B" at bounding box center [480, 292] width 6 height 6
radio input "true"
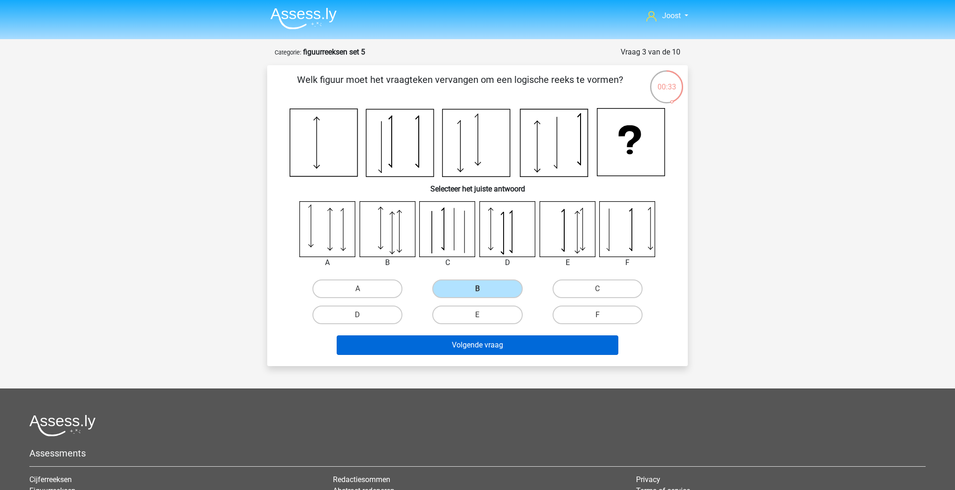
click at [490, 343] on button "Volgende vraag" at bounding box center [478, 346] width 282 height 20
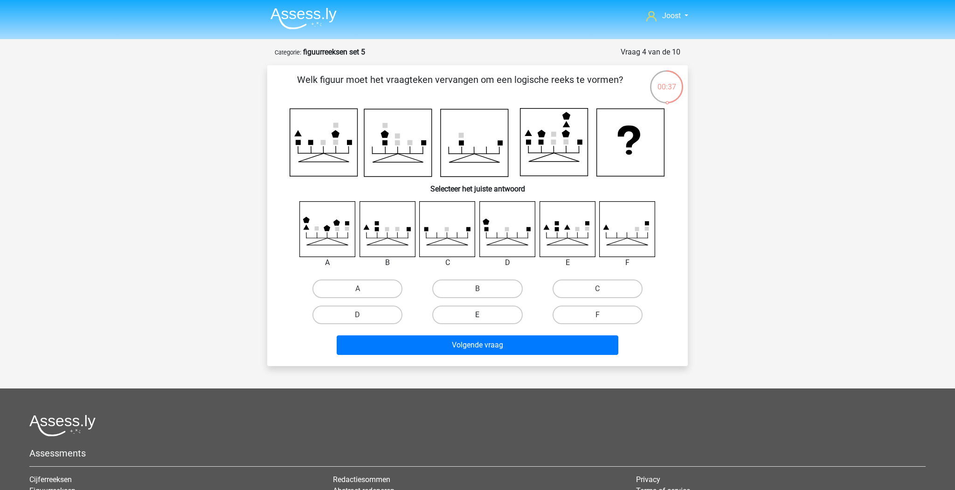
click at [503, 315] on label "E" at bounding box center [477, 315] width 90 height 19
click at [483, 315] on input "E" at bounding box center [480, 318] width 6 height 6
radio input "true"
click at [587, 295] on label "C" at bounding box center [598, 289] width 90 height 19
click at [597, 295] on input "C" at bounding box center [600, 292] width 6 height 6
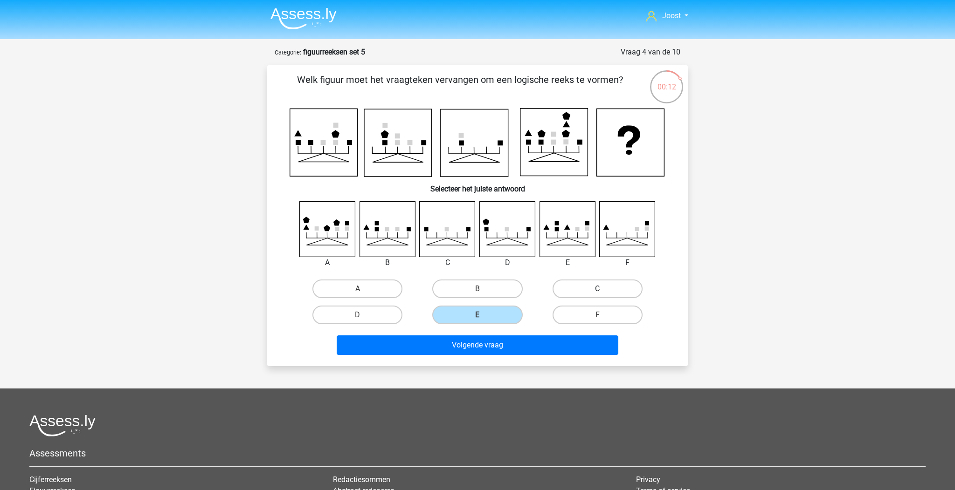
radio input "true"
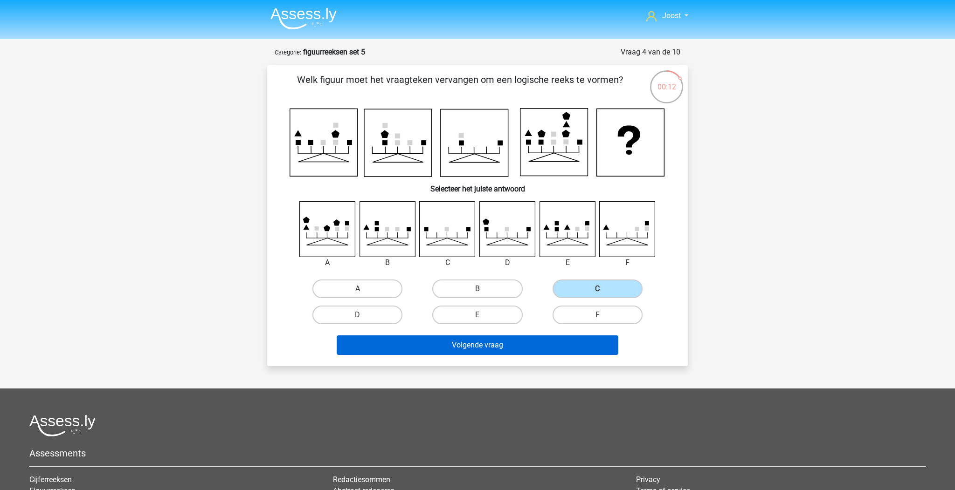
click at [540, 347] on button "Volgende vraag" at bounding box center [478, 346] width 282 height 20
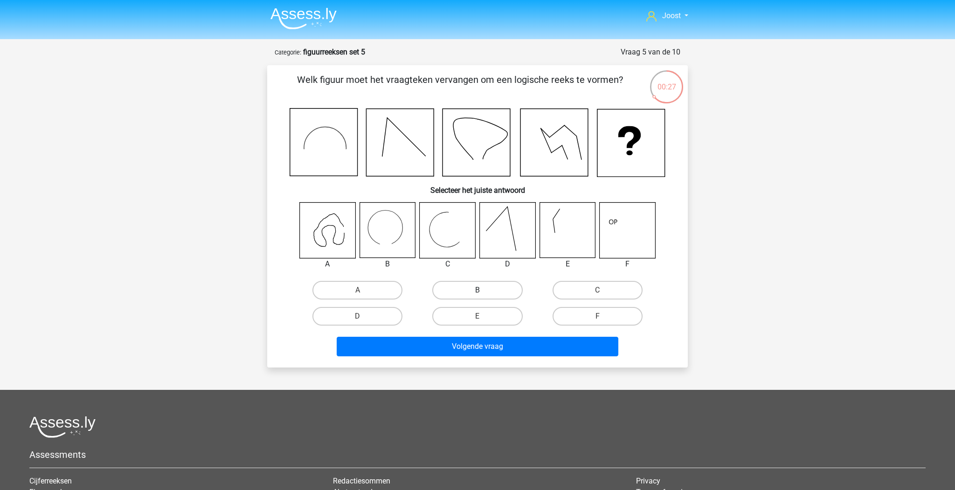
click at [498, 291] on label "B" at bounding box center [477, 290] width 90 height 19
click at [483, 291] on input "B" at bounding box center [480, 293] width 6 height 6
radio input "true"
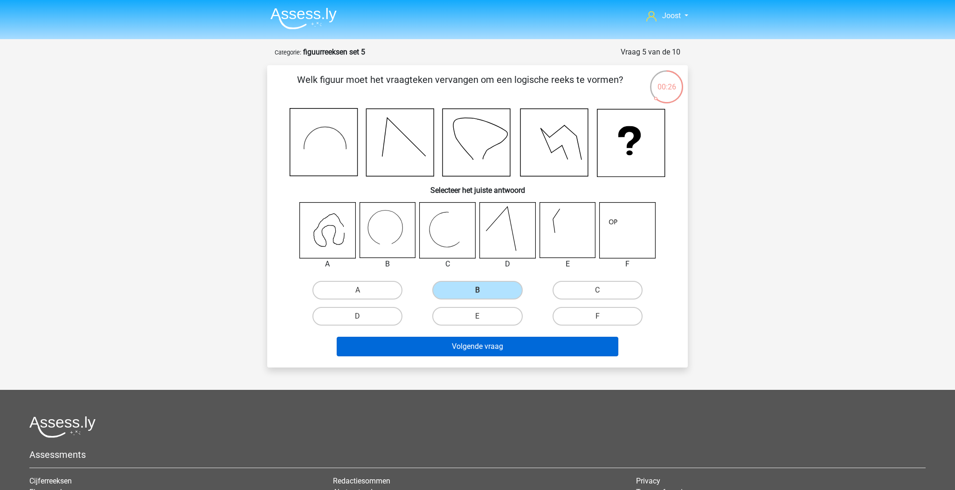
click at [514, 343] on button "Volgende vraag" at bounding box center [478, 347] width 282 height 20
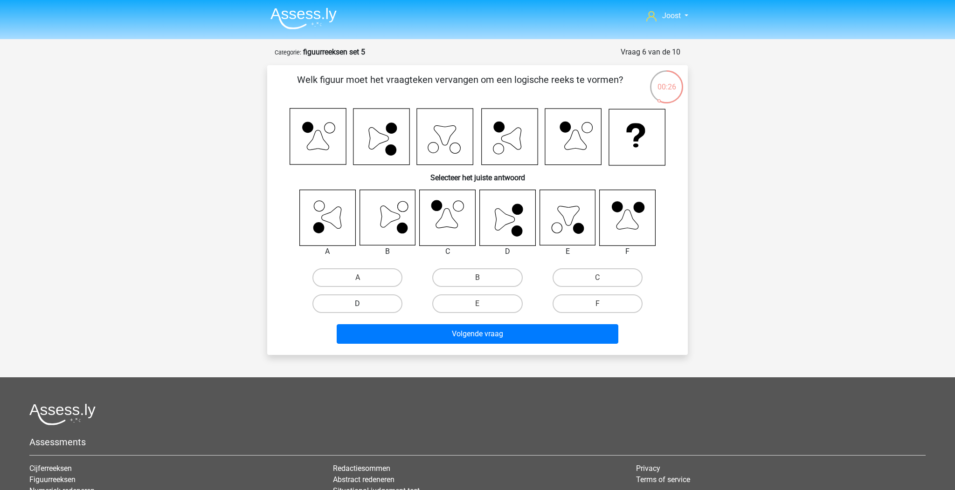
click at [369, 308] on label "D" at bounding box center [357, 304] width 90 height 19
click at [364, 308] on input "D" at bounding box center [361, 307] width 6 height 6
radio input "true"
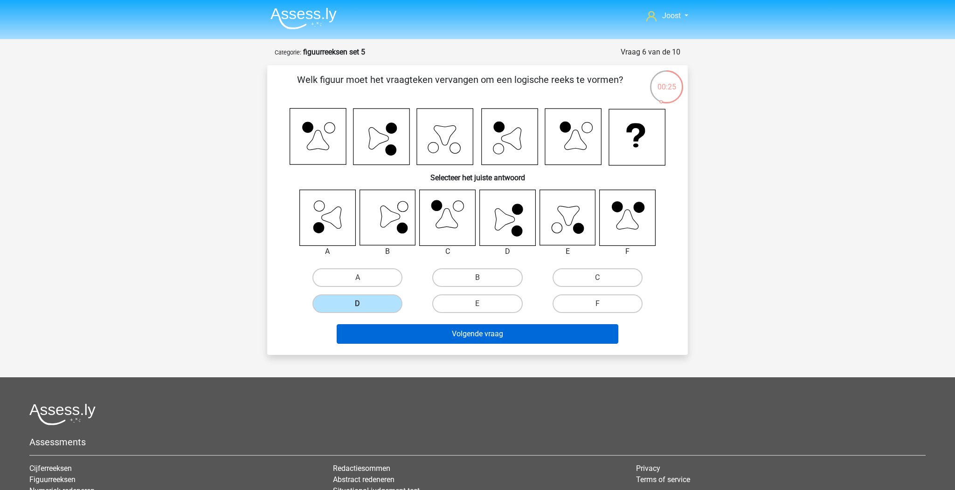
click at [400, 336] on button "Volgende vraag" at bounding box center [478, 335] width 282 height 20
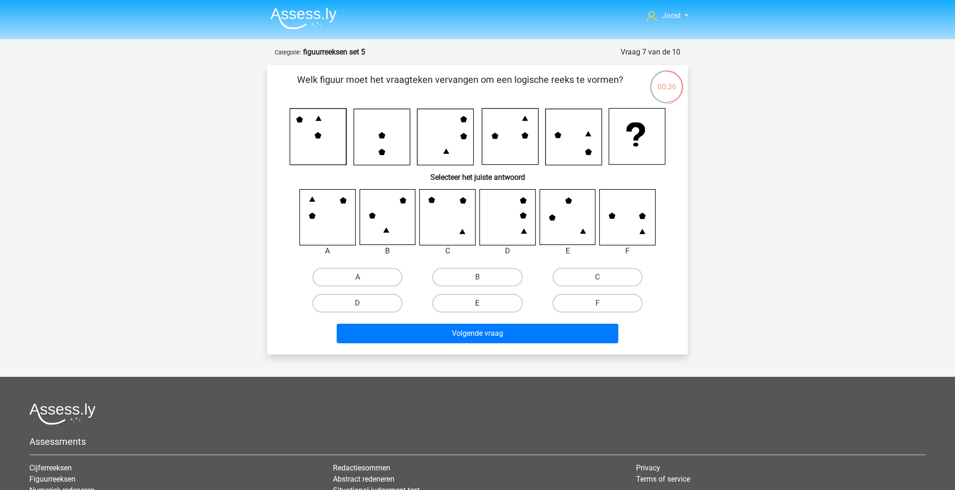
click at [484, 303] on label "E" at bounding box center [477, 303] width 90 height 19
click at [483, 304] on input "E" at bounding box center [480, 307] width 6 height 6
radio input "true"
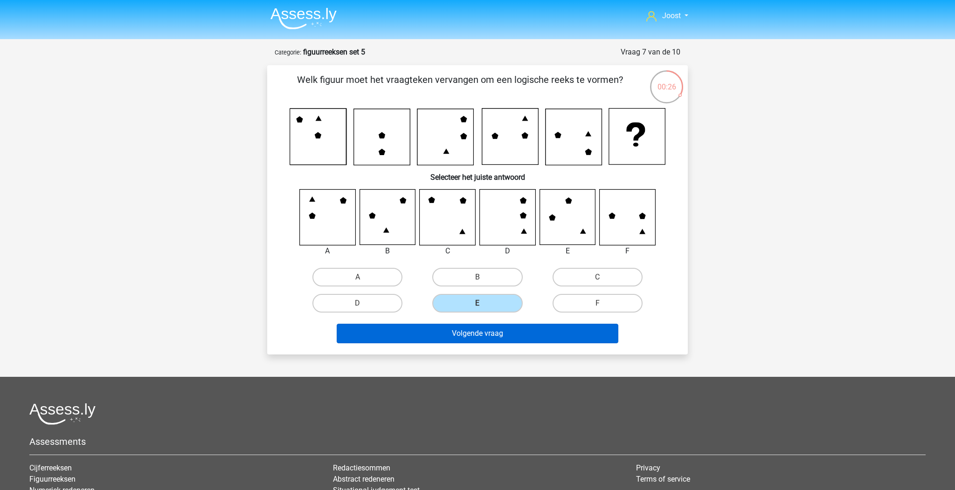
click at [496, 333] on button "Volgende vraag" at bounding box center [478, 334] width 282 height 20
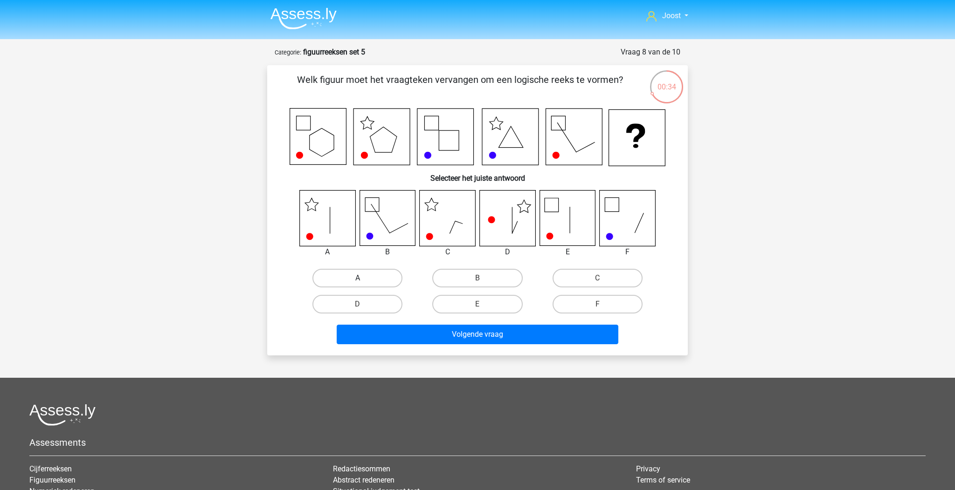
click at [378, 274] on label "A" at bounding box center [357, 278] width 90 height 19
click at [364, 278] on input "A" at bounding box center [361, 281] width 6 height 6
radio input "true"
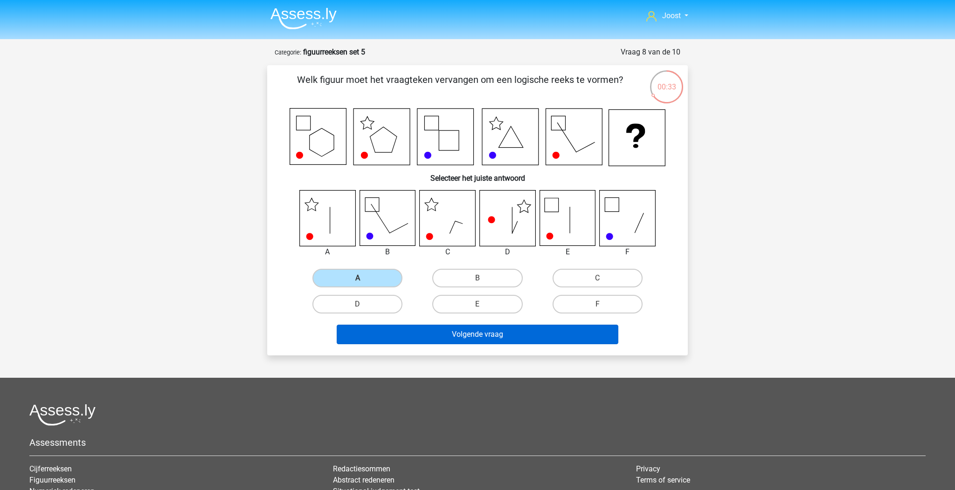
click at [414, 331] on button "Volgende vraag" at bounding box center [478, 335] width 282 height 20
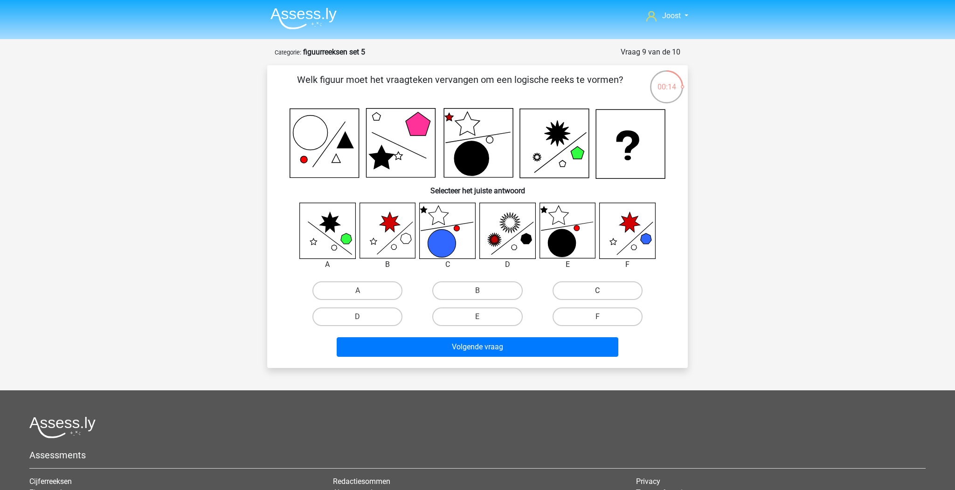
click at [590, 290] on label "C" at bounding box center [598, 291] width 90 height 19
click at [597, 291] on input "C" at bounding box center [600, 294] width 6 height 6
radio input "true"
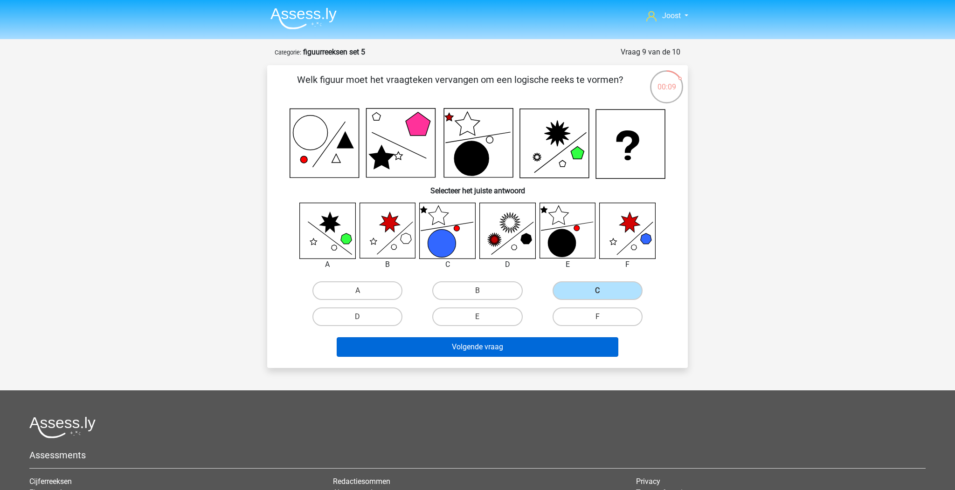
click at [519, 351] on button "Volgende vraag" at bounding box center [478, 348] width 282 height 20
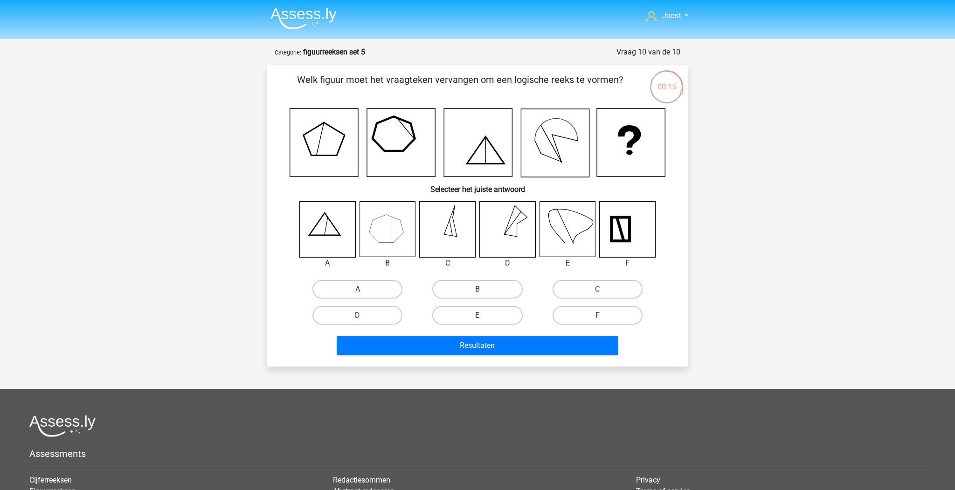
click at [335, 290] on label "A" at bounding box center [357, 289] width 90 height 19
click at [358, 290] on input "A" at bounding box center [361, 293] width 6 height 6
radio input "true"
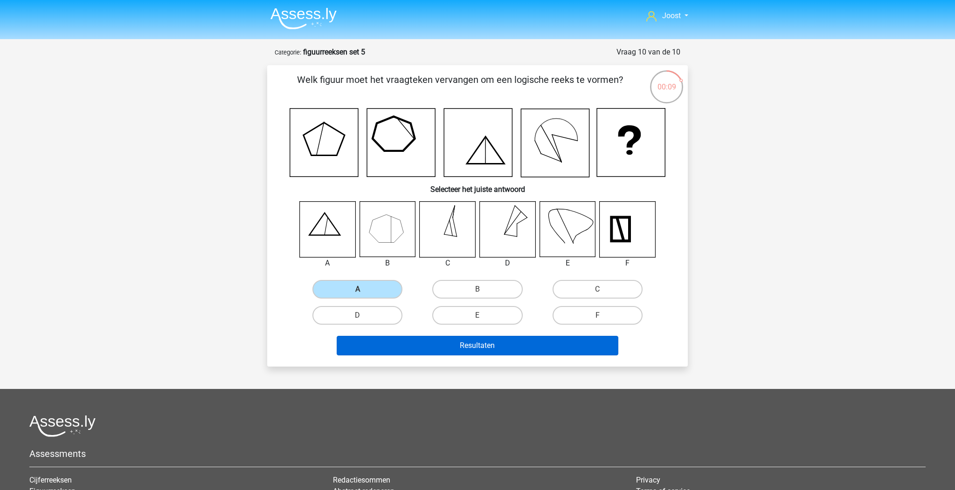
click at [462, 350] on button "Resultaten" at bounding box center [478, 346] width 282 height 20
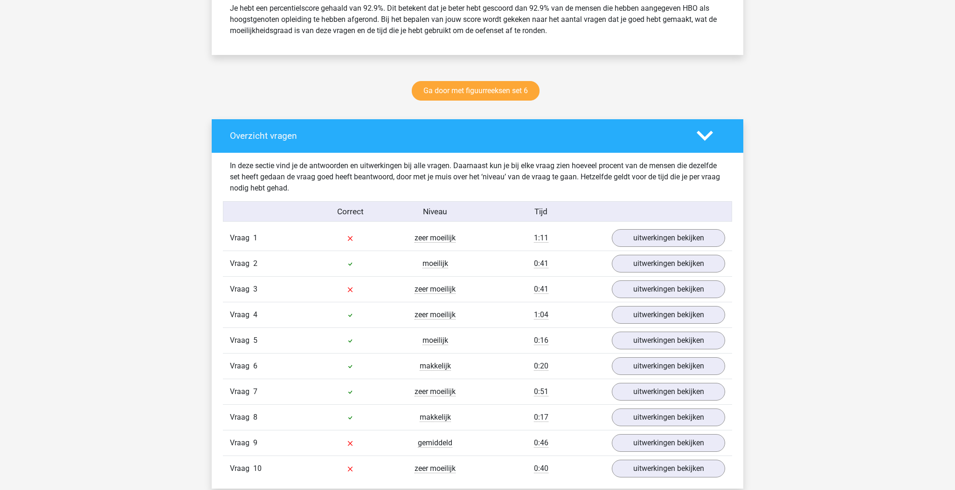
scroll to position [469, 0]
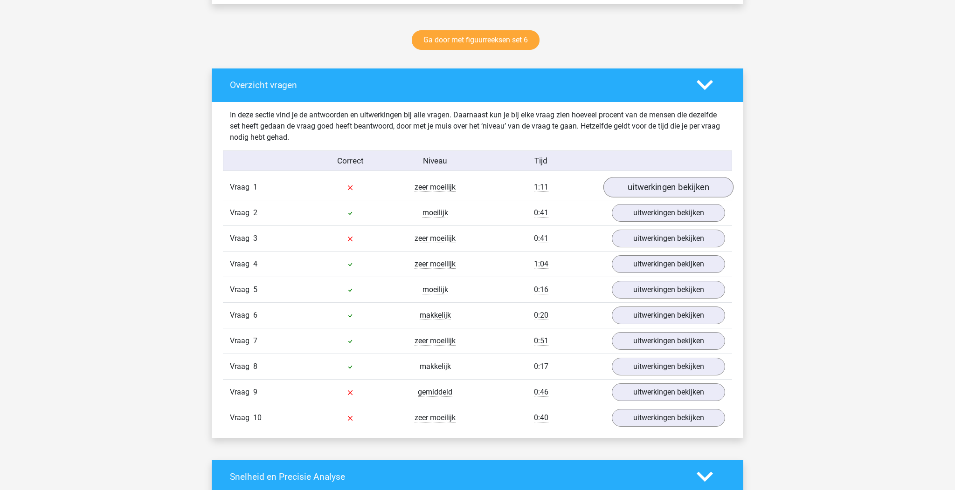
click at [655, 191] on link "uitwerkingen bekijken" at bounding box center [668, 187] width 130 height 21
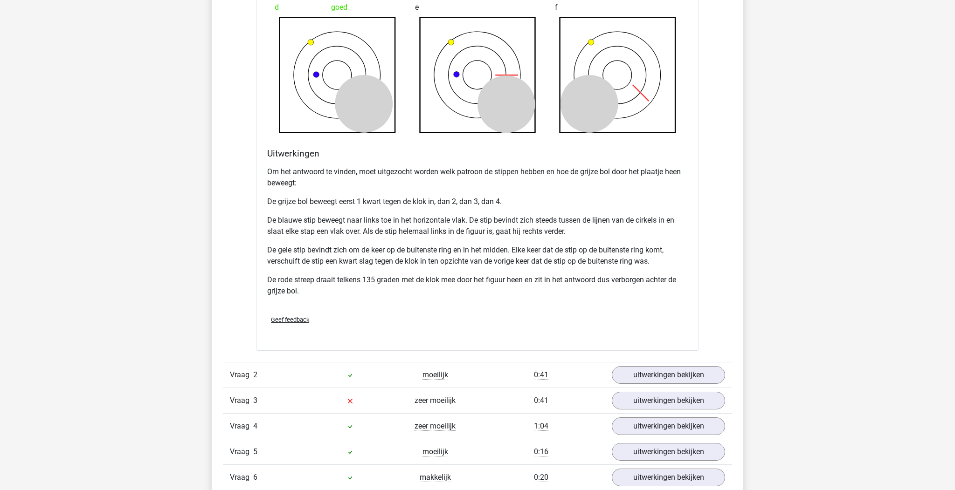
scroll to position [351, 0]
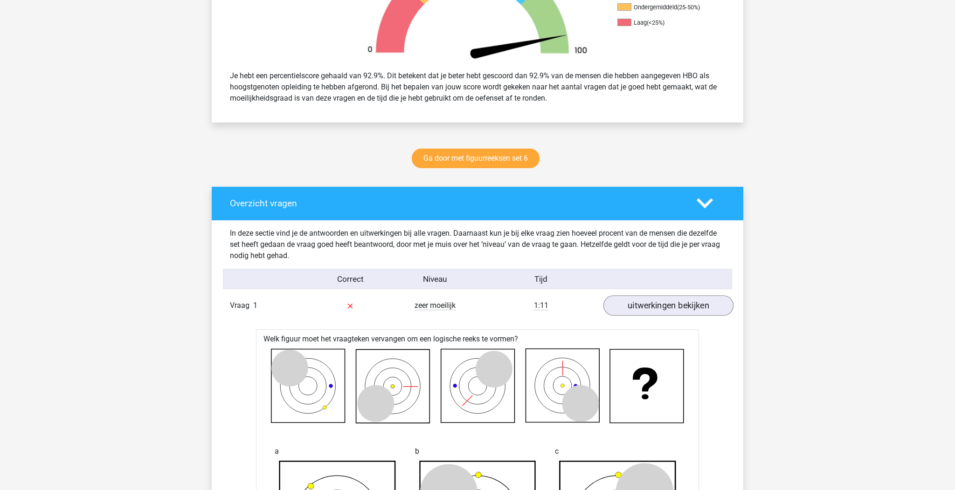
click at [642, 305] on link "uitwerkingen bekijken" at bounding box center [668, 306] width 130 height 21
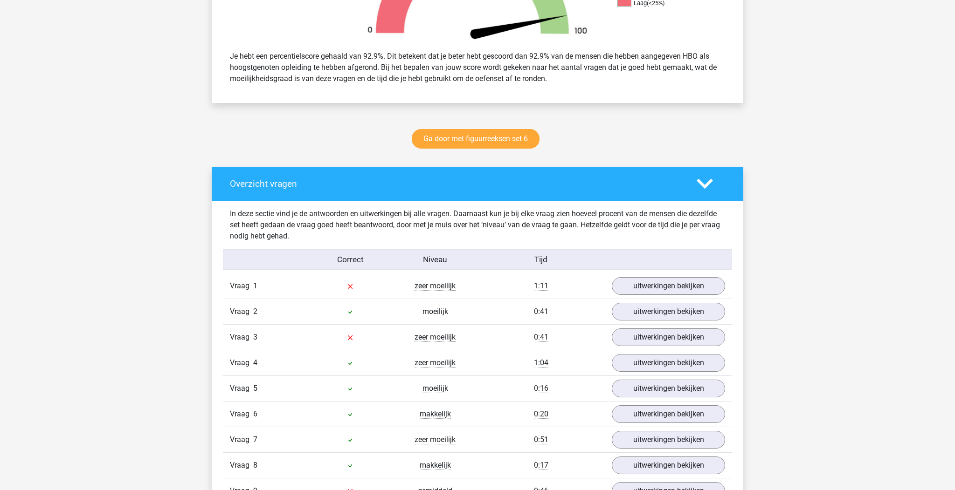
scroll to position [372, 0]
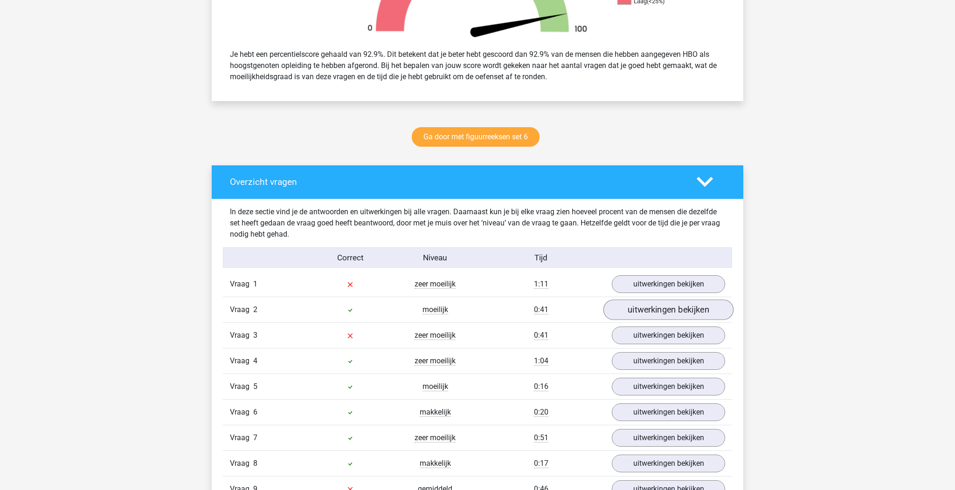
click at [666, 310] on link "uitwerkingen bekijken" at bounding box center [668, 310] width 130 height 21
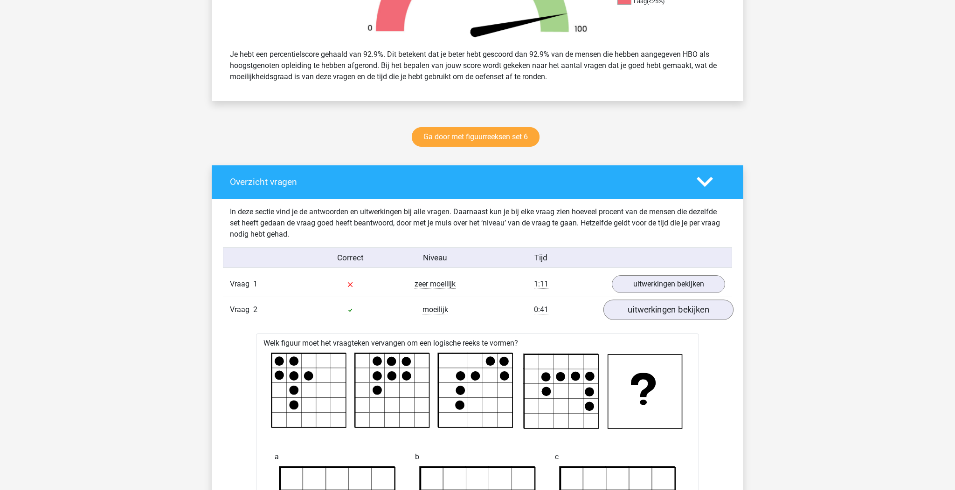
click at [666, 310] on link "uitwerkingen bekijken" at bounding box center [668, 310] width 130 height 21
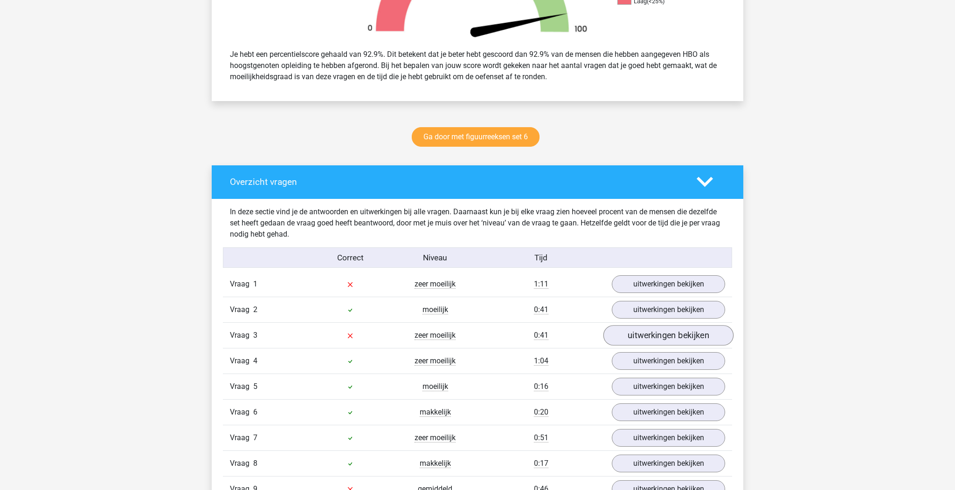
click at [660, 341] on link "uitwerkingen bekijken" at bounding box center [668, 335] width 130 height 21
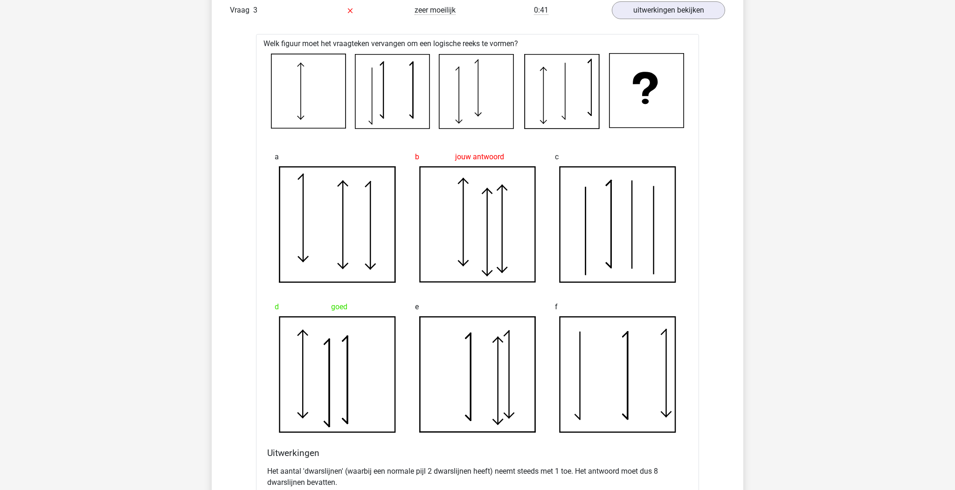
scroll to position [479, 0]
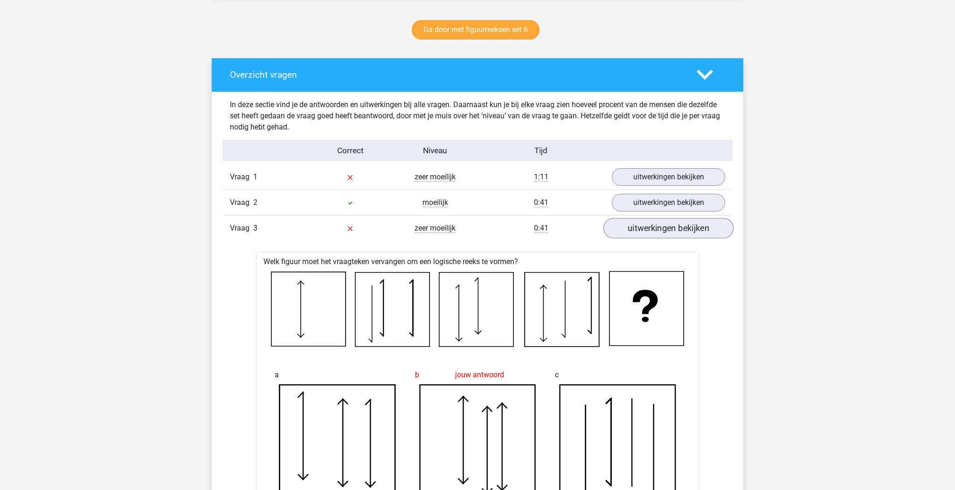
click at [641, 238] on link "uitwerkingen bekijken" at bounding box center [668, 228] width 130 height 21
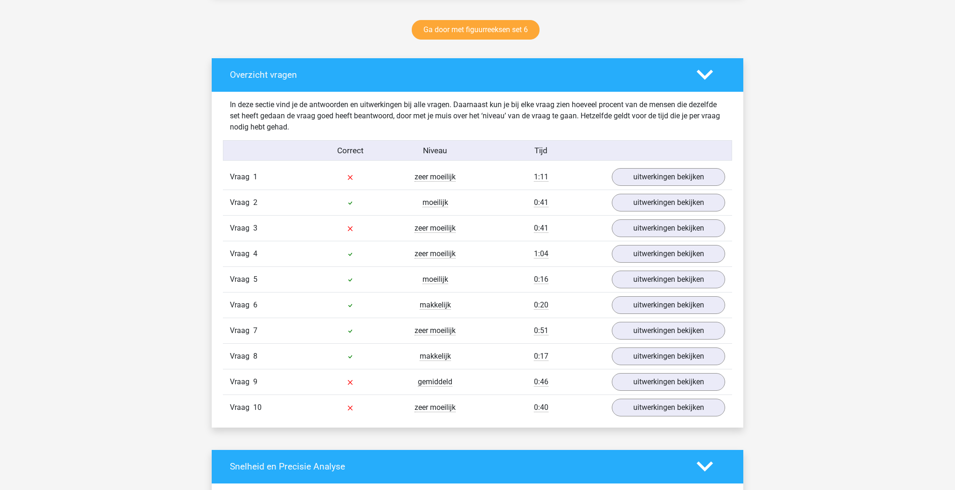
scroll to position [500, 0]
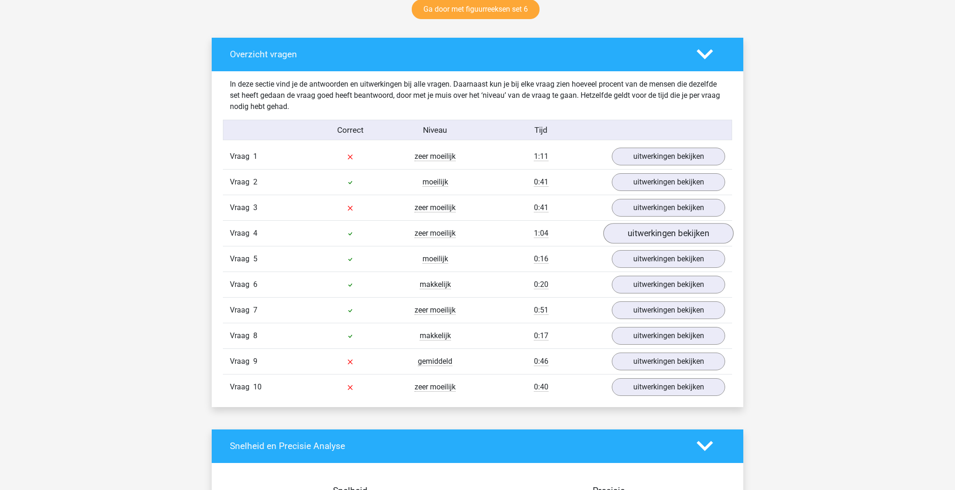
click at [647, 230] on link "uitwerkingen bekijken" at bounding box center [668, 233] width 130 height 21
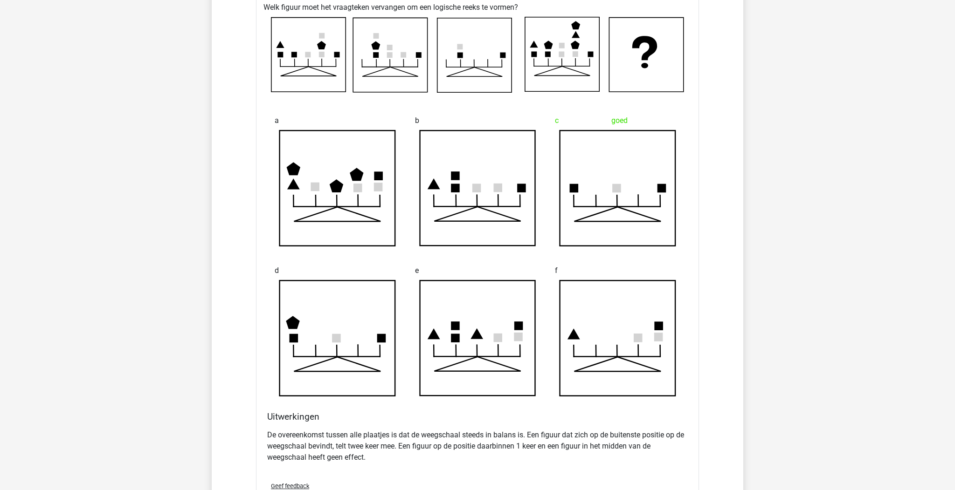
scroll to position [586, 0]
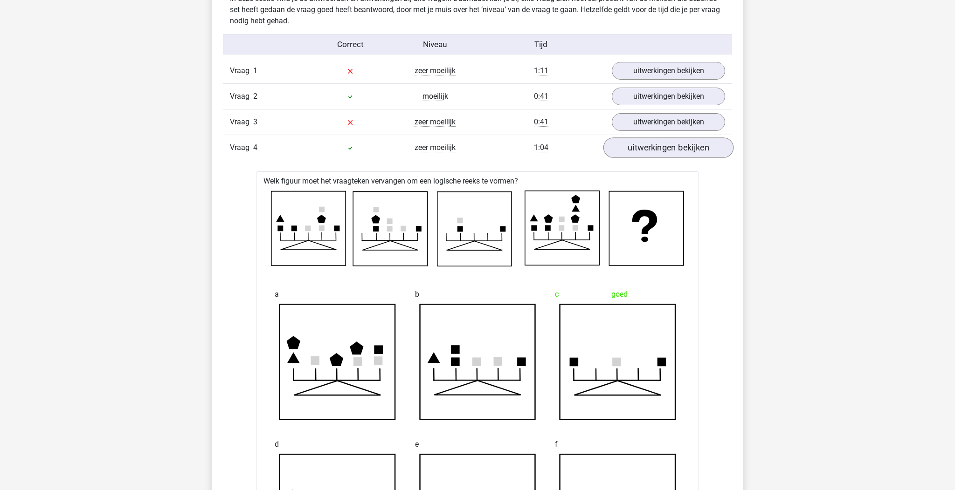
click at [652, 146] on link "uitwerkingen bekijken" at bounding box center [668, 148] width 130 height 21
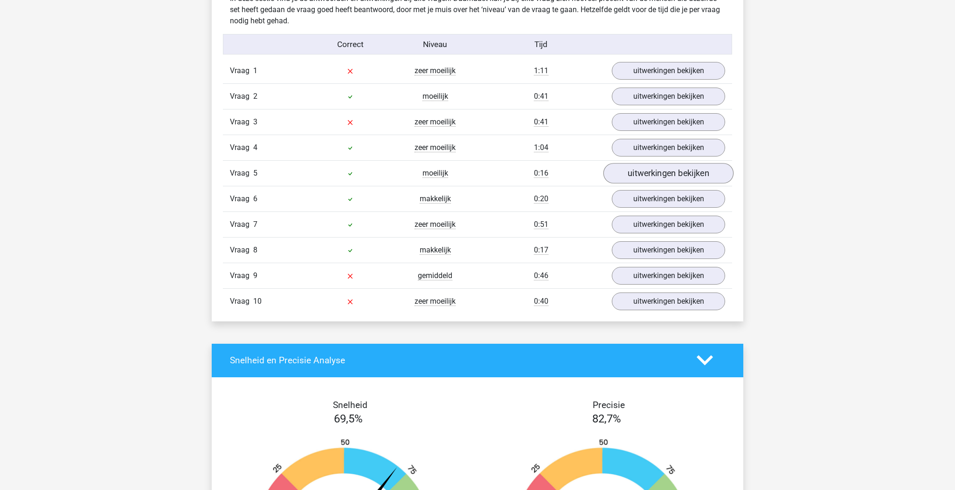
click at [644, 170] on link "uitwerkingen bekijken" at bounding box center [668, 173] width 130 height 21
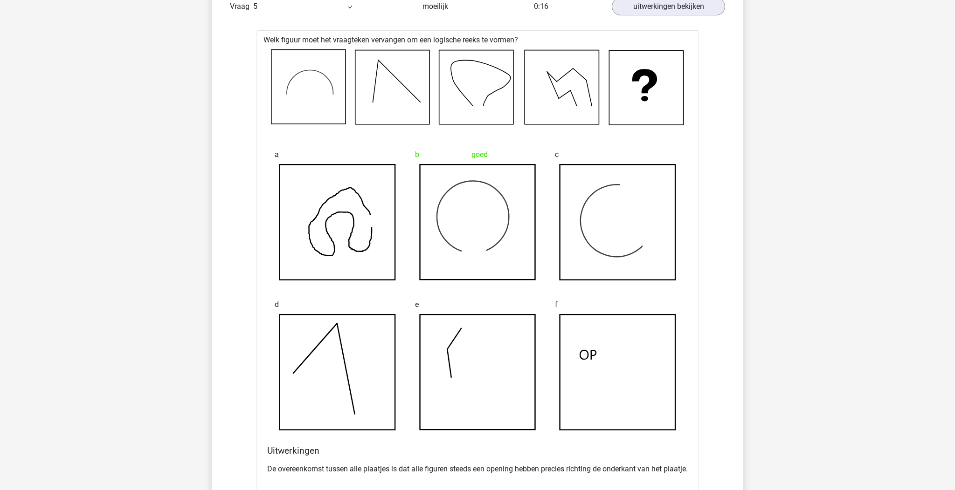
scroll to position [589, 0]
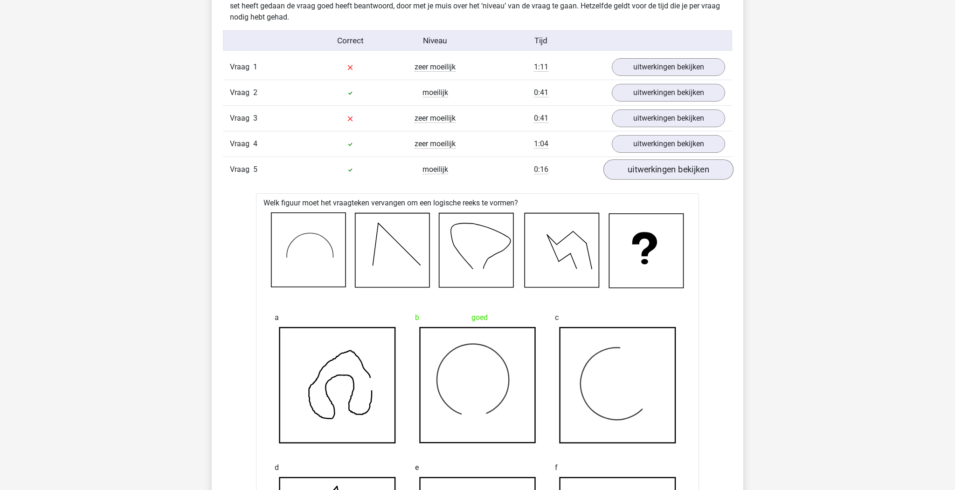
click at [649, 167] on link "uitwerkingen bekijken" at bounding box center [668, 169] width 130 height 21
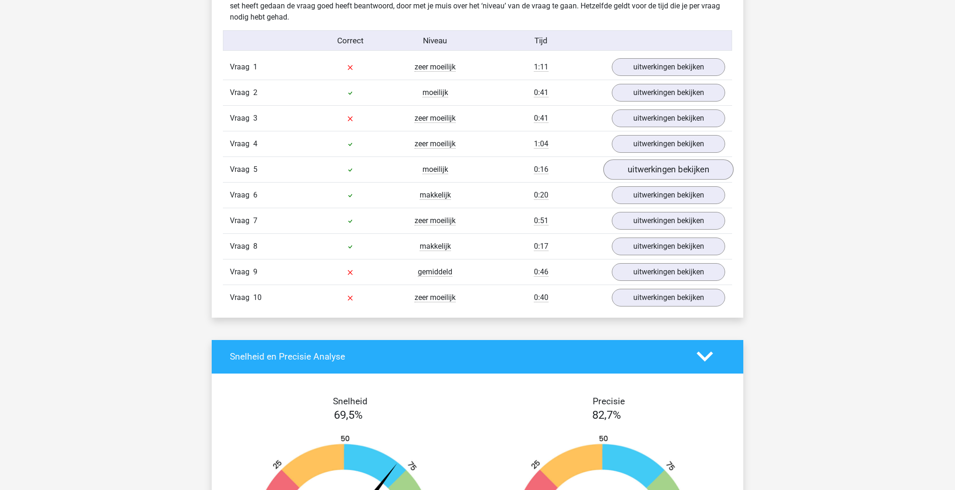
click at [652, 166] on link "uitwerkingen bekijken" at bounding box center [668, 169] width 130 height 21
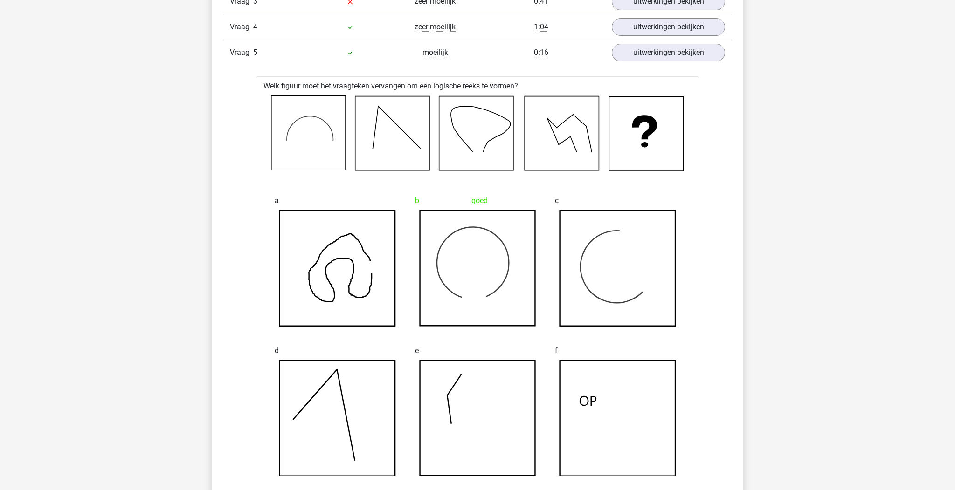
scroll to position [626, 0]
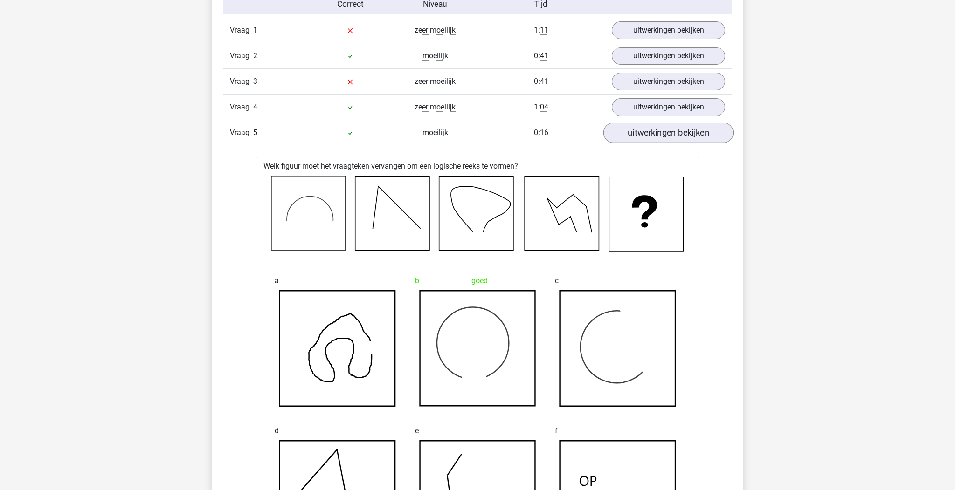
click at [650, 128] on link "uitwerkingen bekijken" at bounding box center [668, 133] width 130 height 21
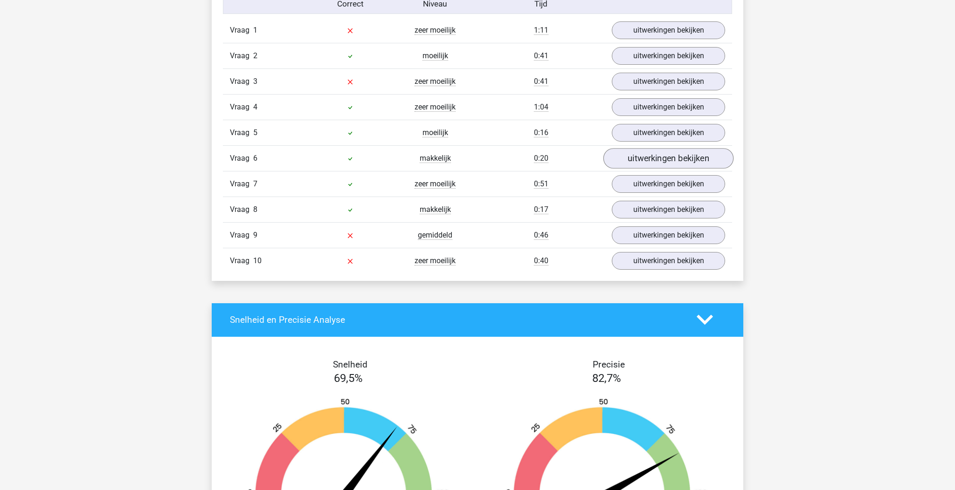
click at [658, 165] on link "uitwerkingen bekijken" at bounding box center [668, 158] width 130 height 21
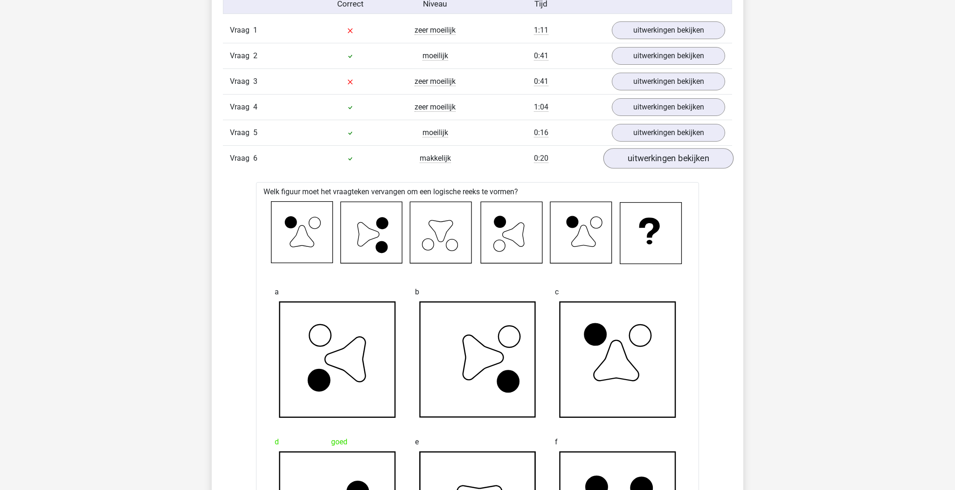
click at [658, 165] on link "uitwerkingen bekijken" at bounding box center [668, 158] width 130 height 21
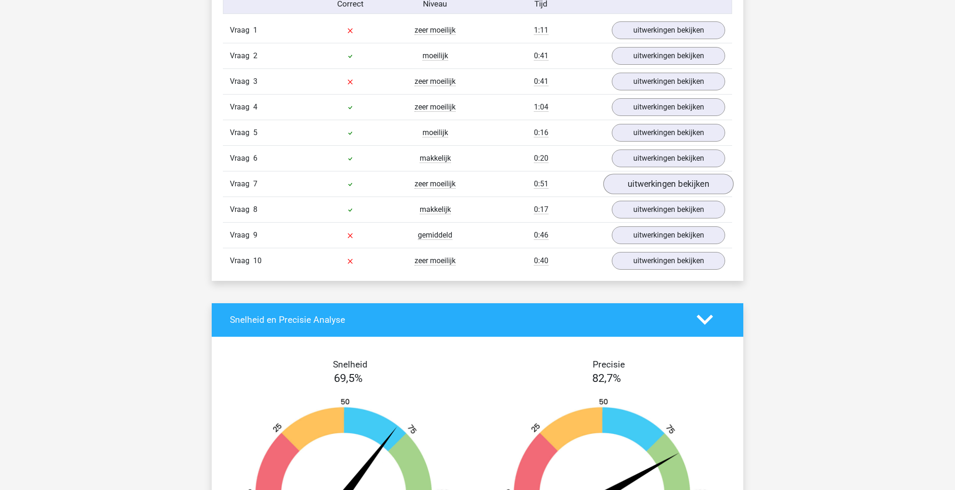
click at [660, 190] on link "uitwerkingen bekijken" at bounding box center [668, 184] width 130 height 21
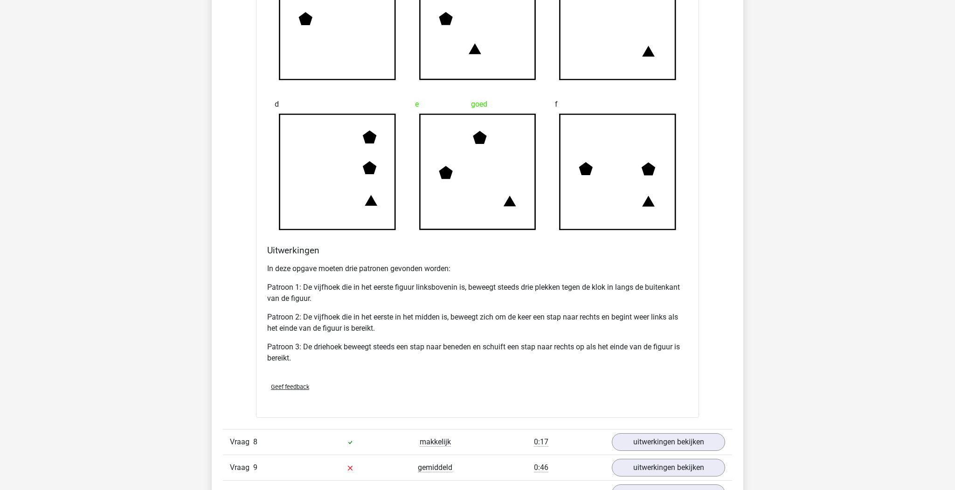
scroll to position [1128, 0]
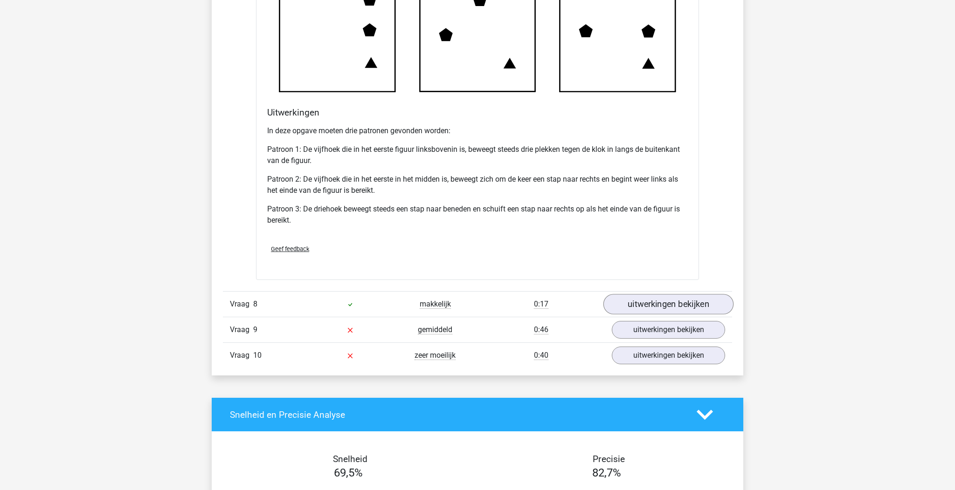
click at [622, 305] on link "uitwerkingen bekijken" at bounding box center [668, 304] width 130 height 21
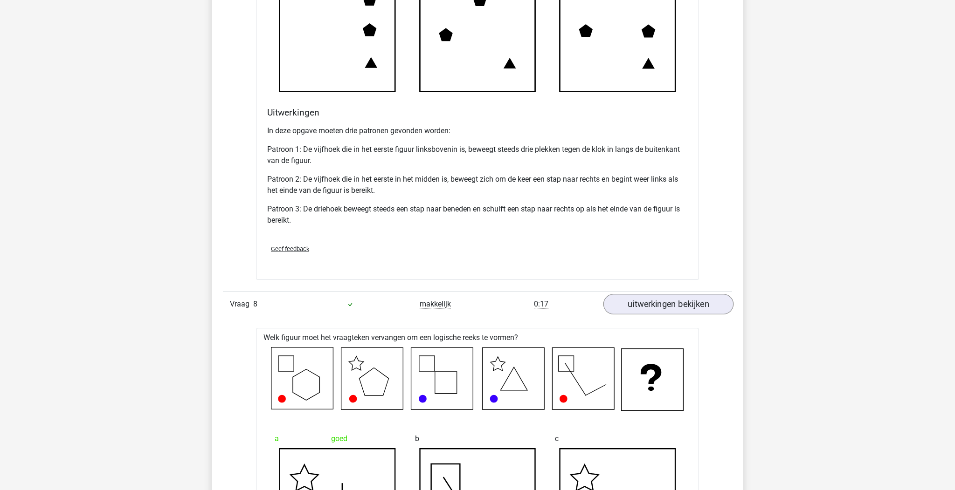
click at [622, 305] on link "uitwerkingen bekijken" at bounding box center [668, 304] width 130 height 21
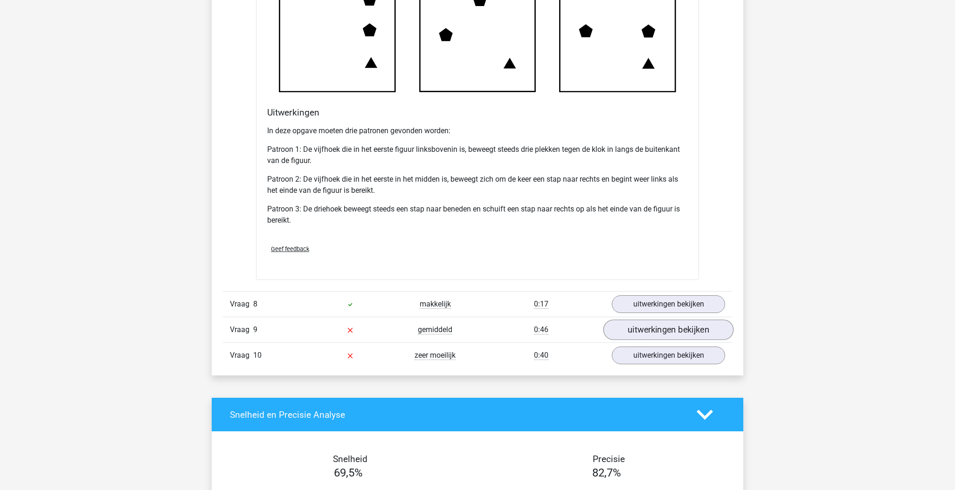
click at [640, 332] on link "uitwerkingen bekijken" at bounding box center [668, 330] width 130 height 21
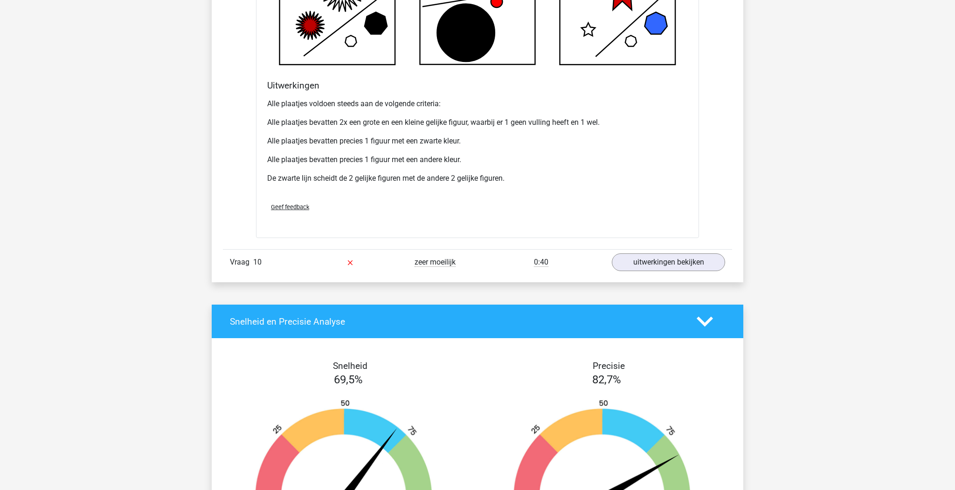
scroll to position [1959, 0]
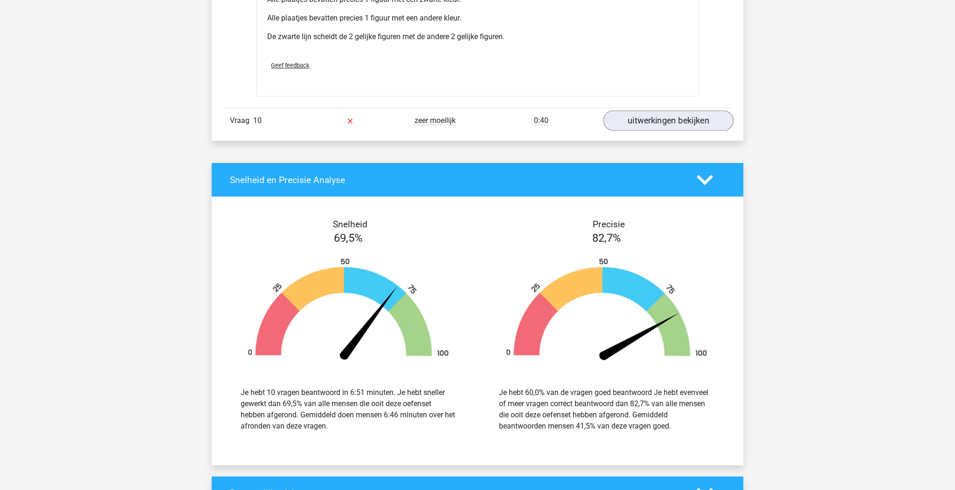
click at [699, 125] on link "uitwerkingen bekijken" at bounding box center [668, 121] width 130 height 21
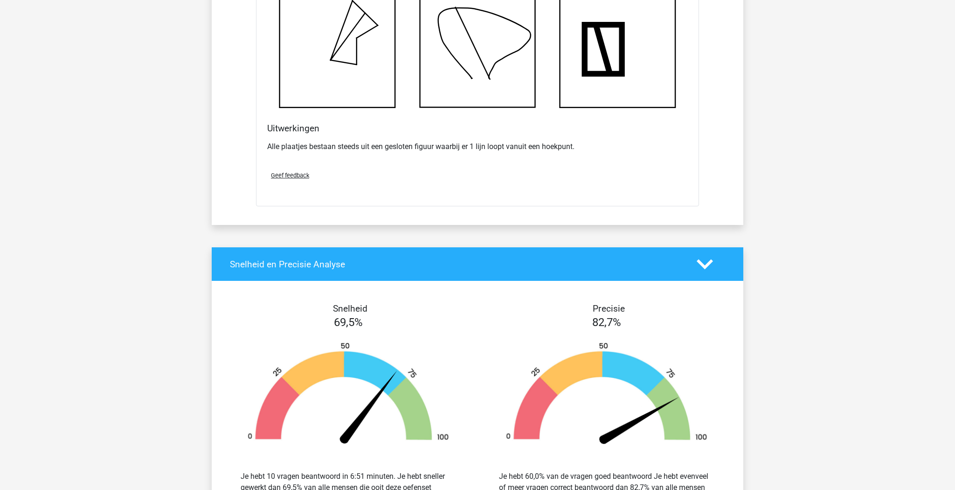
scroll to position [2054, 0]
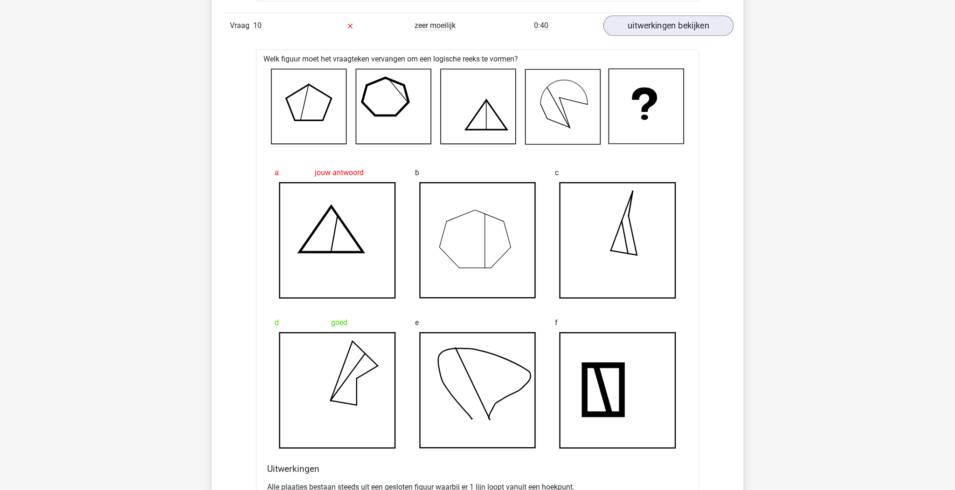
click at [677, 28] on link "uitwerkingen bekijken" at bounding box center [668, 25] width 130 height 21
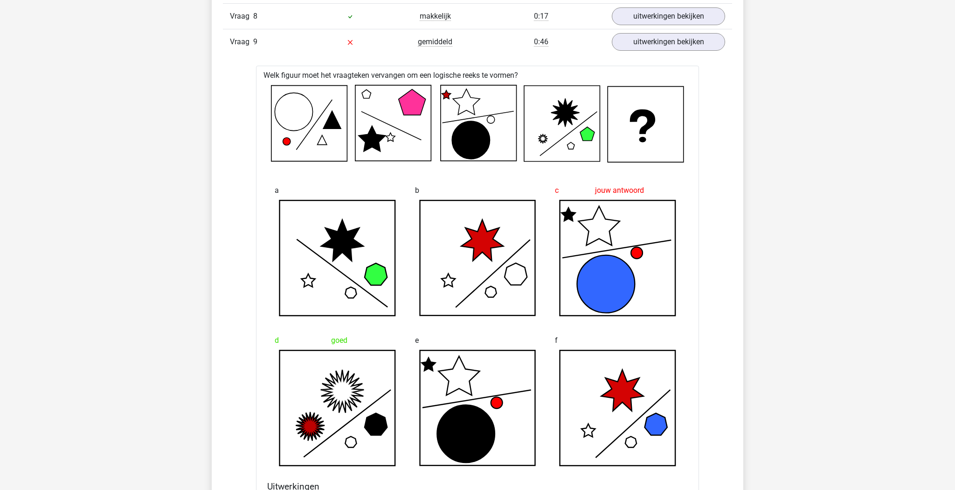
scroll to position [2447, 0]
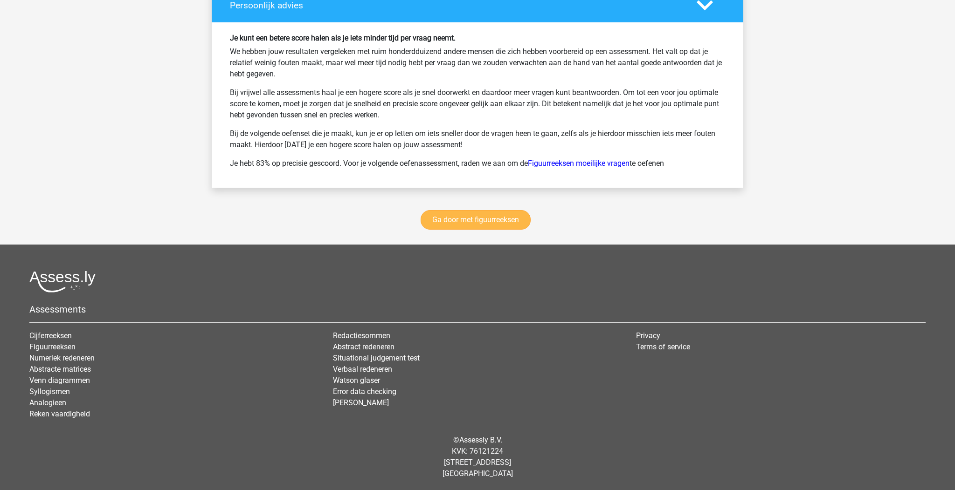
click at [465, 225] on link "Ga door met figuurreeksen" at bounding box center [476, 220] width 110 height 20
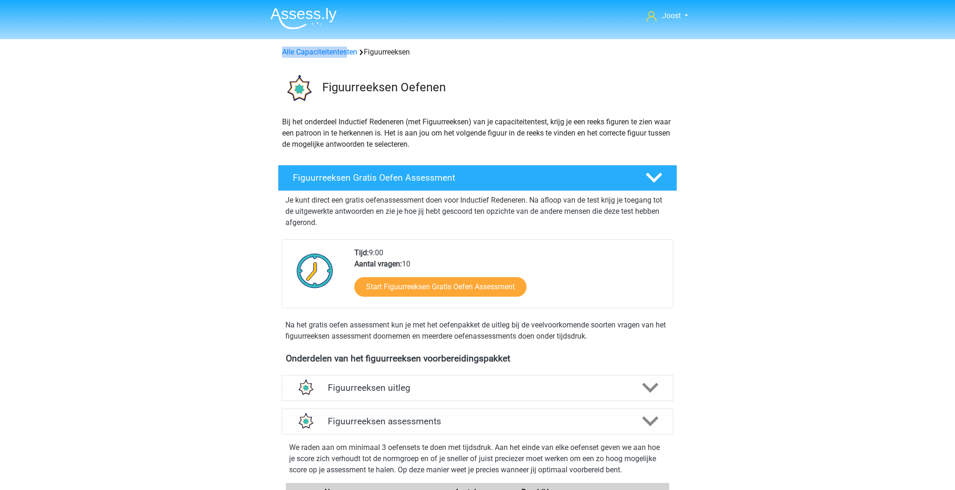
click at [348, 47] on div "Alle Capaciteitentesten Figuurreeksen" at bounding box center [477, 52] width 398 height 11
click at [344, 54] on link "Alle Capaciteitentesten" at bounding box center [319, 52] width 75 height 9
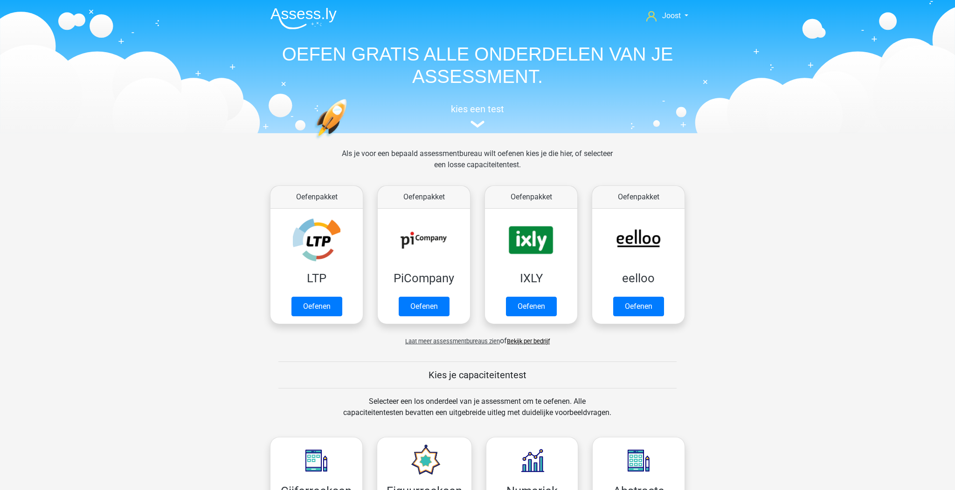
scroll to position [396, 0]
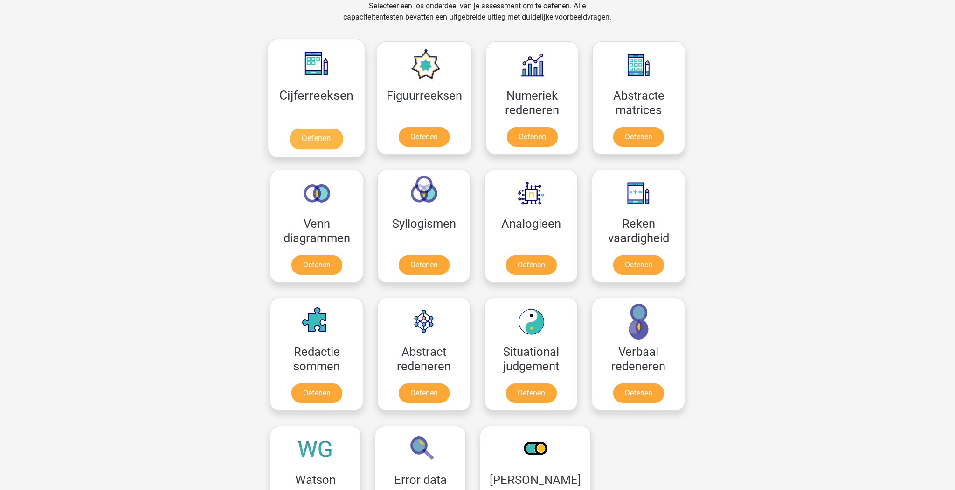
click at [325, 129] on link "Oefenen" at bounding box center [316, 139] width 53 height 21
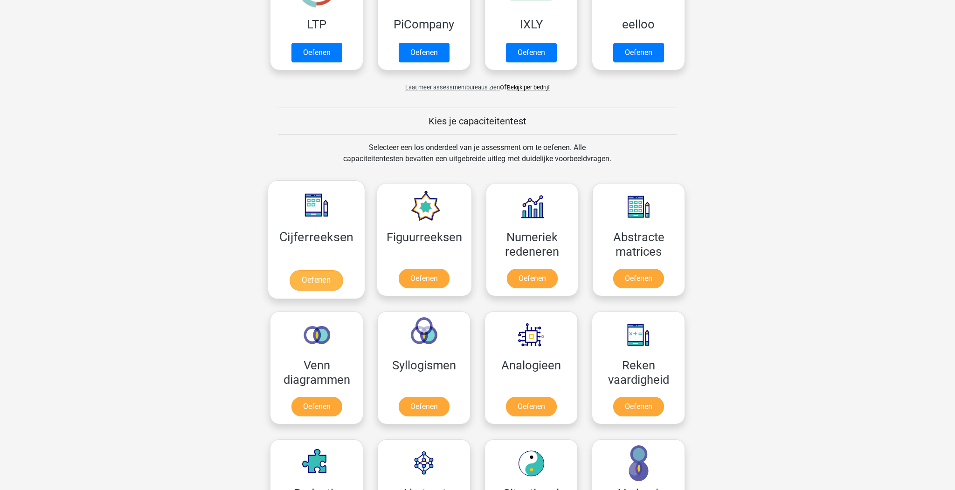
scroll to position [256, 0]
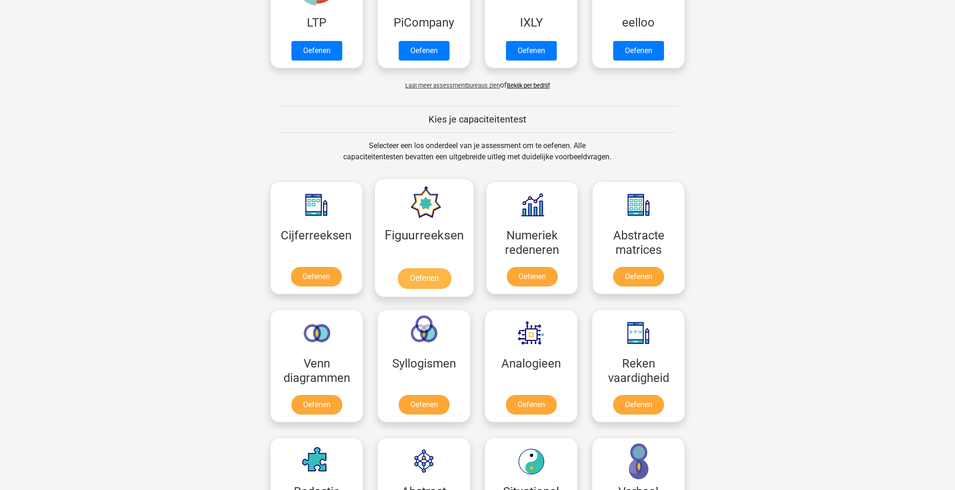
click at [450, 269] on link "Oefenen" at bounding box center [423, 279] width 53 height 21
click at [435, 397] on link "Oefenen" at bounding box center [423, 407] width 53 height 21
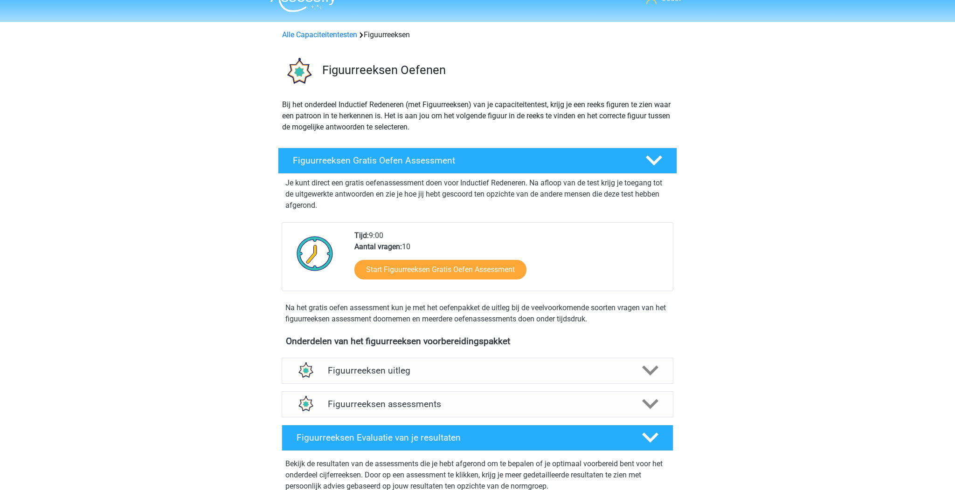
scroll to position [68, 0]
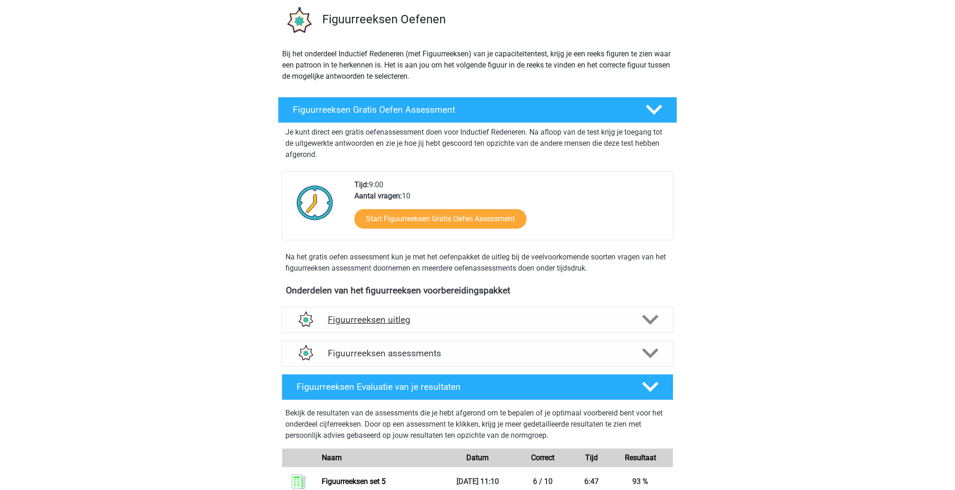
click at [491, 323] on h4 "Figuurreeksen uitleg" at bounding box center [477, 320] width 299 height 11
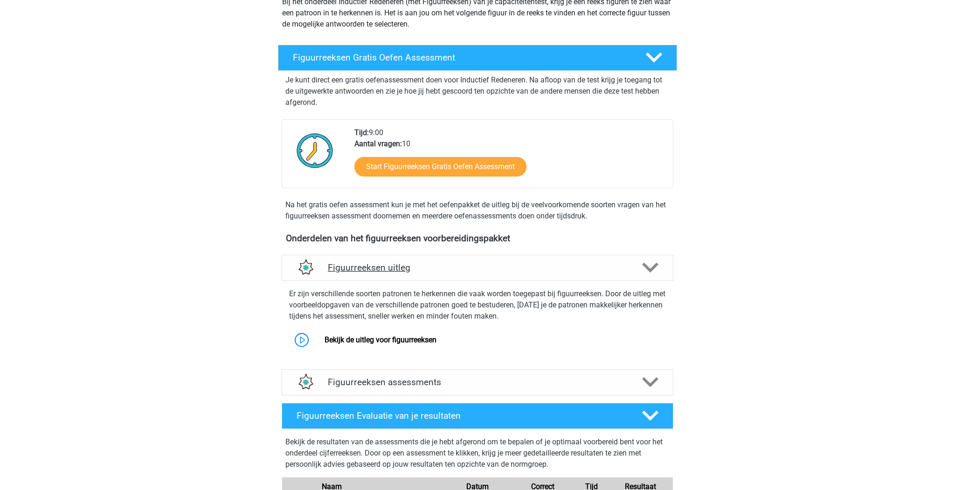
scroll to position [183, 0]
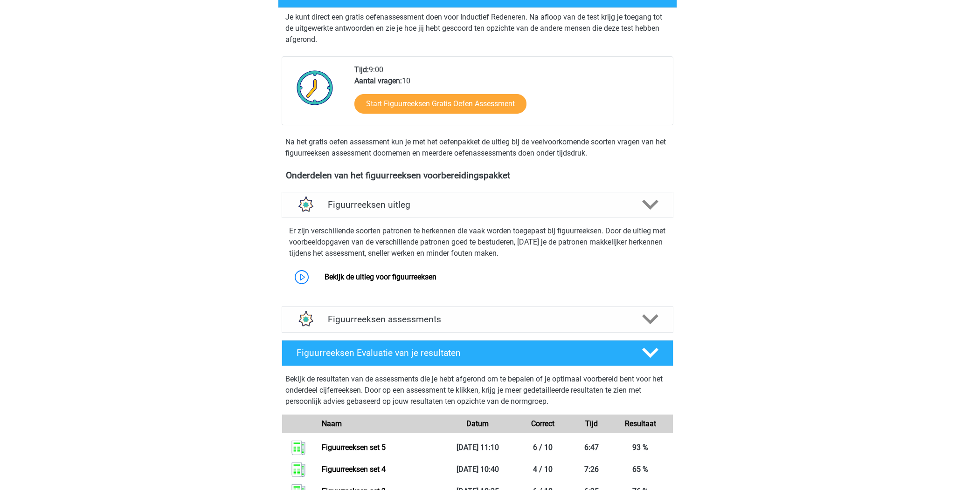
click at [488, 319] on h4 "Figuurreeksen assessments" at bounding box center [477, 319] width 299 height 11
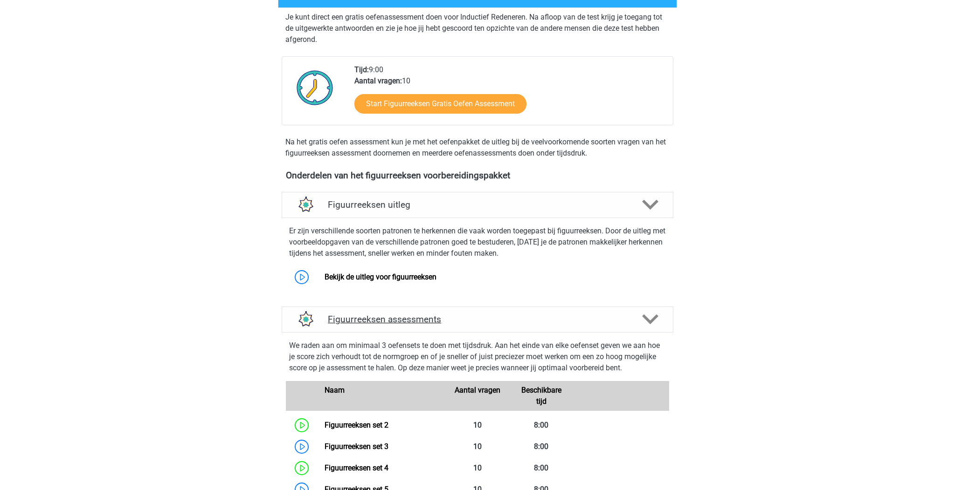
click at [487, 319] on h4 "Figuurreeksen assessments" at bounding box center [477, 319] width 299 height 11
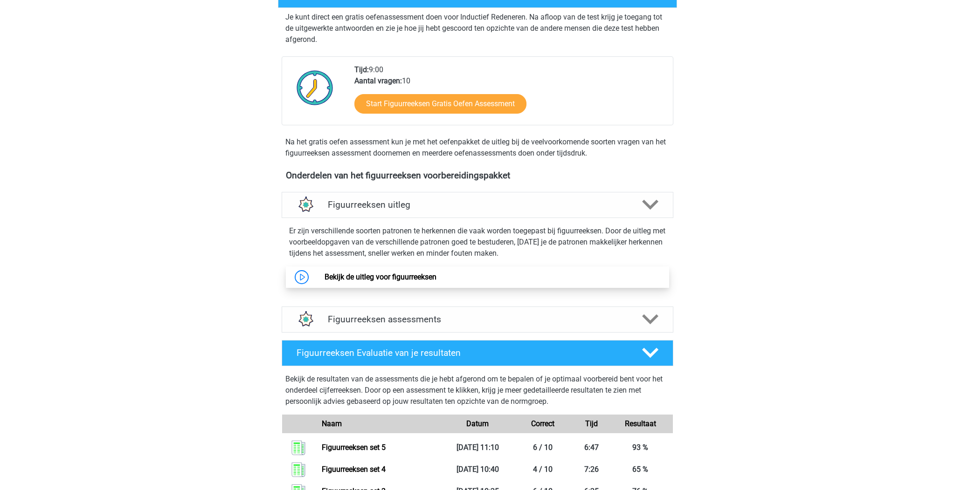
click at [428, 275] on link "Bekijk de uitleg voor figuurreeksen" at bounding box center [381, 277] width 112 height 9
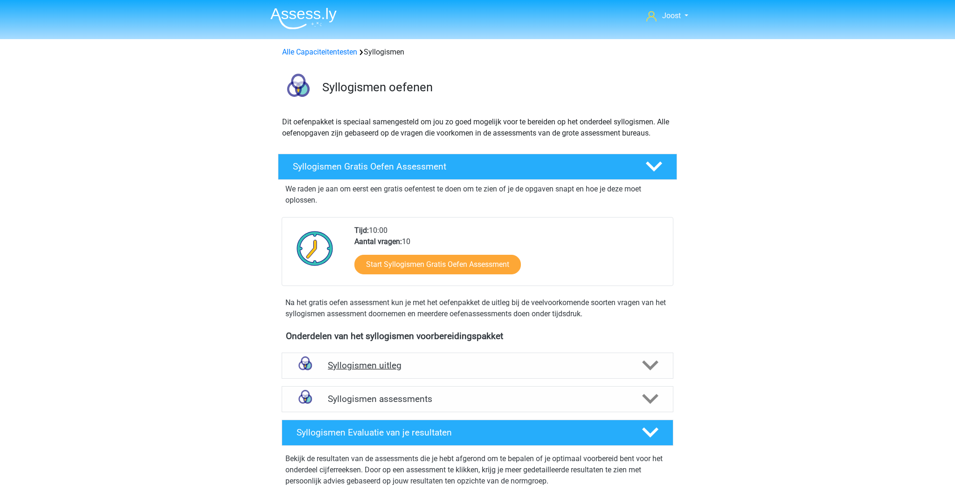
click at [635, 370] on div at bounding box center [649, 366] width 31 height 16
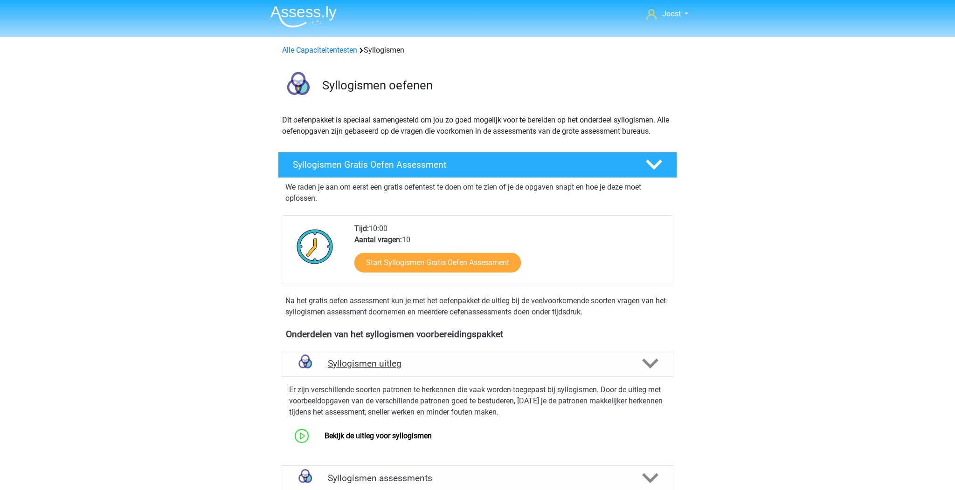
scroll to position [8, 0]
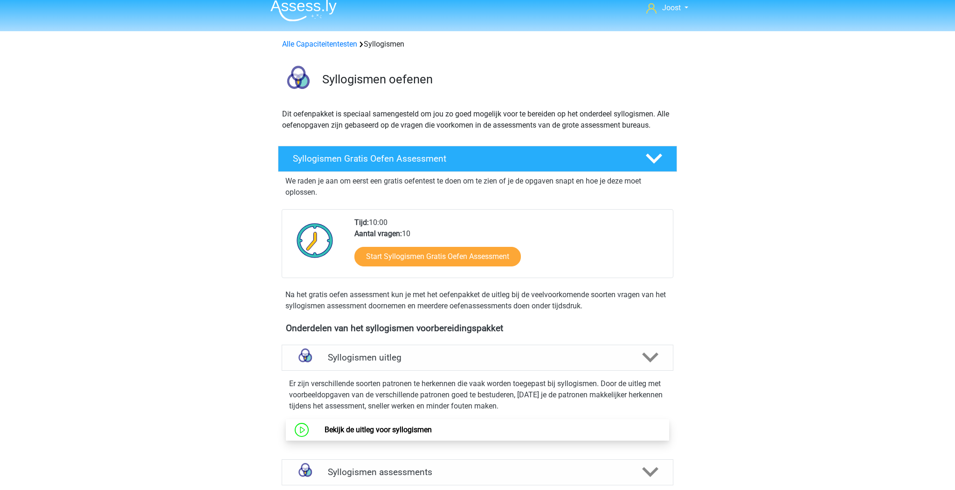
click at [410, 435] on link "Bekijk de uitleg voor syllogismen" at bounding box center [378, 430] width 107 height 9
